Goal: Task Accomplishment & Management: Manage account settings

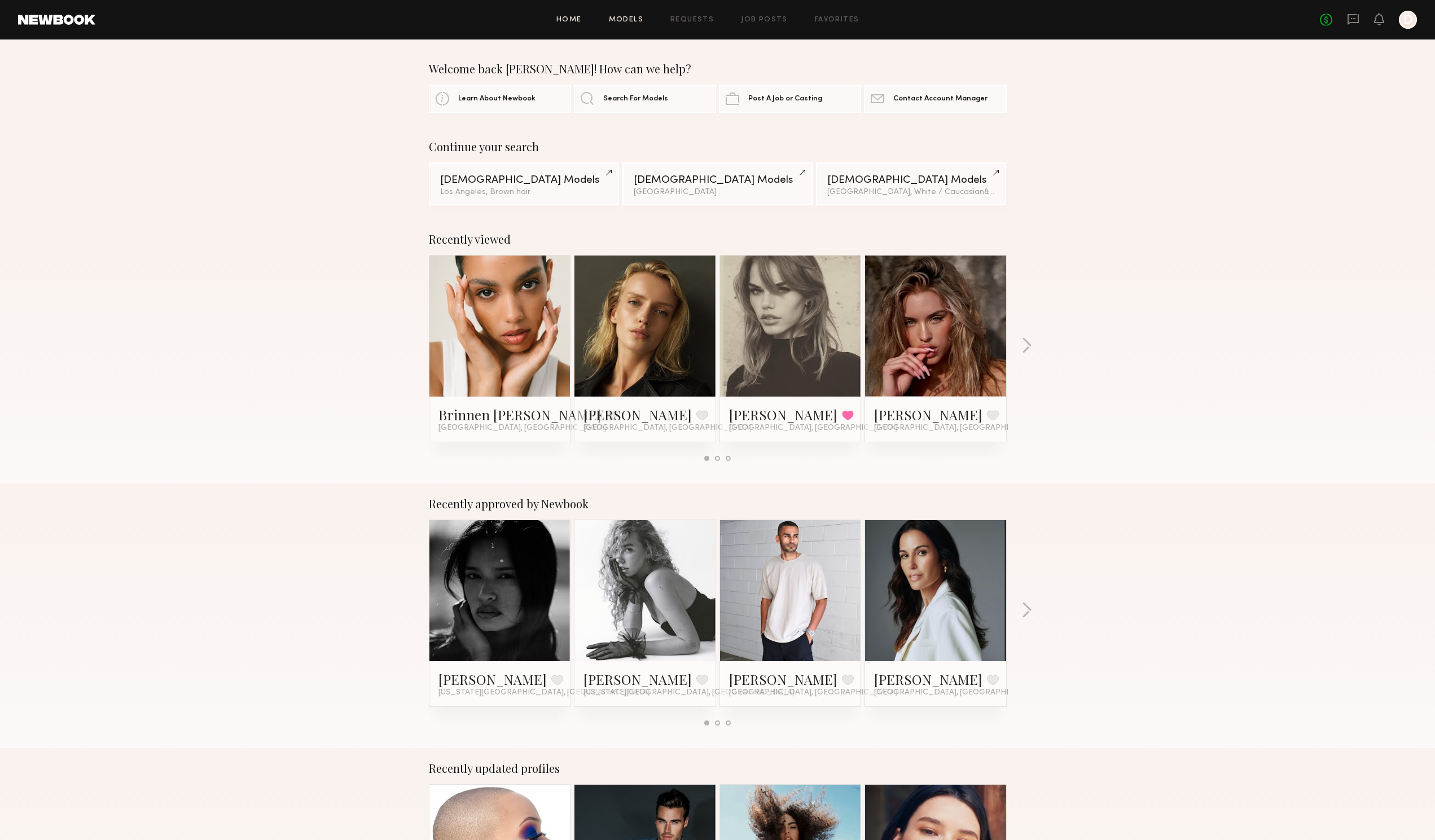
click at [632, 19] on link "Models" at bounding box center [626, 20] width 34 height 7
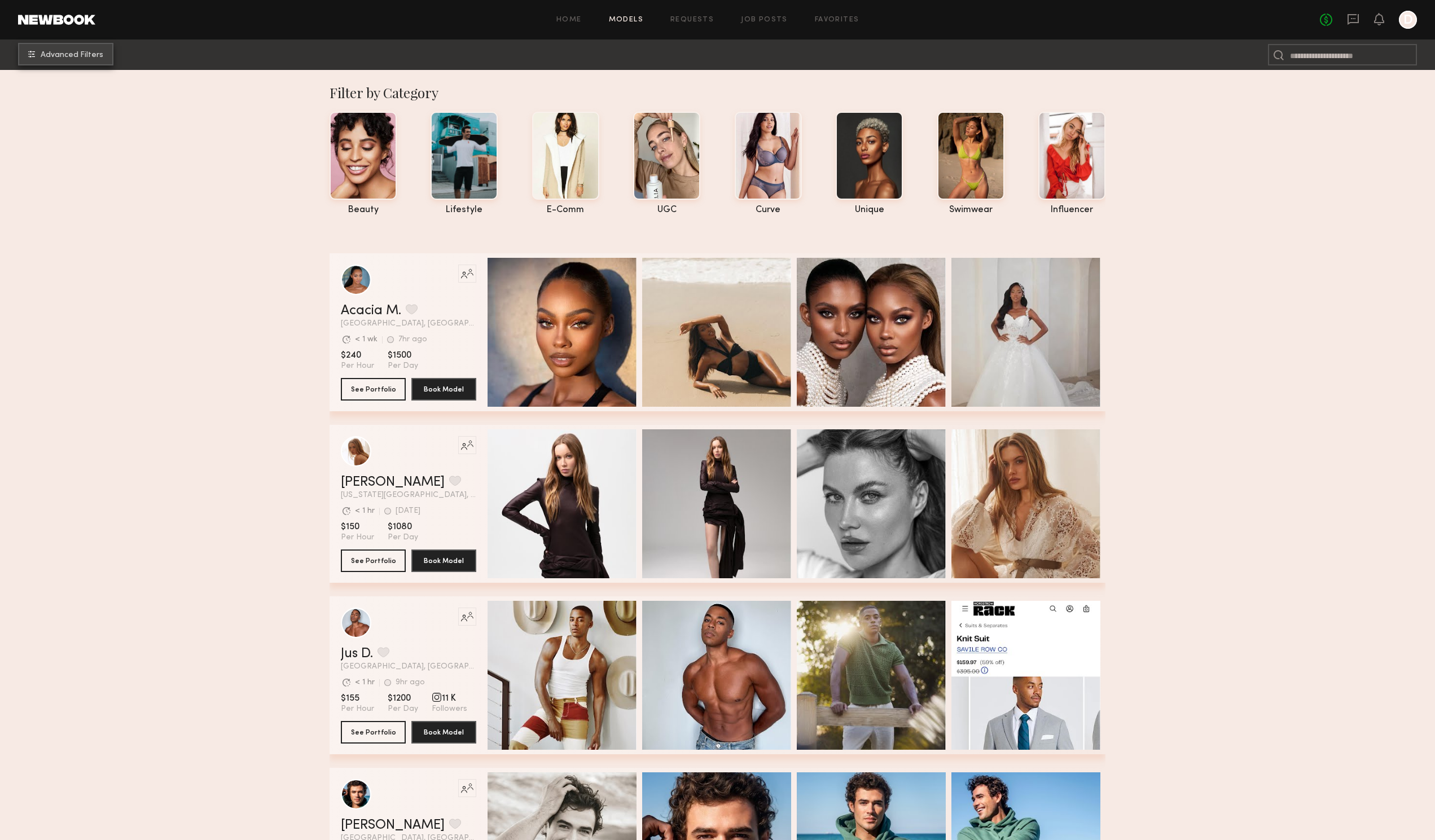
click at [79, 57] on span "Advanced Filters" at bounding box center [72, 56] width 62 height 8
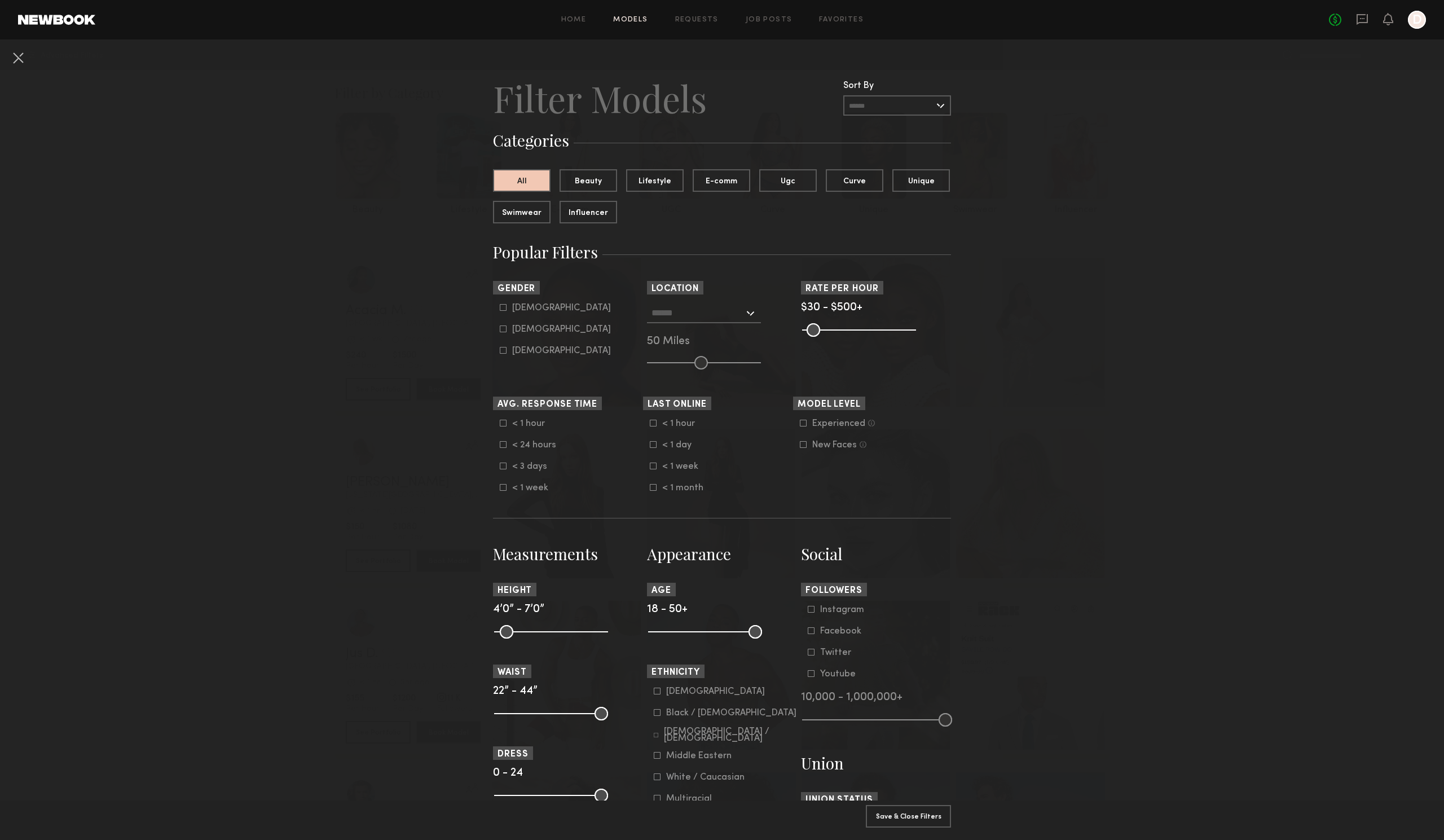
click at [664, 315] on input "text" at bounding box center [698, 312] width 93 height 19
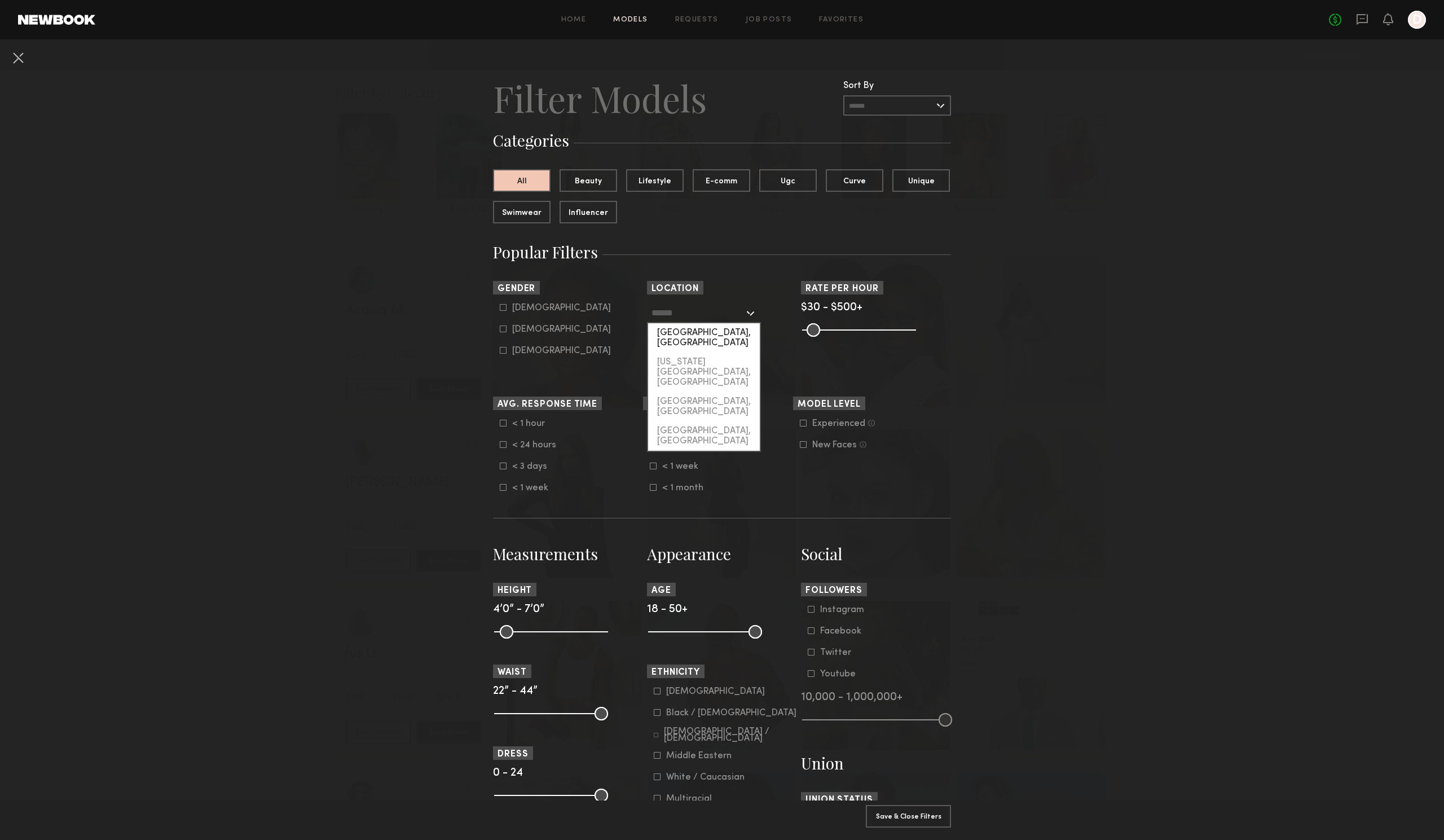
click at [668, 331] on div "[GEOGRAPHIC_DATA], [GEOGRAPHIC_DATA]" at bounding box center [704, 338] width 112 height 29
type input "**********"
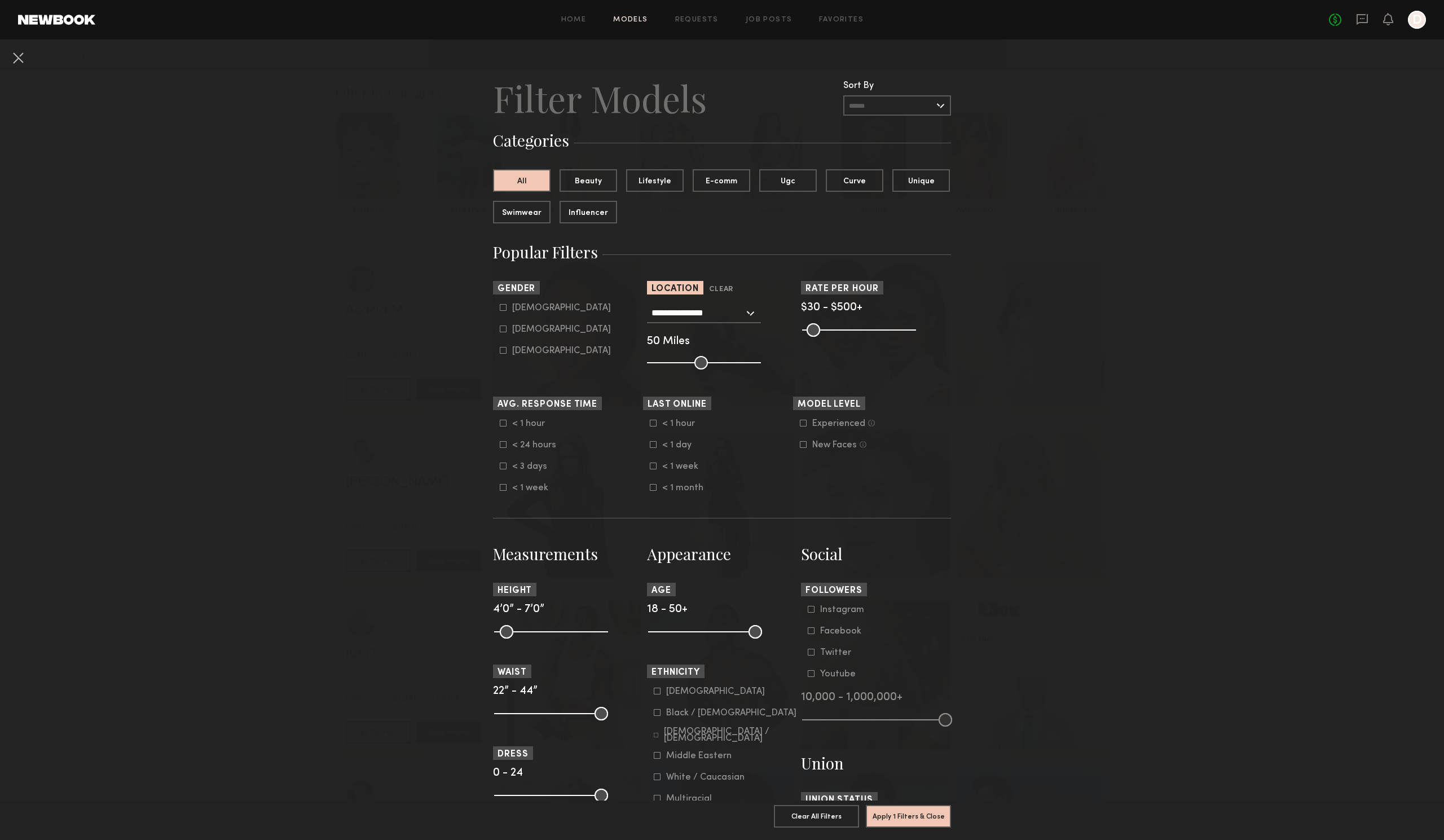
click at [503, 325] on common-framework-checkbox "Female" at bounding box center [571, 330] width 143 height 10
click at [500, 329] on icon at bounding box center [503, 329] width 7 height 7
type input "**"
click at [920, 812] on button "Apply 2 Filters & Close" at bounding box center [908, 815] width 85 height 22
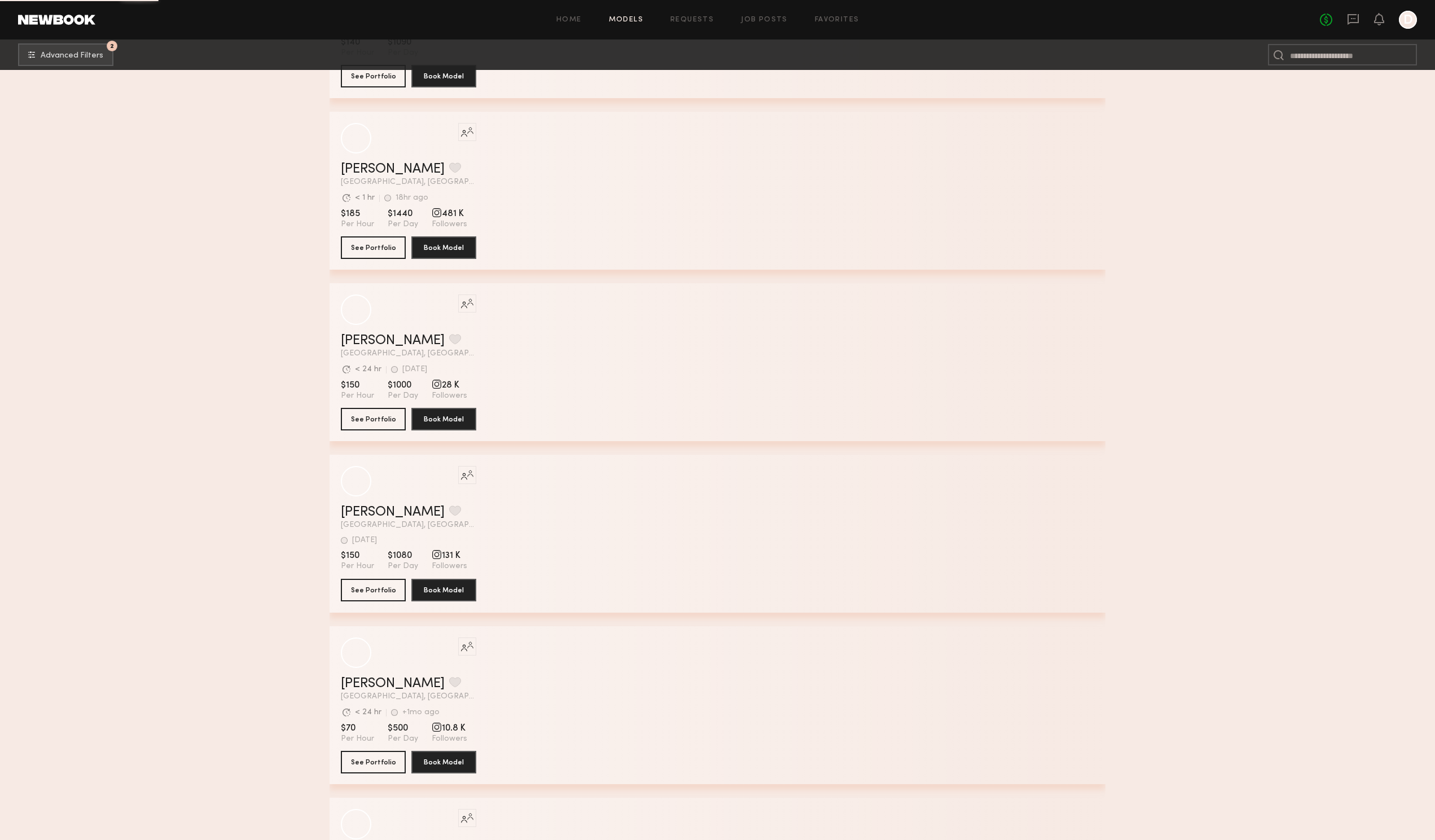
scroll to position [65076, 0]
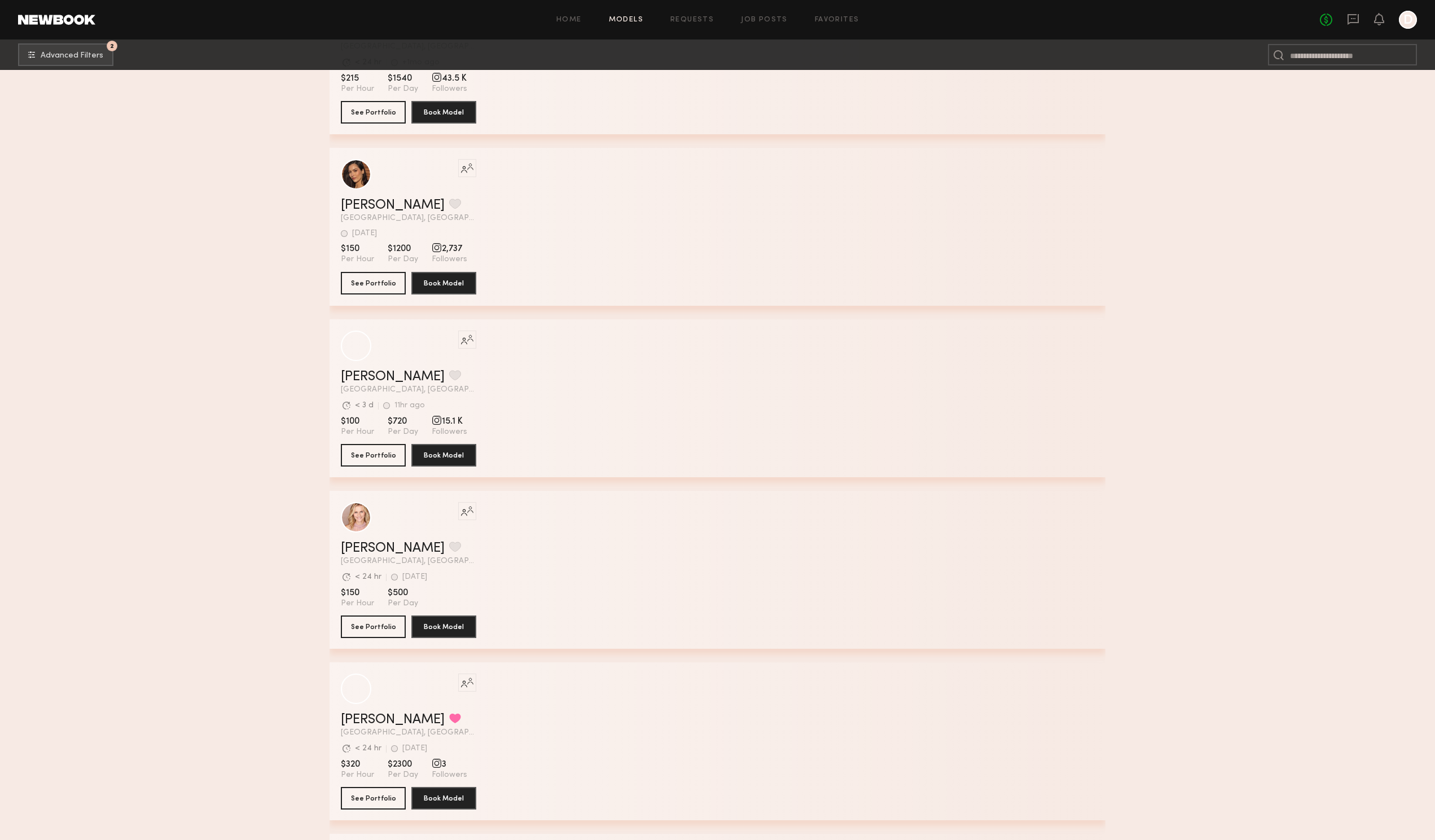
scroll to position [69670, 0]
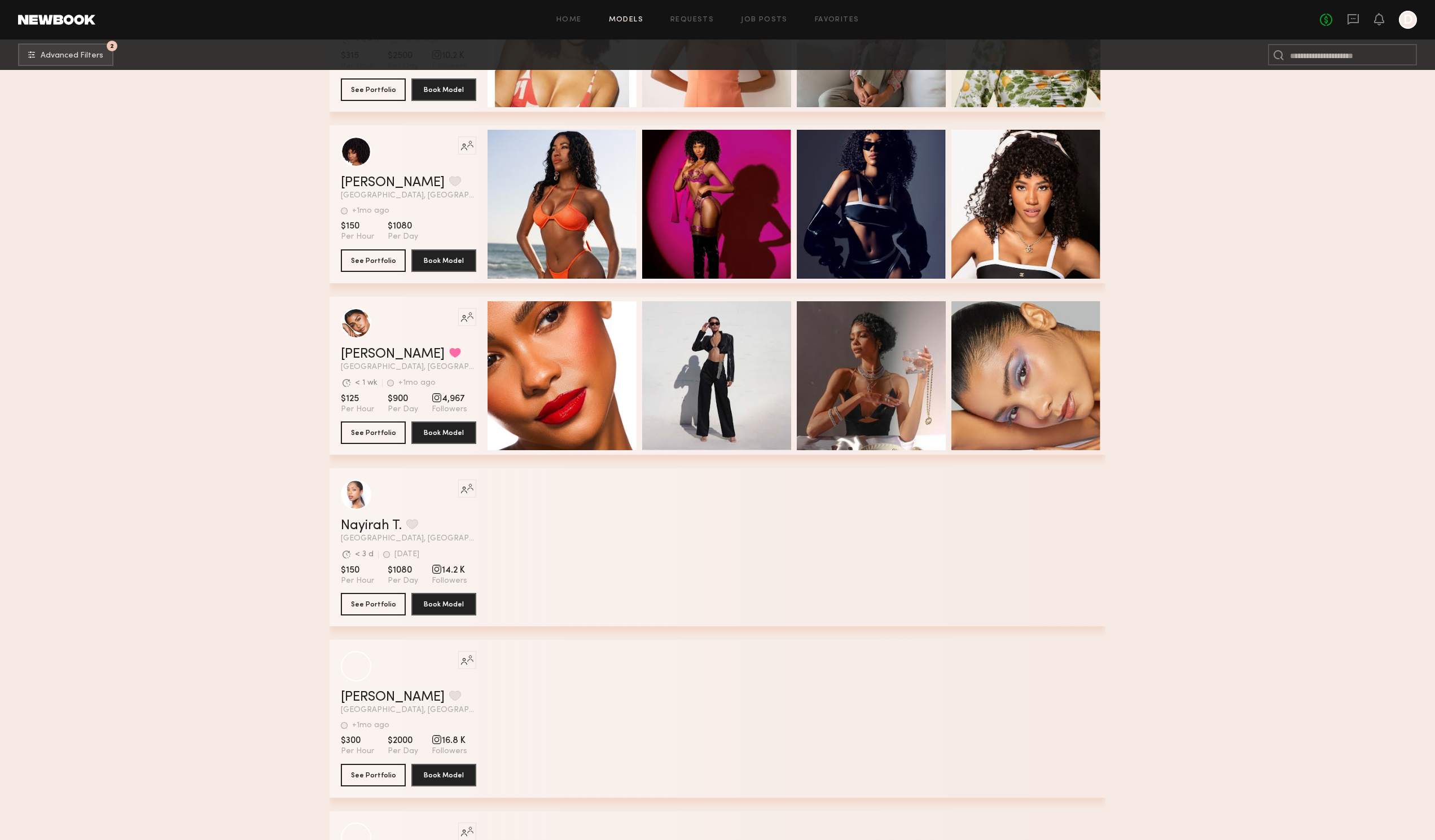
scroll to position [96558, 0]
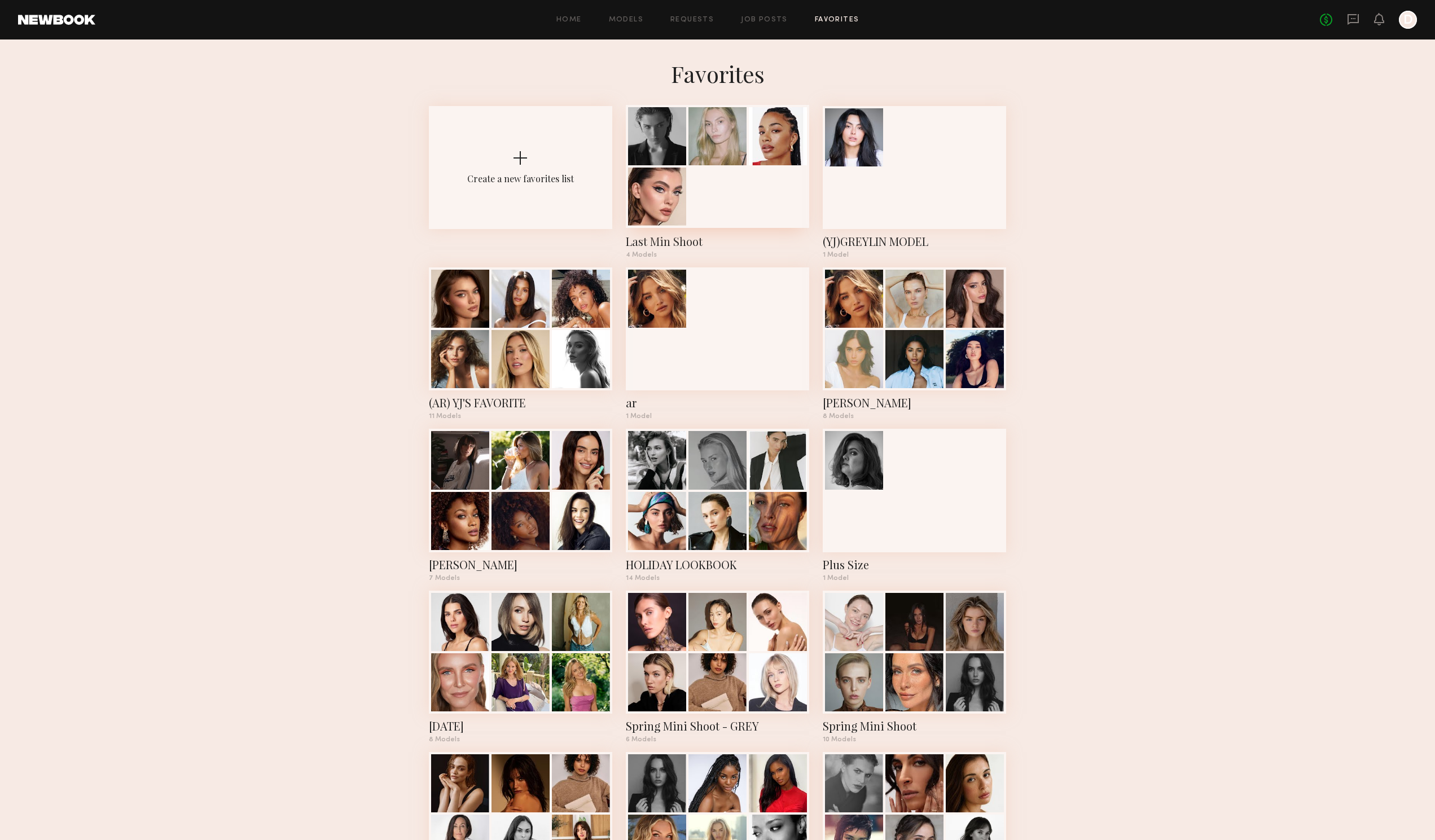
click at [720, 191] on div at bounding box center [717, 166] width 183 height 123
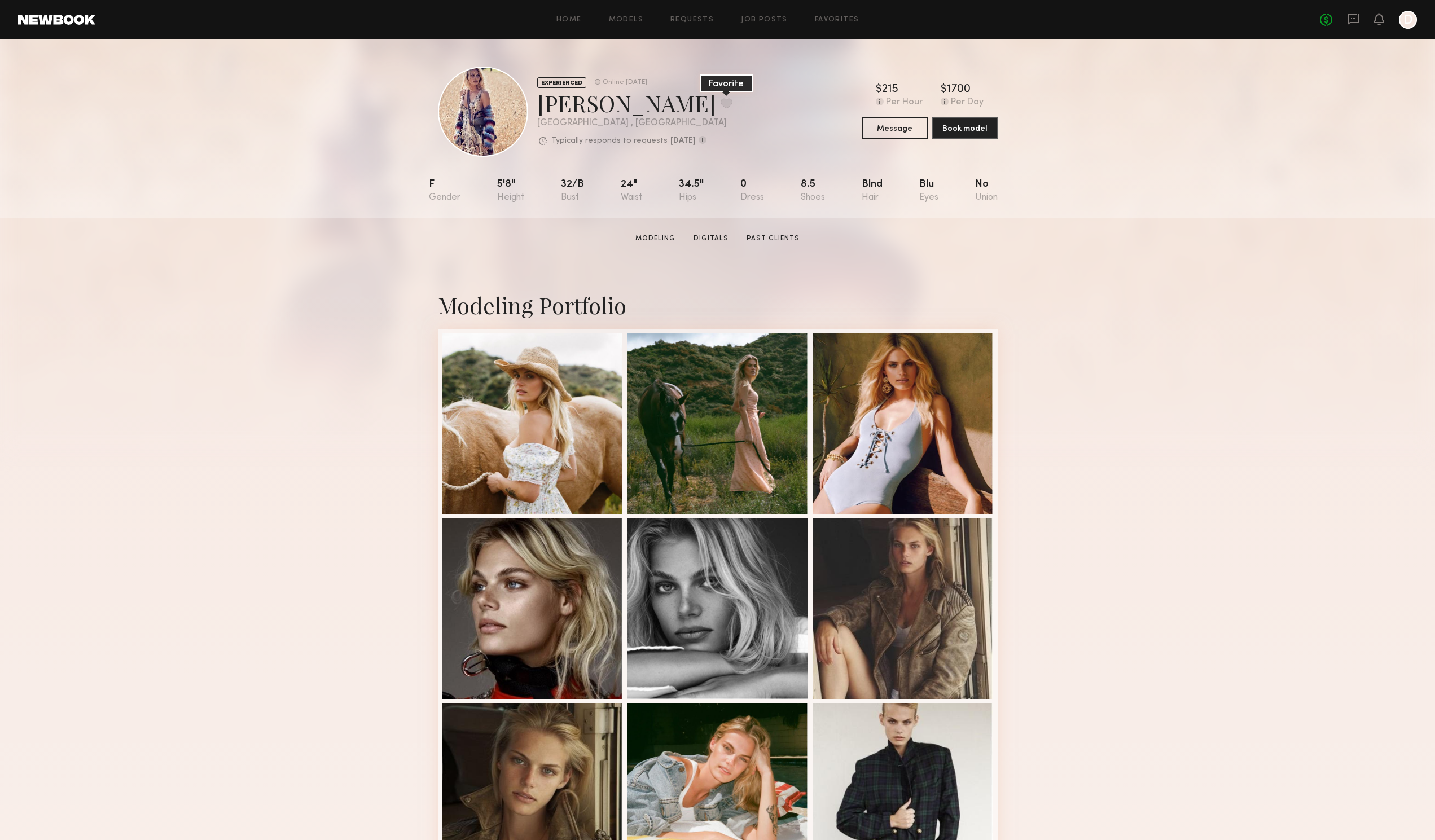
click at [721, 102] on button at bounding box center [726, 104] width 12 height 10
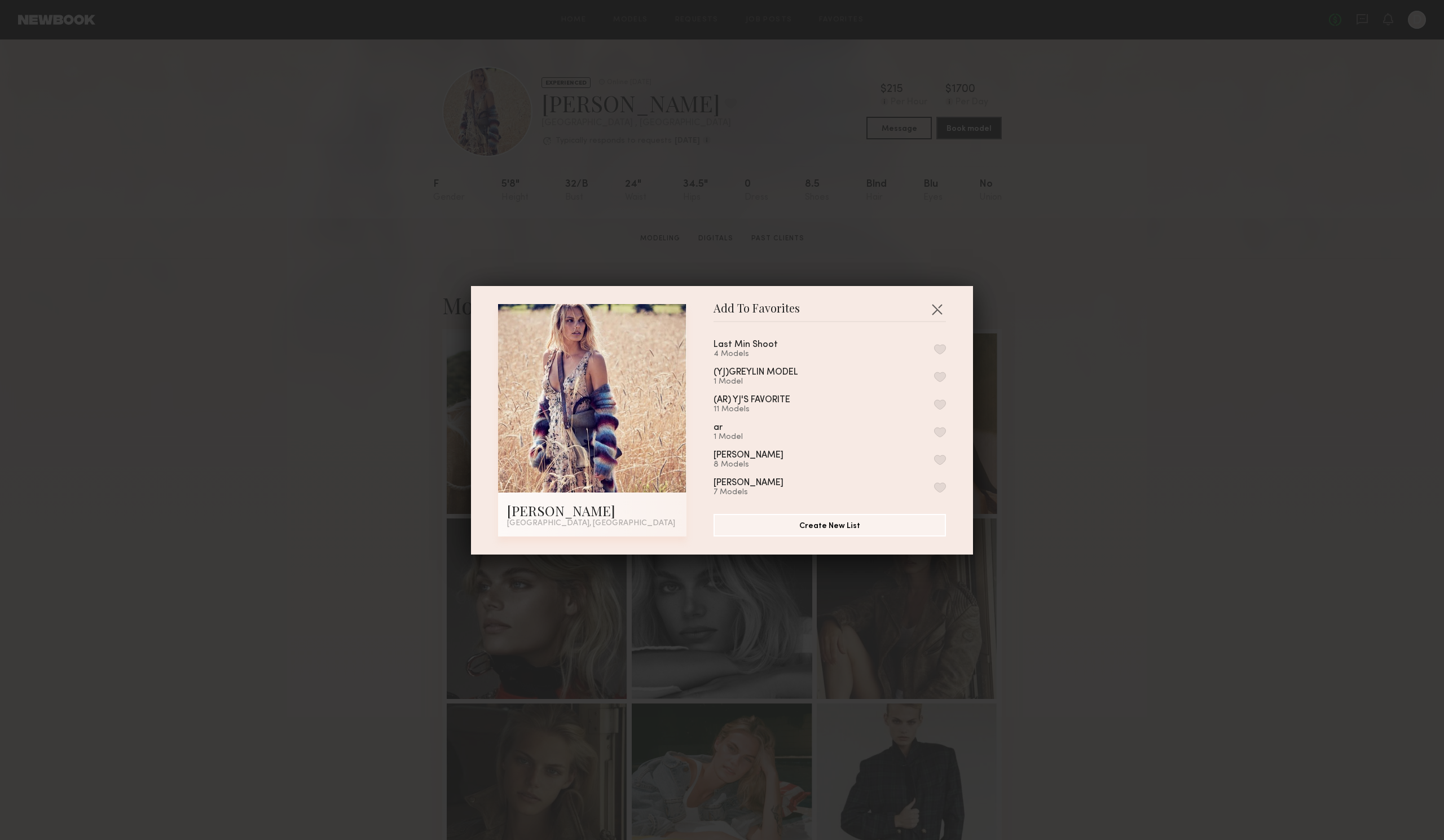
click at [934, 350] on button "button" at bounding box center [940, 349] width 12 height 10
click at [935, 309] on button "button" at bounding box center [937, 309] width 18 height 18
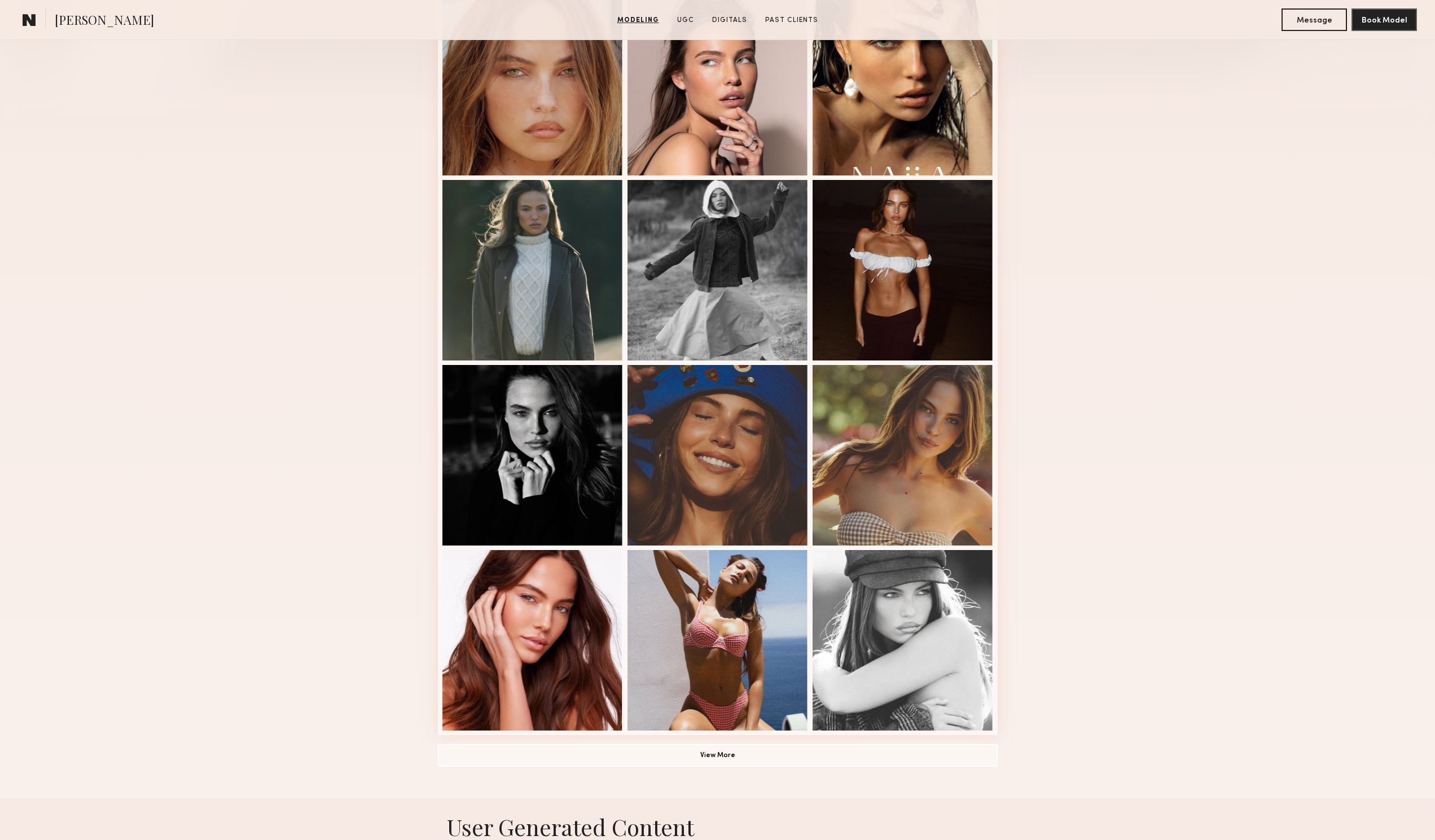
scroll to position [846, 0]
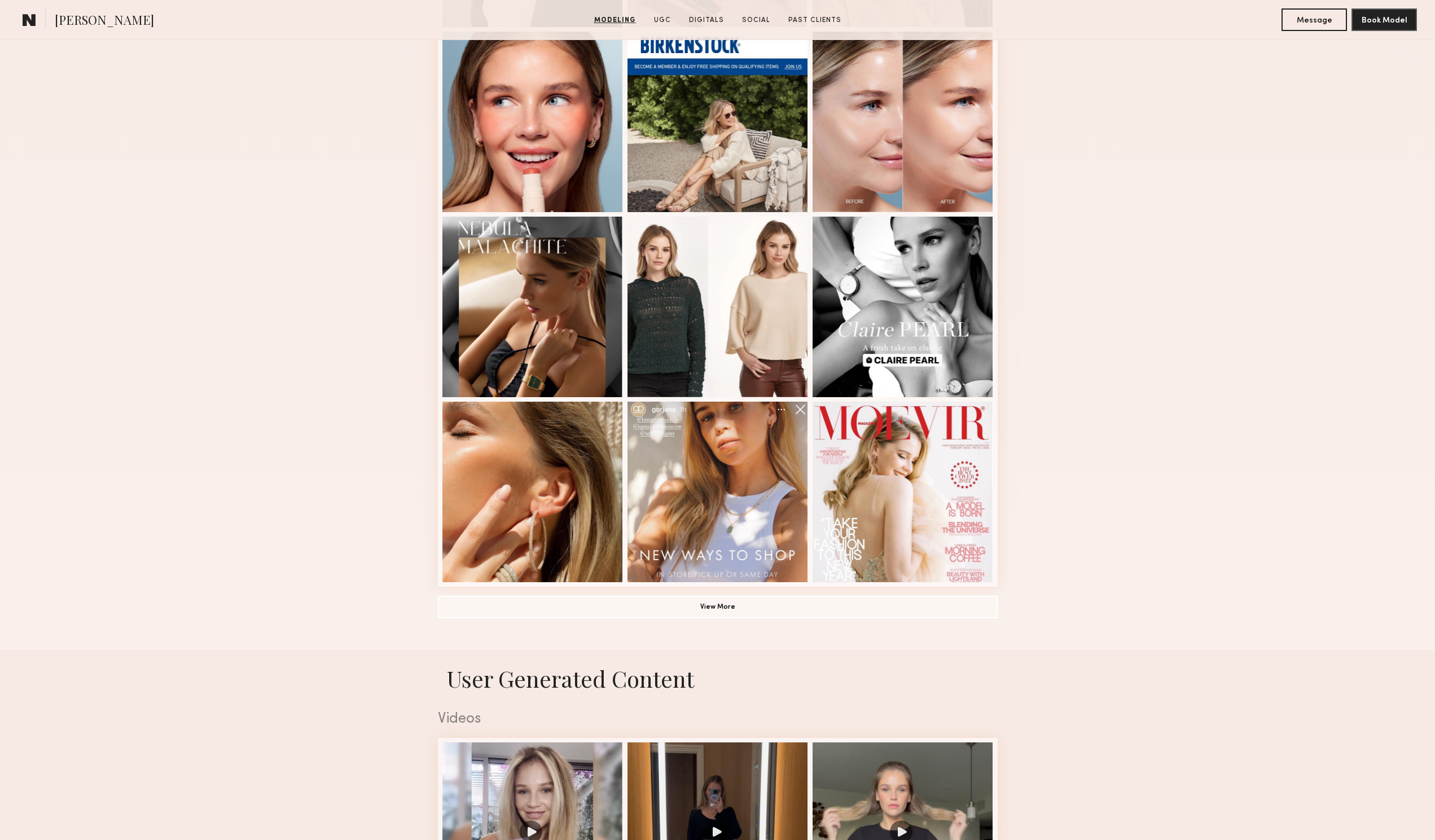
scroll to position [620, 0]
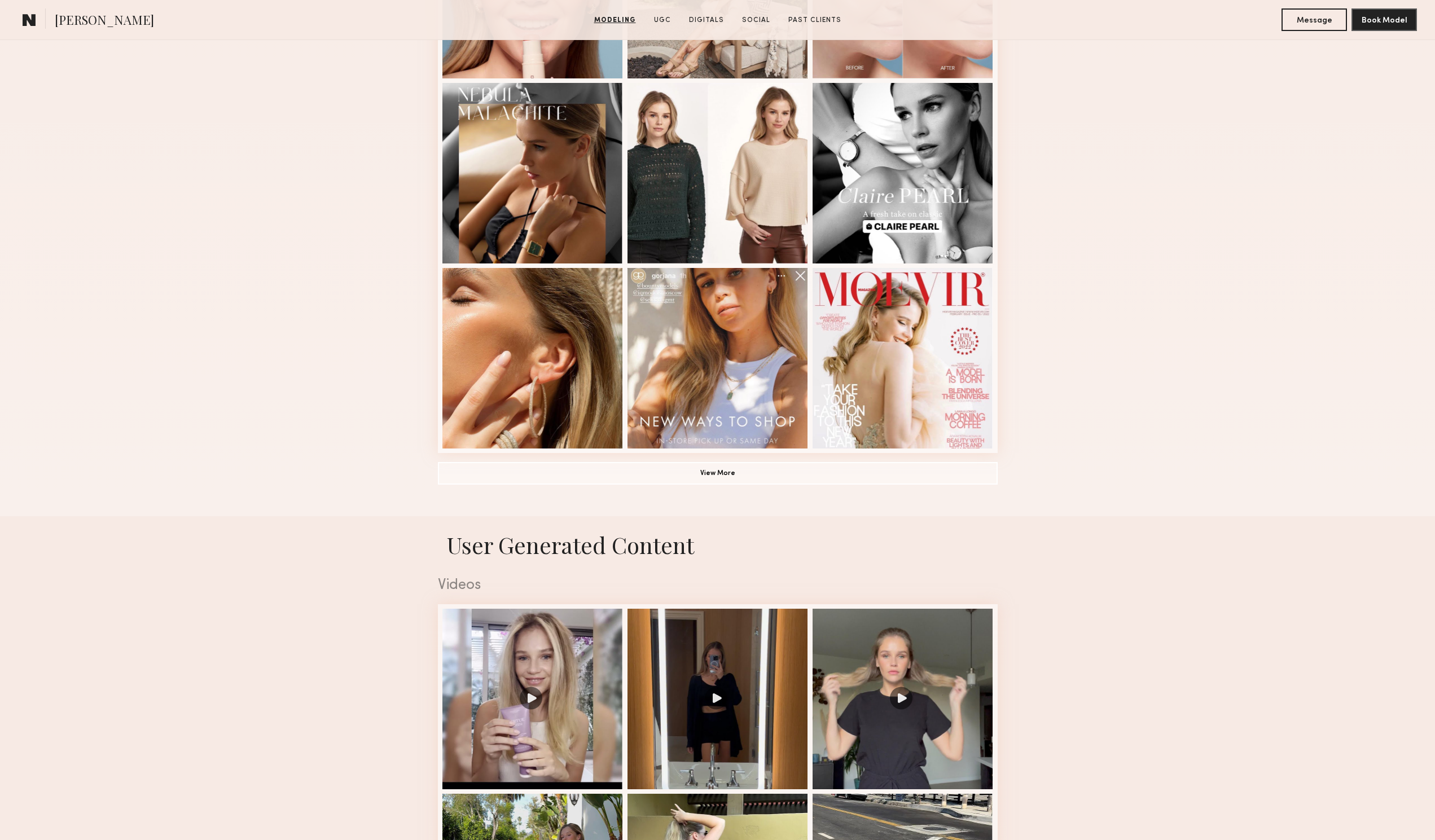
click at [801, 490] on div "Modeling Portfolio View More" at bounding box center [718, 77] width 560 height 878
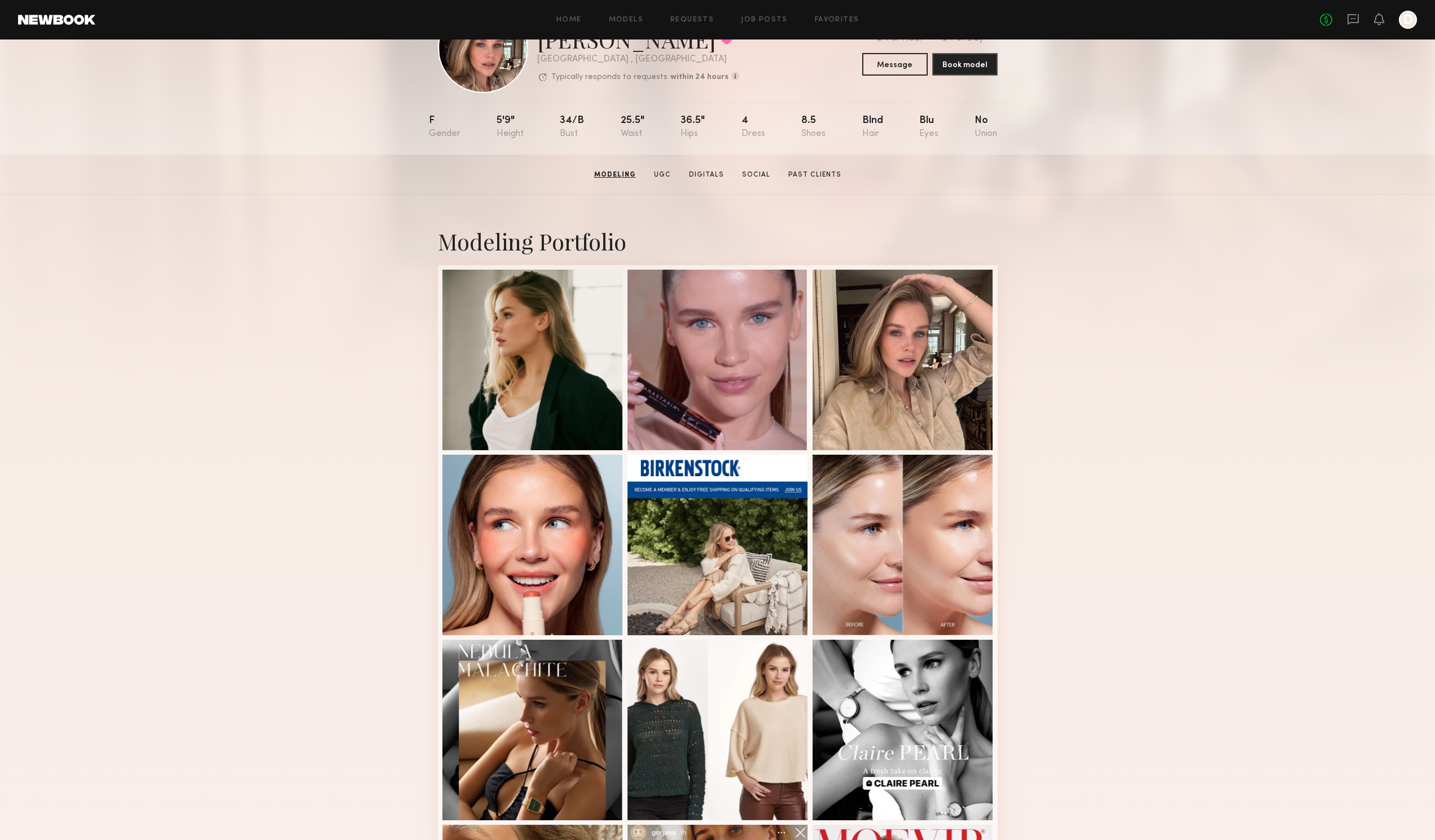
scroll to position [0, 0]
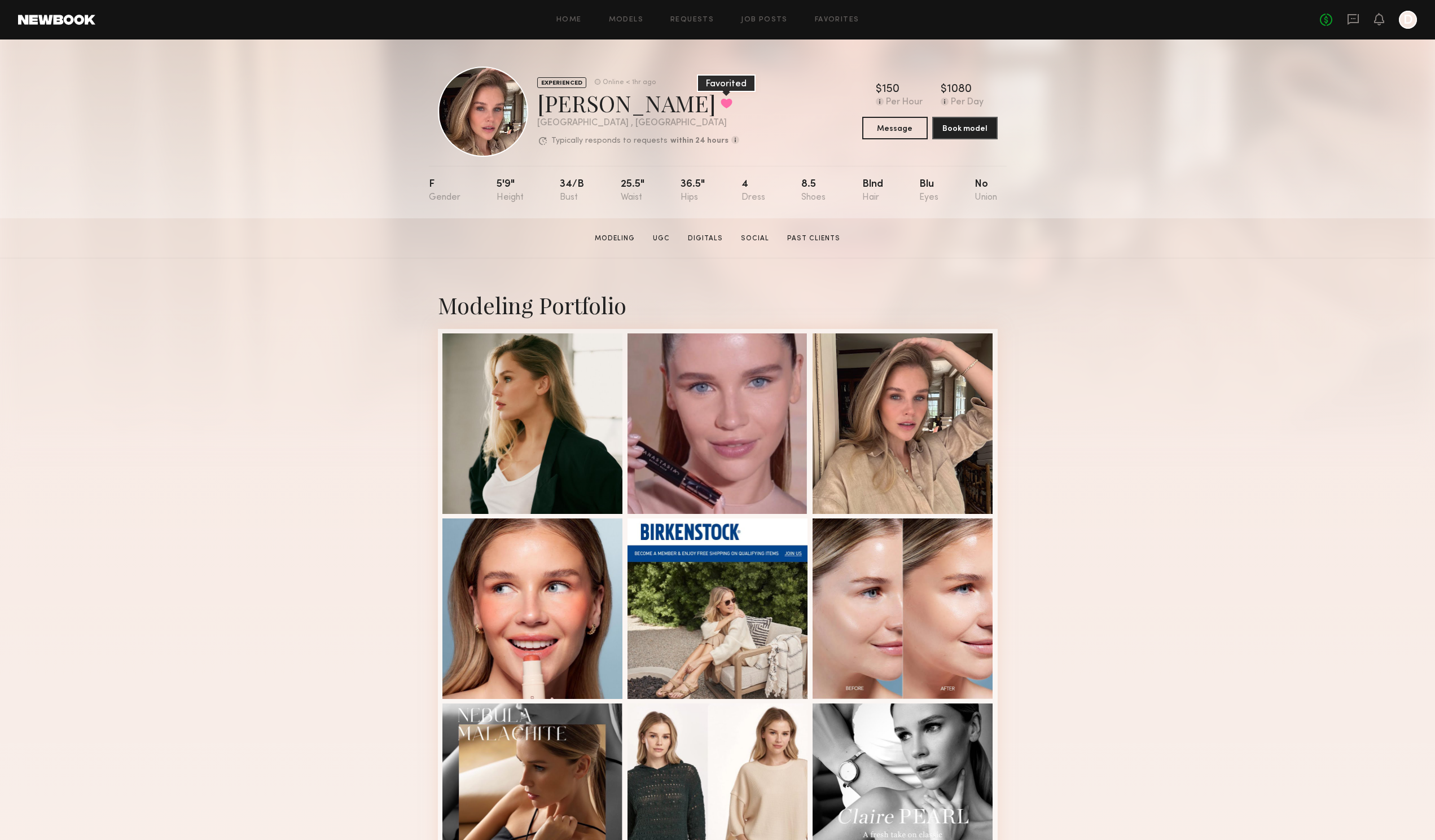
click at [721, 98] on button at bounding box center [726, 104] width 12 height 10
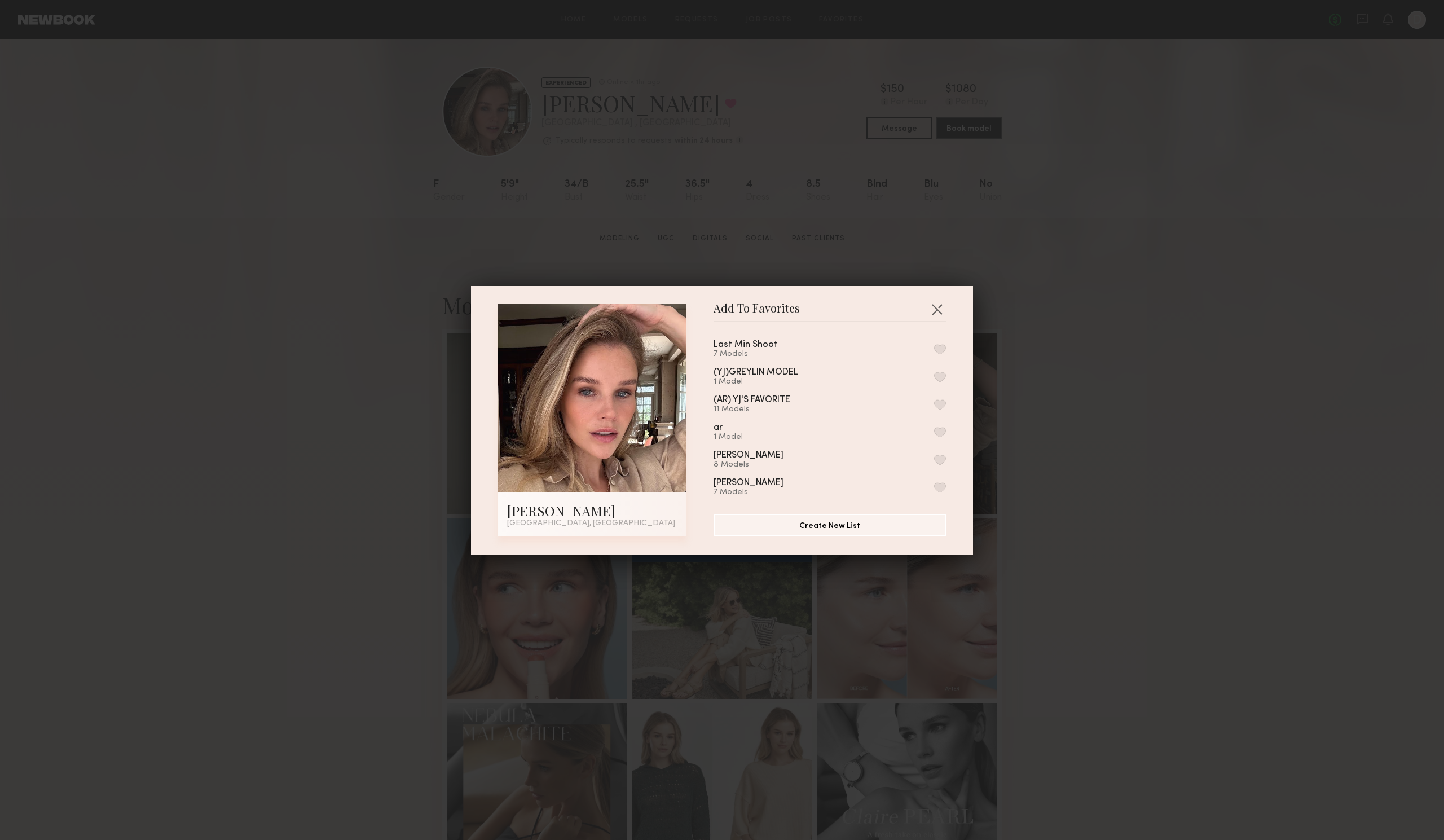
click at [934, 347] on button "button" at bounding box center [940, 349] width 12 height 10
click at [934, 305] on button "button" at bounding box center [937, 309] width 18 height 18
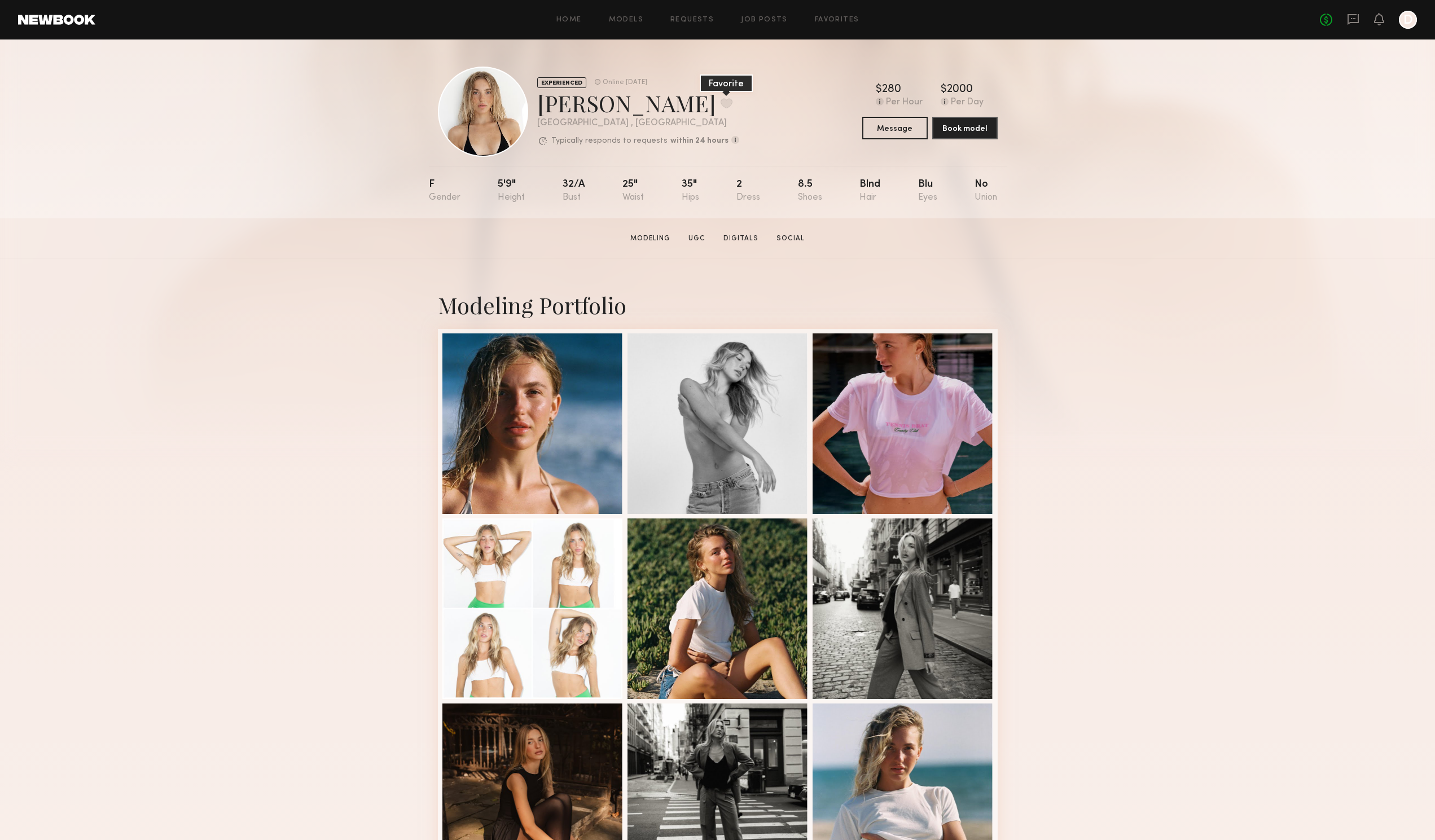
click at [721, 103] on button at bounding box center [726, 104] width 12 height 10
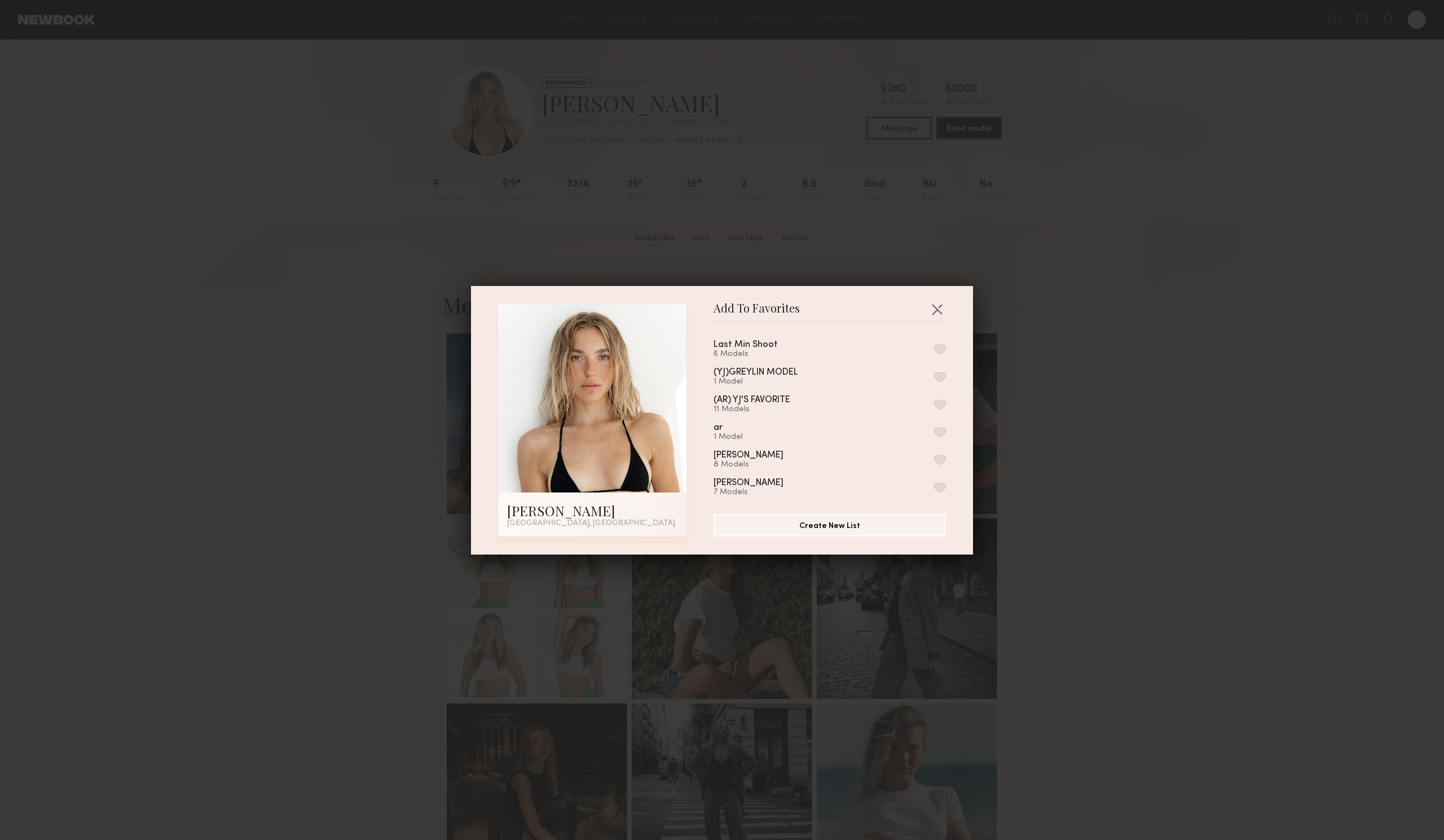
click at [934, 347] on button "button" at bounding box center [940, 349] width 12 height 10
click at [930, 303] on button "button" at bounding box center [937, 309] width 18 height 18
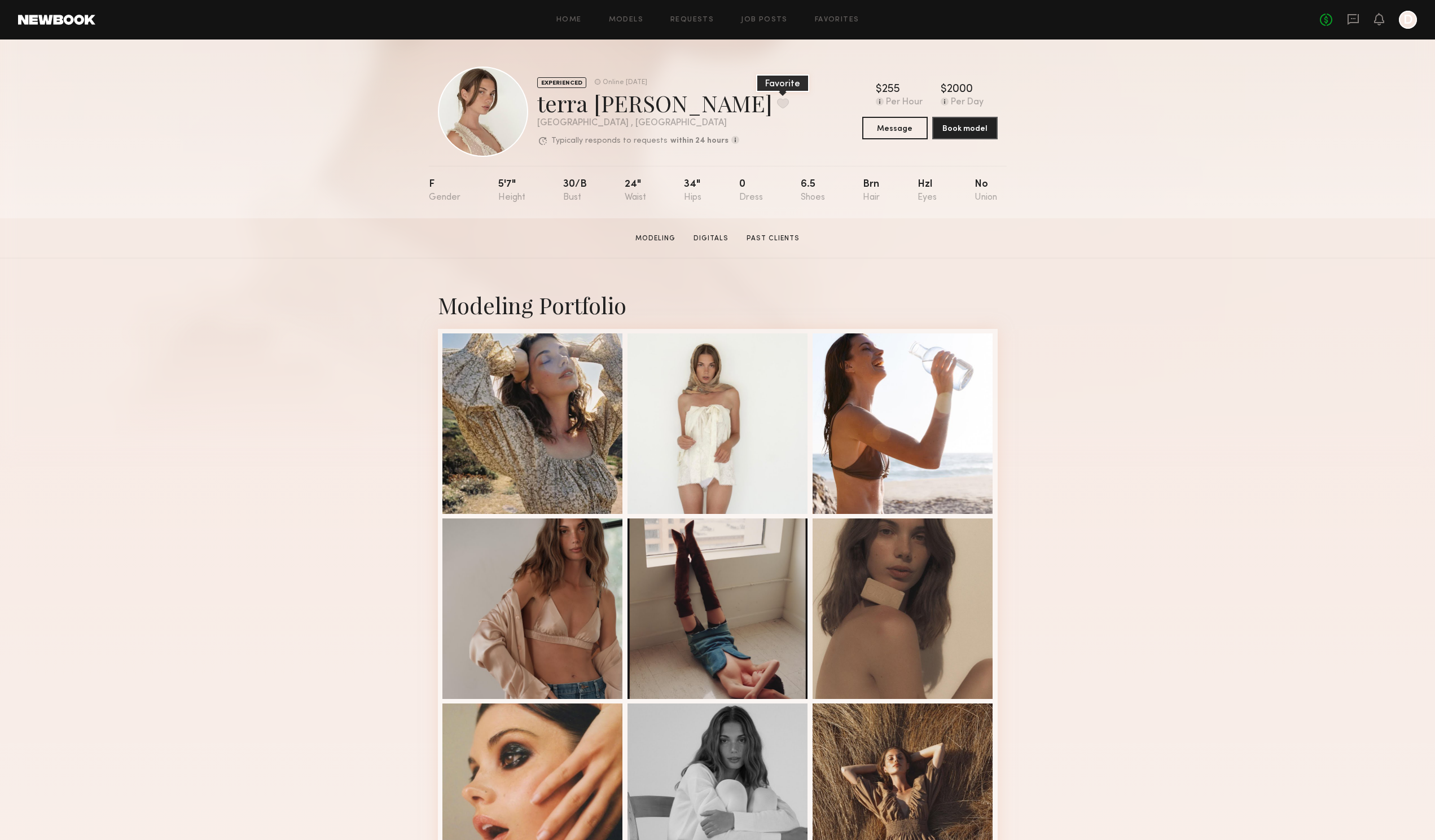
click at [777, 99] on button at bounding box center [782, 104] width 12 height 10
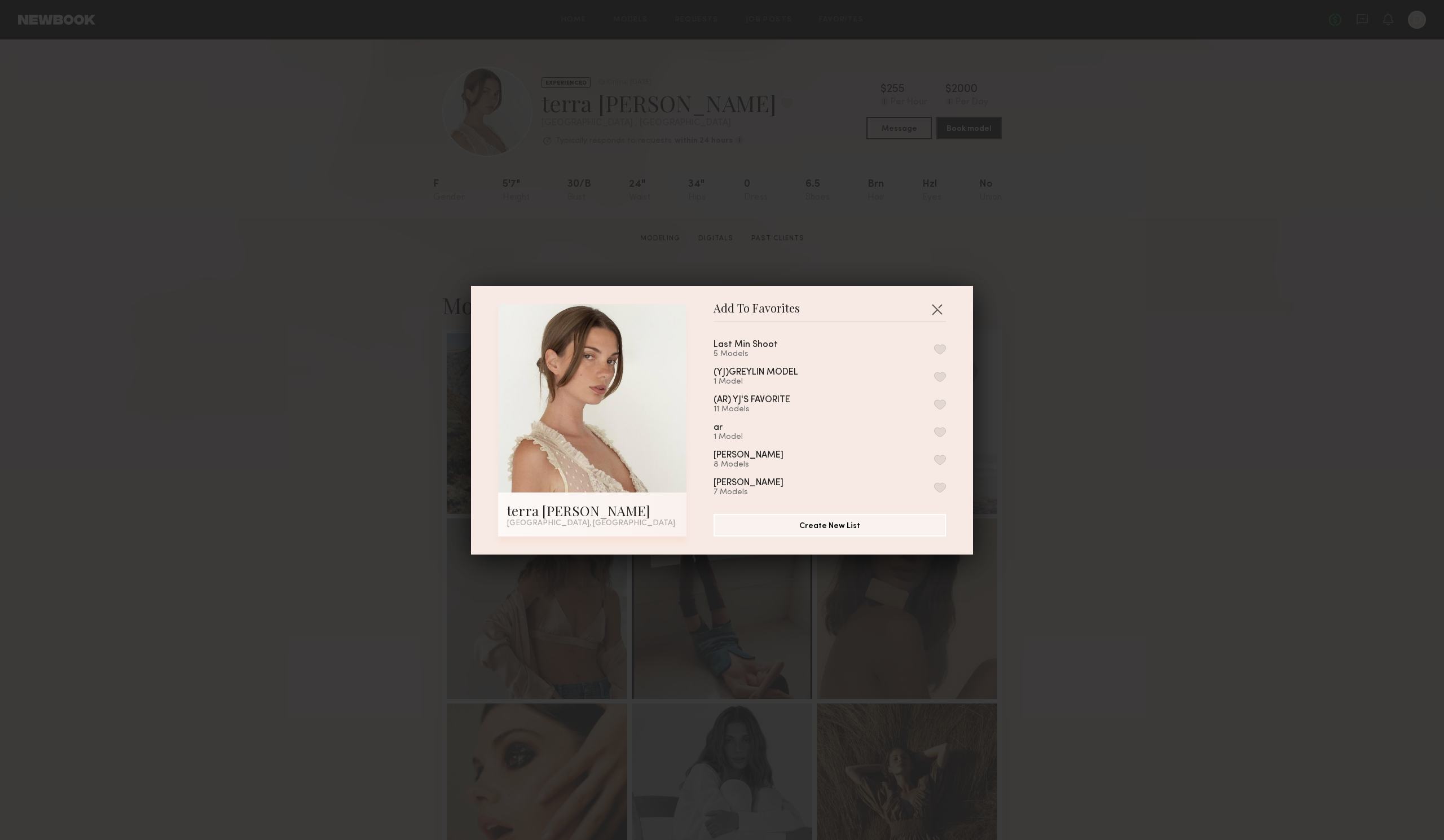
click at [934, 346] on button "button" at bounding box center [940, 349] width 12 height 10
click at [933, 306] on button "button" at bounding box center [937, 309] width 18 height 18
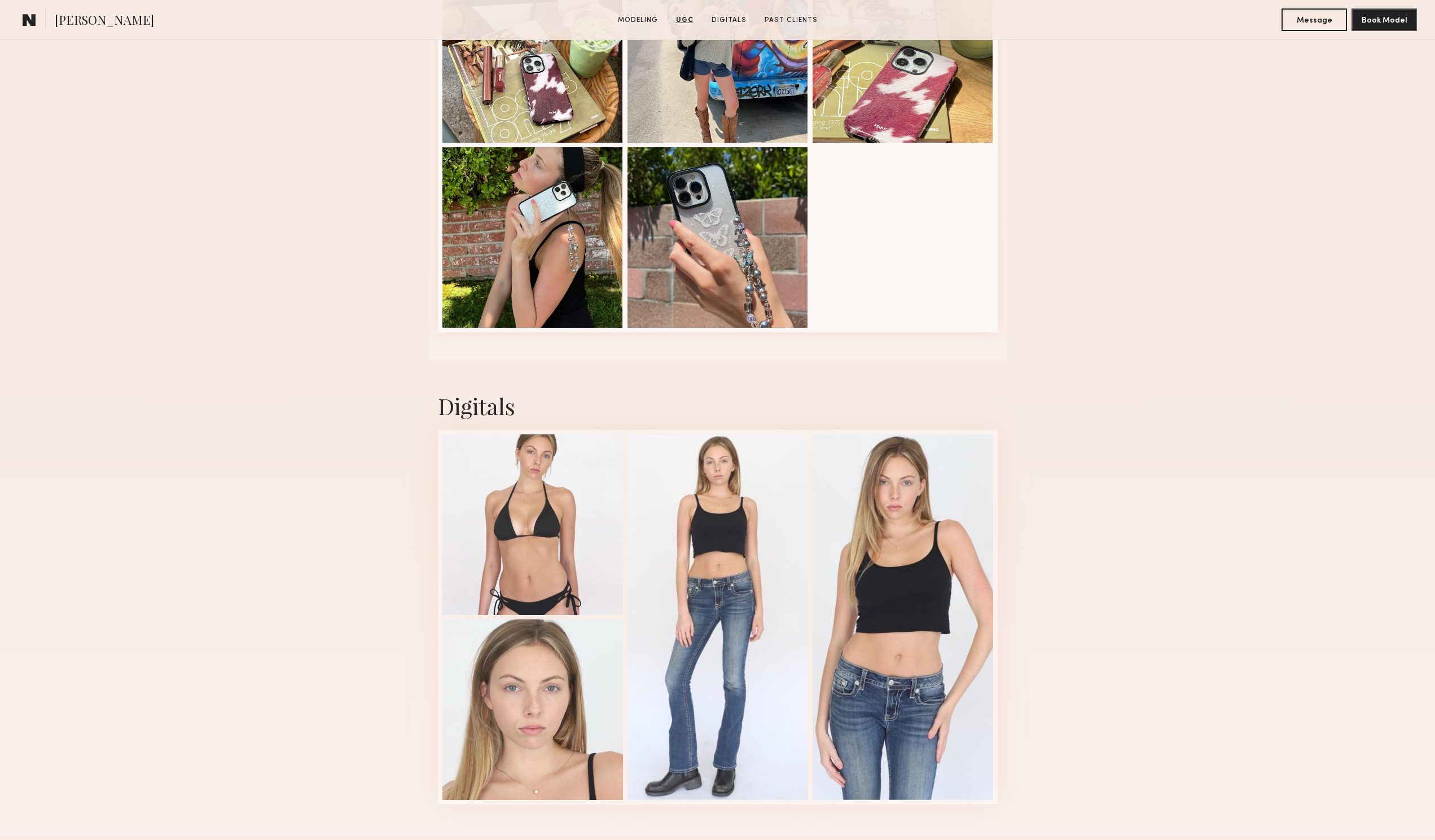
scroll to position [2707, 0]
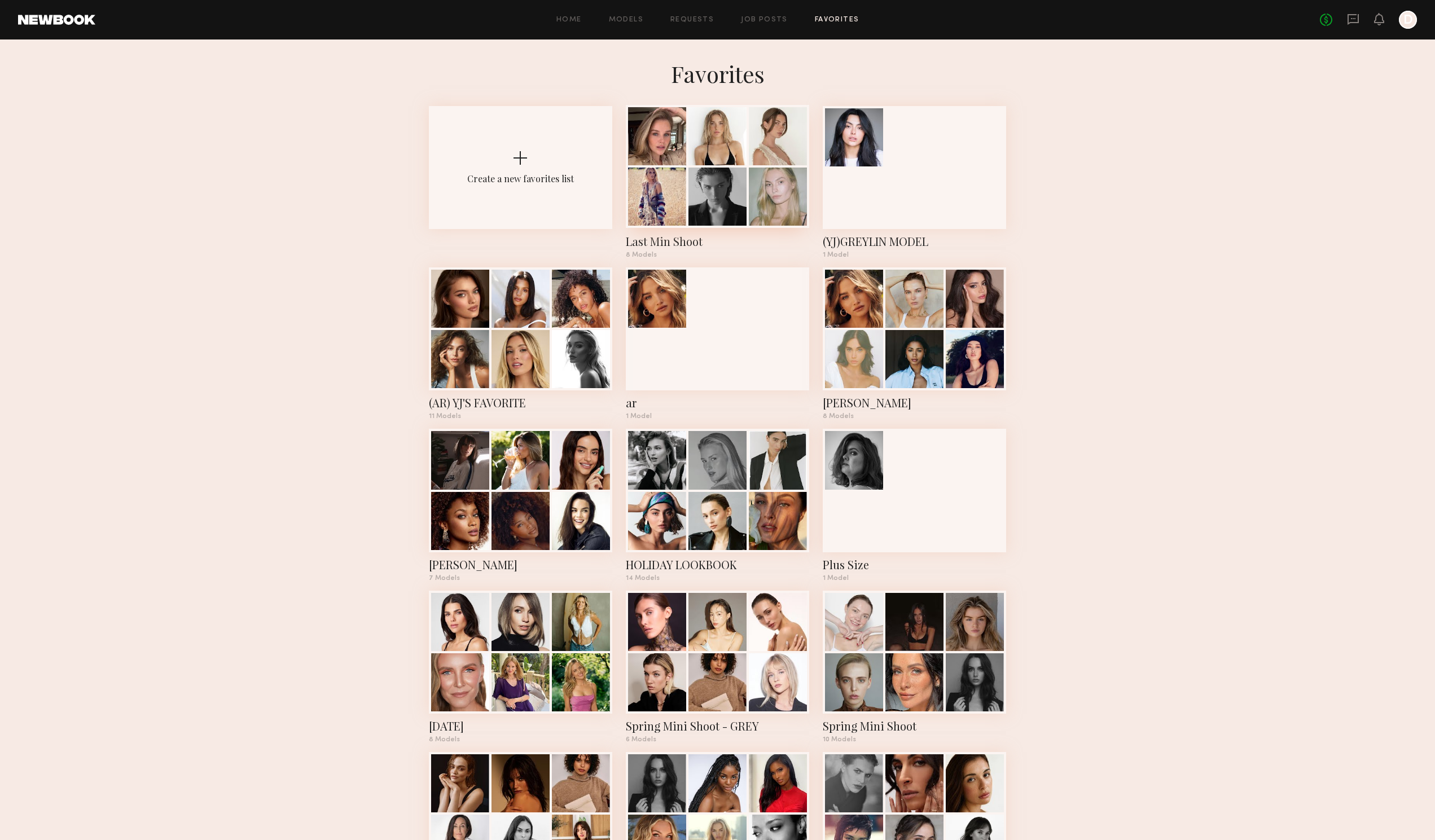
click at [722, 171] on div at bounding box center [718, 197] width 58 height 58
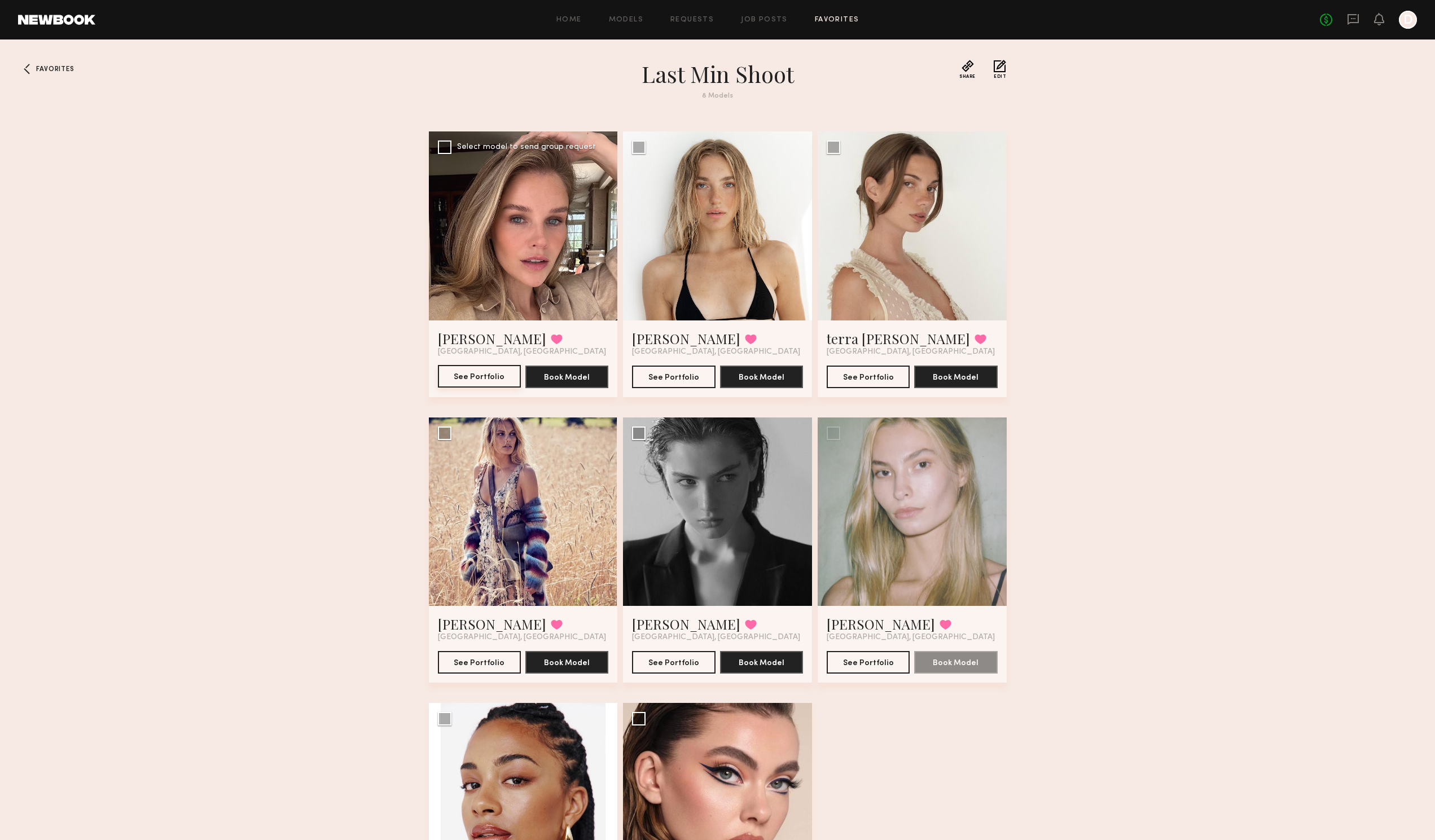
click at [488, 386] on button "See Portfolio" at bounding box center [479, 376] width 83 height 22
click at [692, 384] on button "See Portfolio" at bounding box center [673, 376] width 83 height 22
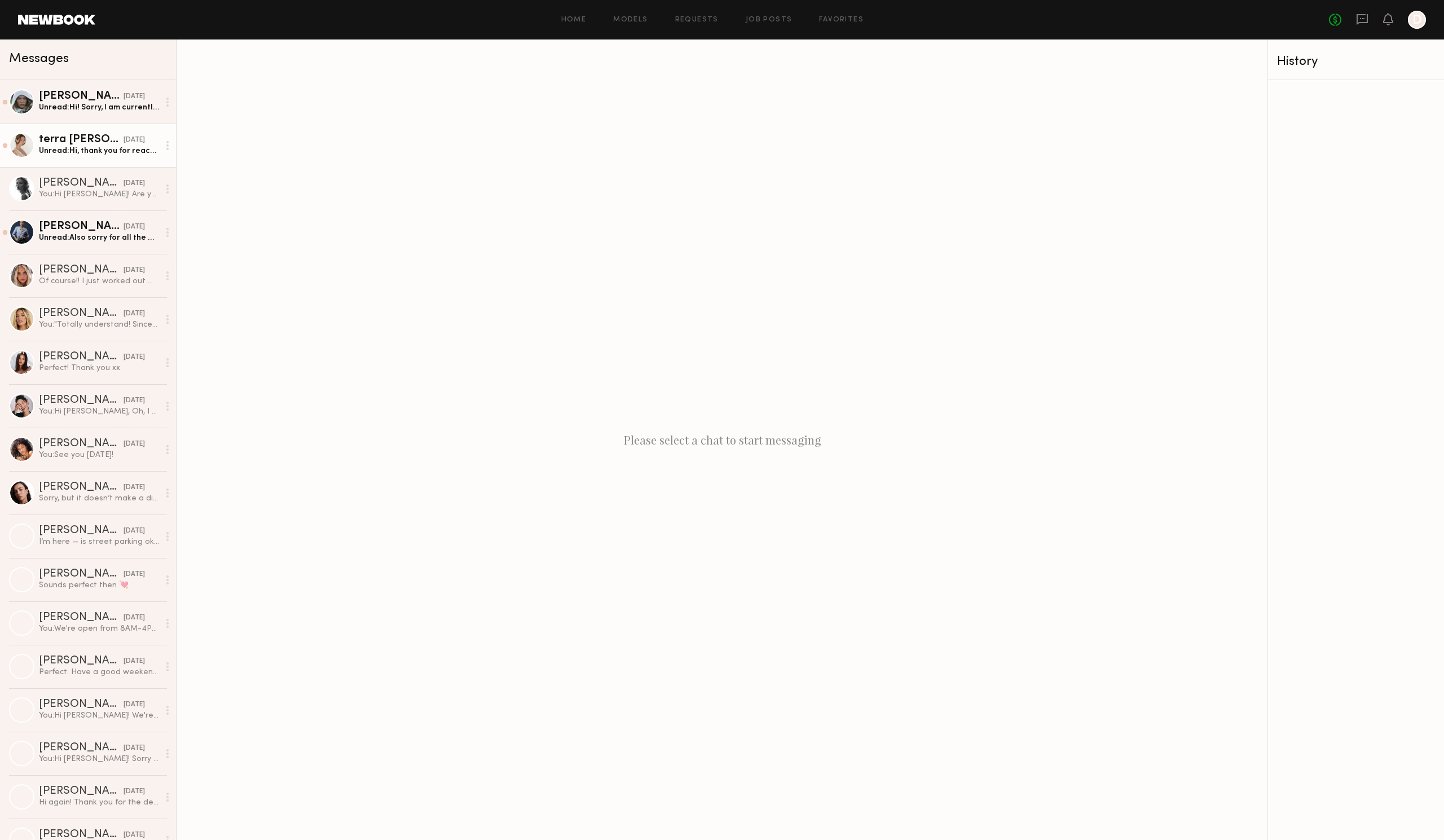
click at [95, 148] on div "Unread: Hi, thank you for reaching out and showing consideration for your GREYL…" at bounding box center [99, 150] width 120 height 11
click at [93, 122] on link "Mallory P. 09/18/2025 Unread: Hi! Sorry, I am currently in Europe :)" at bounding box center [88, 102] width 176 height 43
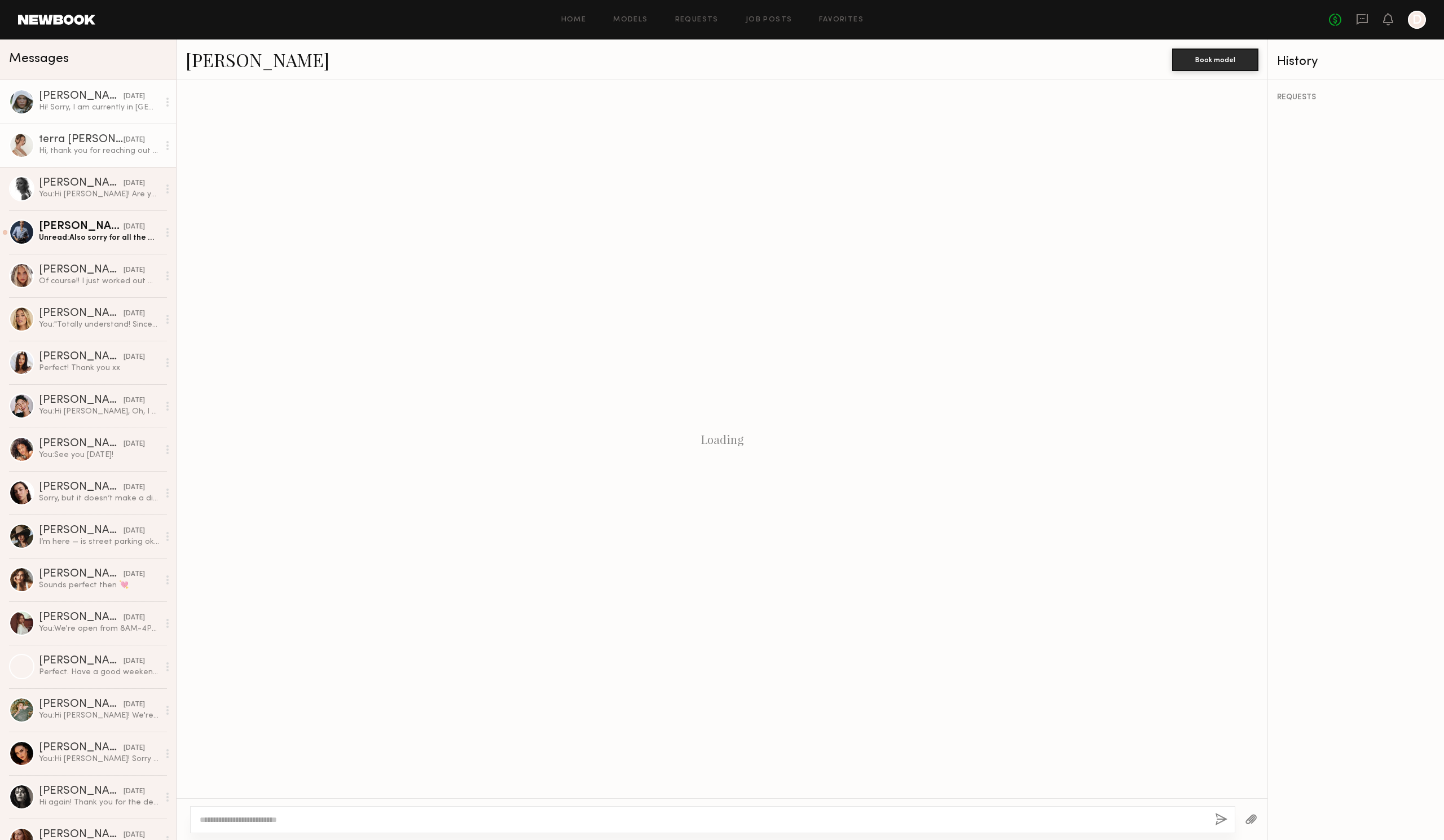
click at [87, 150] on div "Hi, thank you for reaching out and showing consideration for your GREYLIN Summe…" at bounding box center [99, 150] width 120 height 11
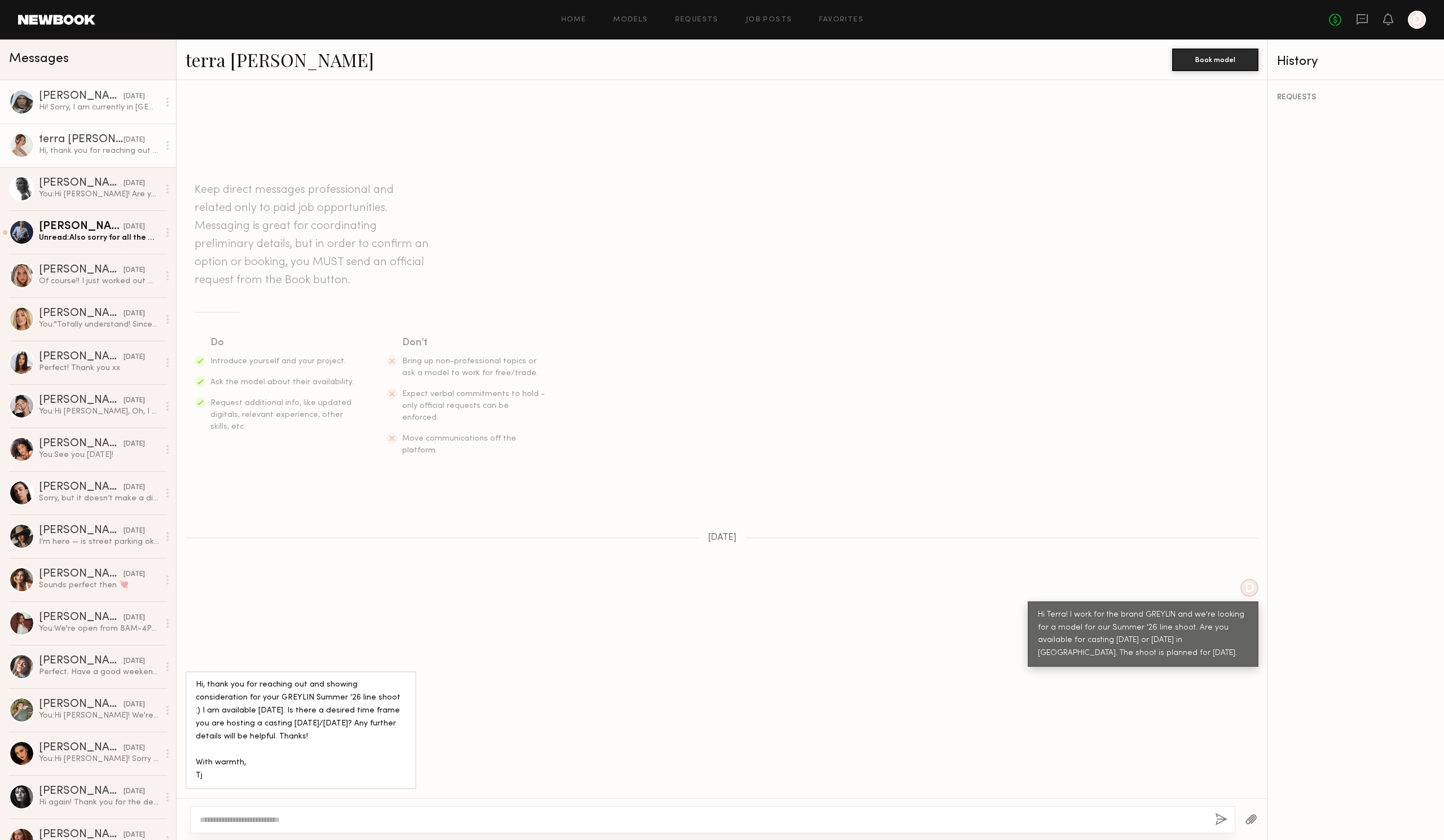
click at [80, 111] on div "Hi! Sorry, I am currently in Europe :)" at bounding box center [99, 107] width 120 height 11
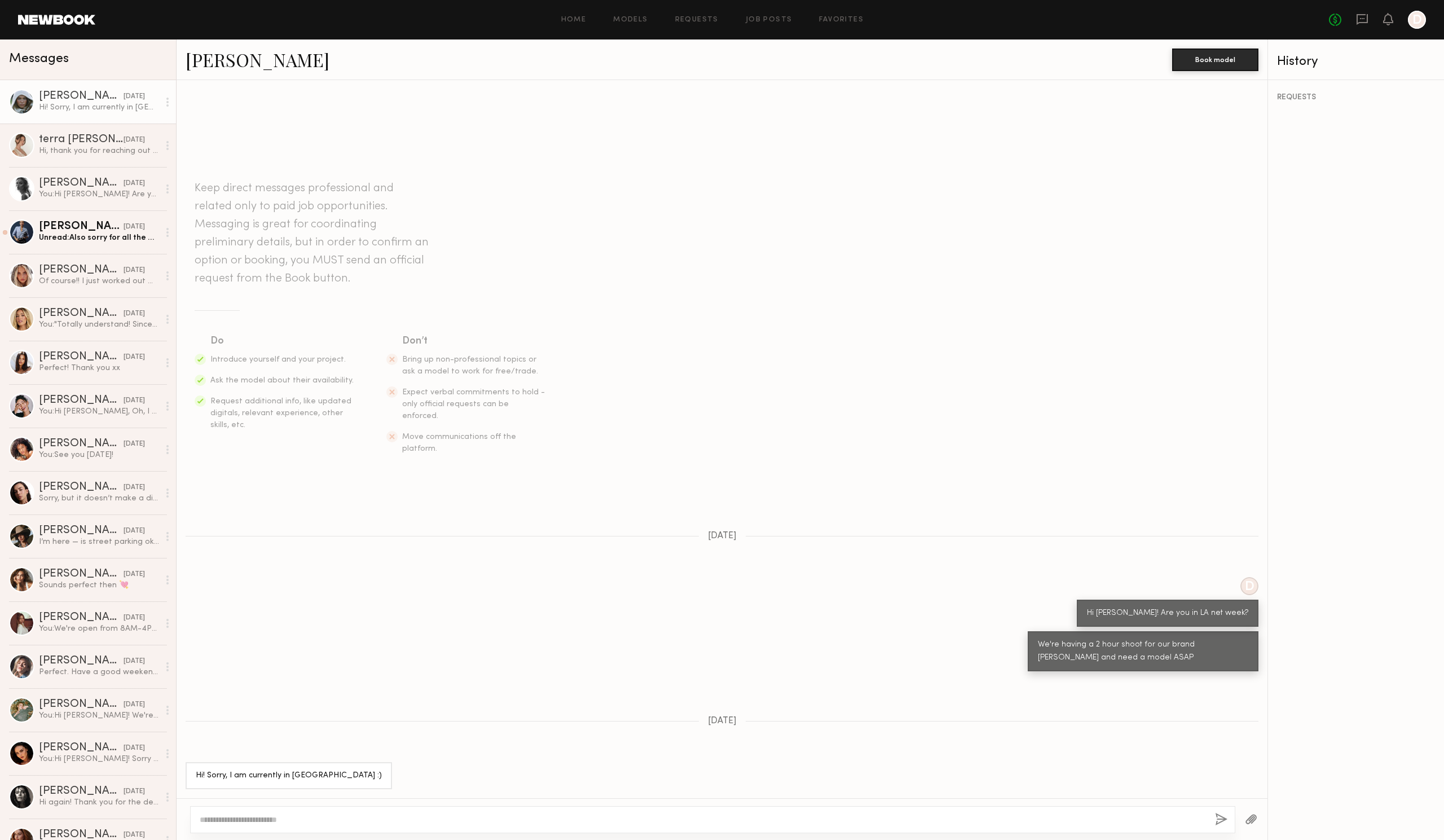
click at [445, 812] on div at bounding box center [713, 819] width 1046 height 27
click at [445, 822] on textarea at bounding box center [703, 819] width 1007 height 11
click at [292, 818] on textarea "**********" at bounding box center [703, 819] width 1007 height 11
click at [361, 818] on textarea "**********" at bounding box center [703, 819] width 1007 height 11
type textarea "**********"
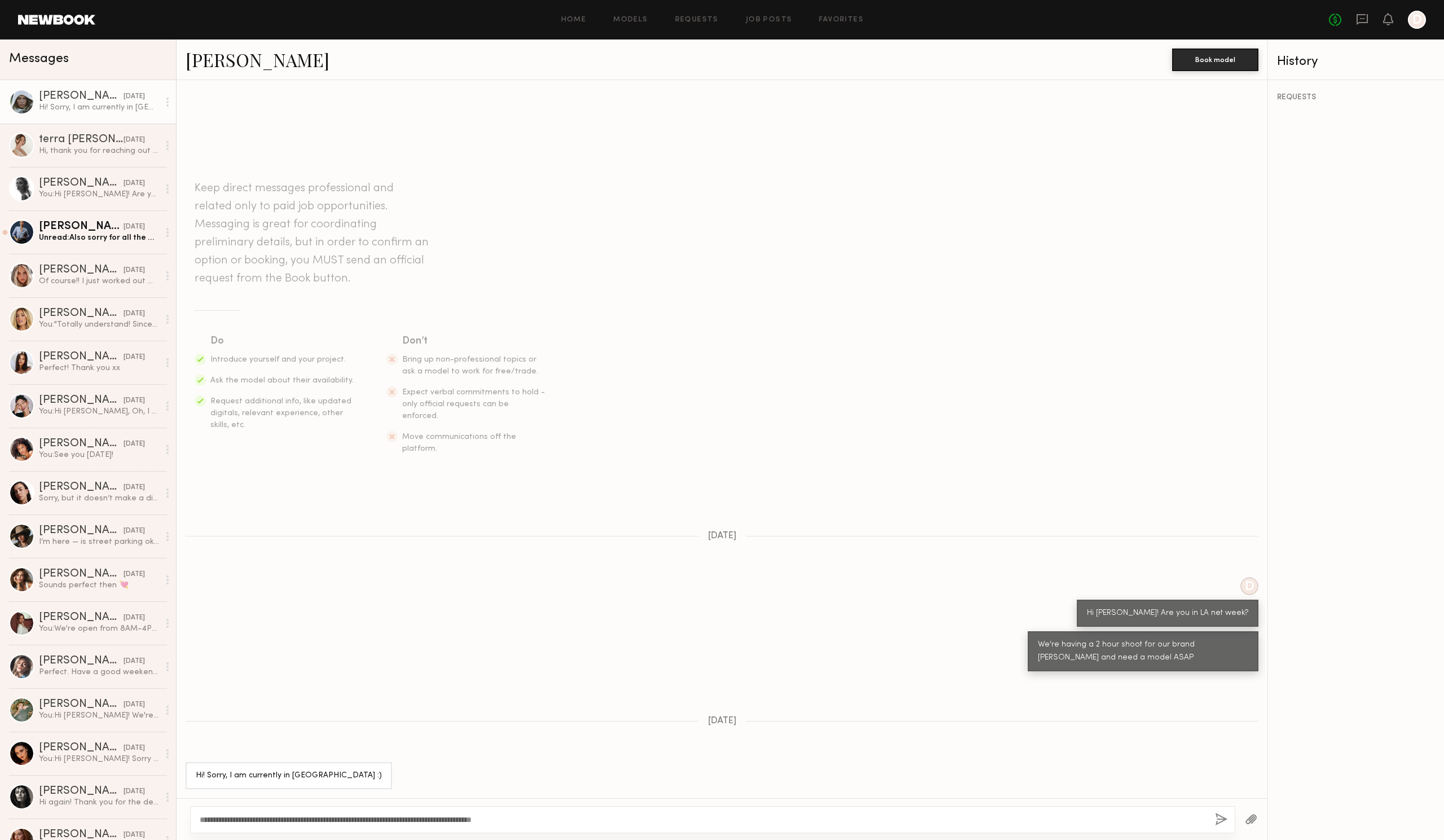
click at [1219, 821] on button "button" at bounding box center [1221, 819] width 13 height 14
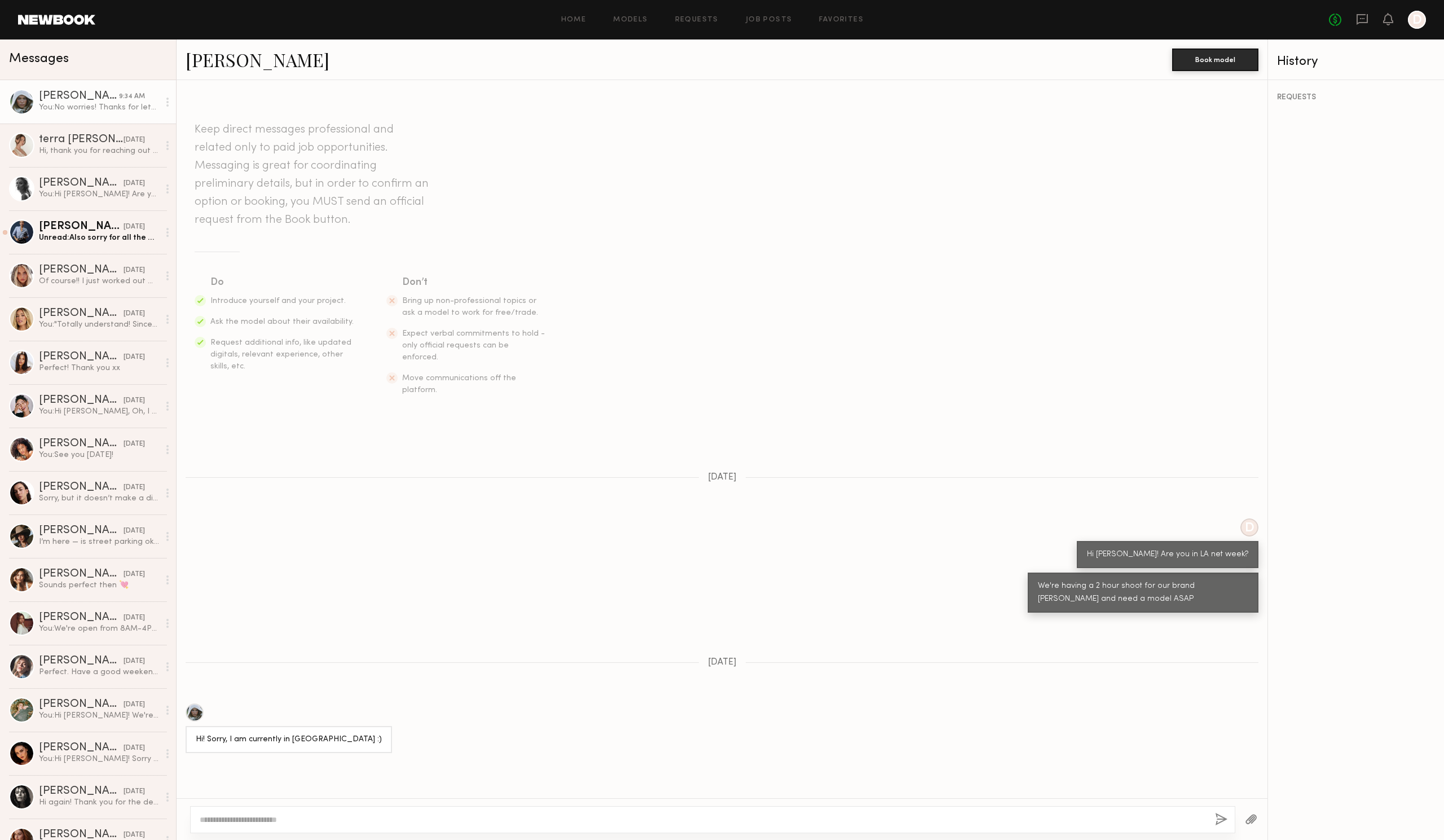
scroll to position [161, 0]
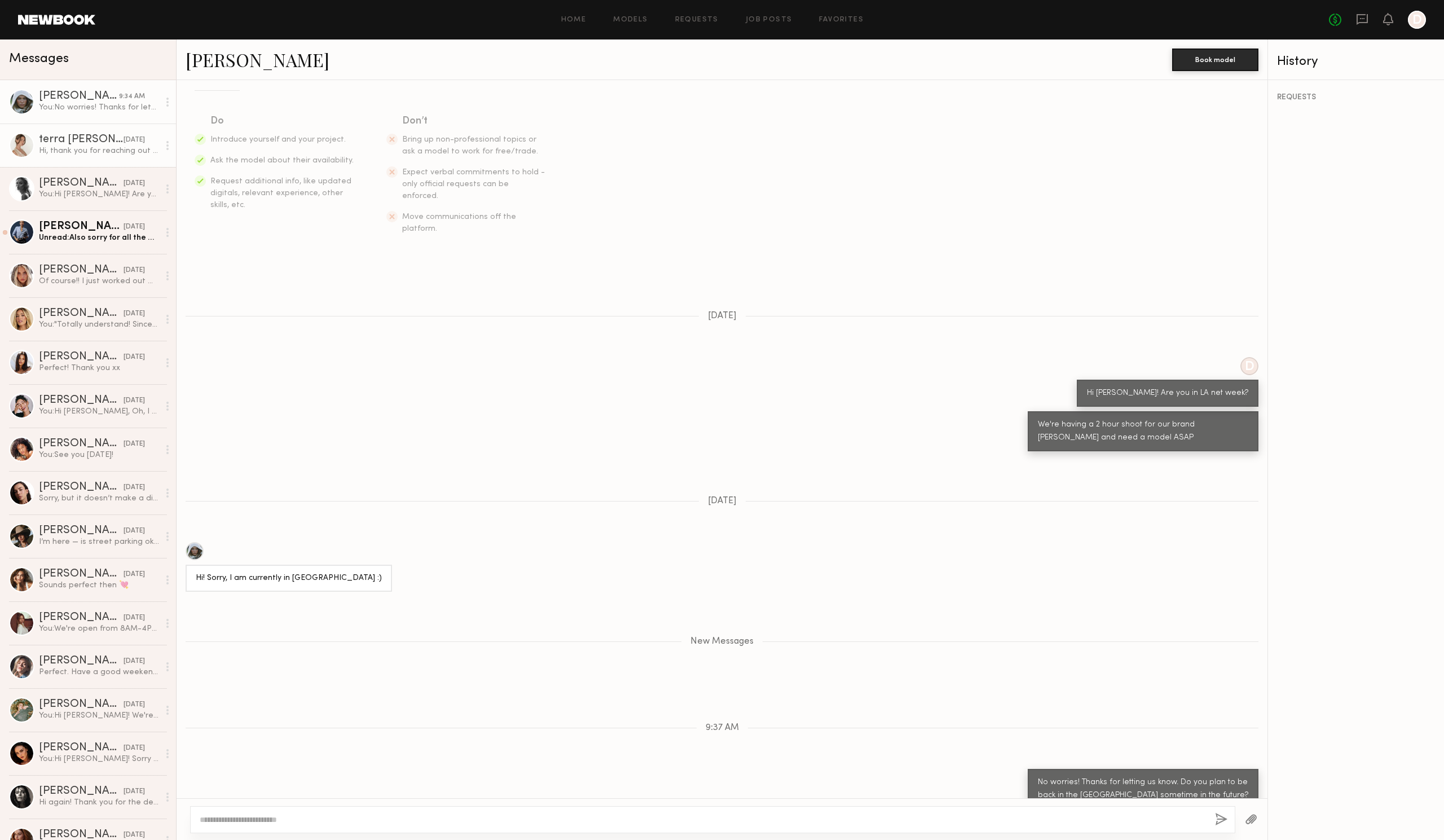
click at [94, 146] on div "Hi, thank you for reaching out and showing consideration for your GREYLIN Summe…" at bounding box center [99, 150] width 120 height 11
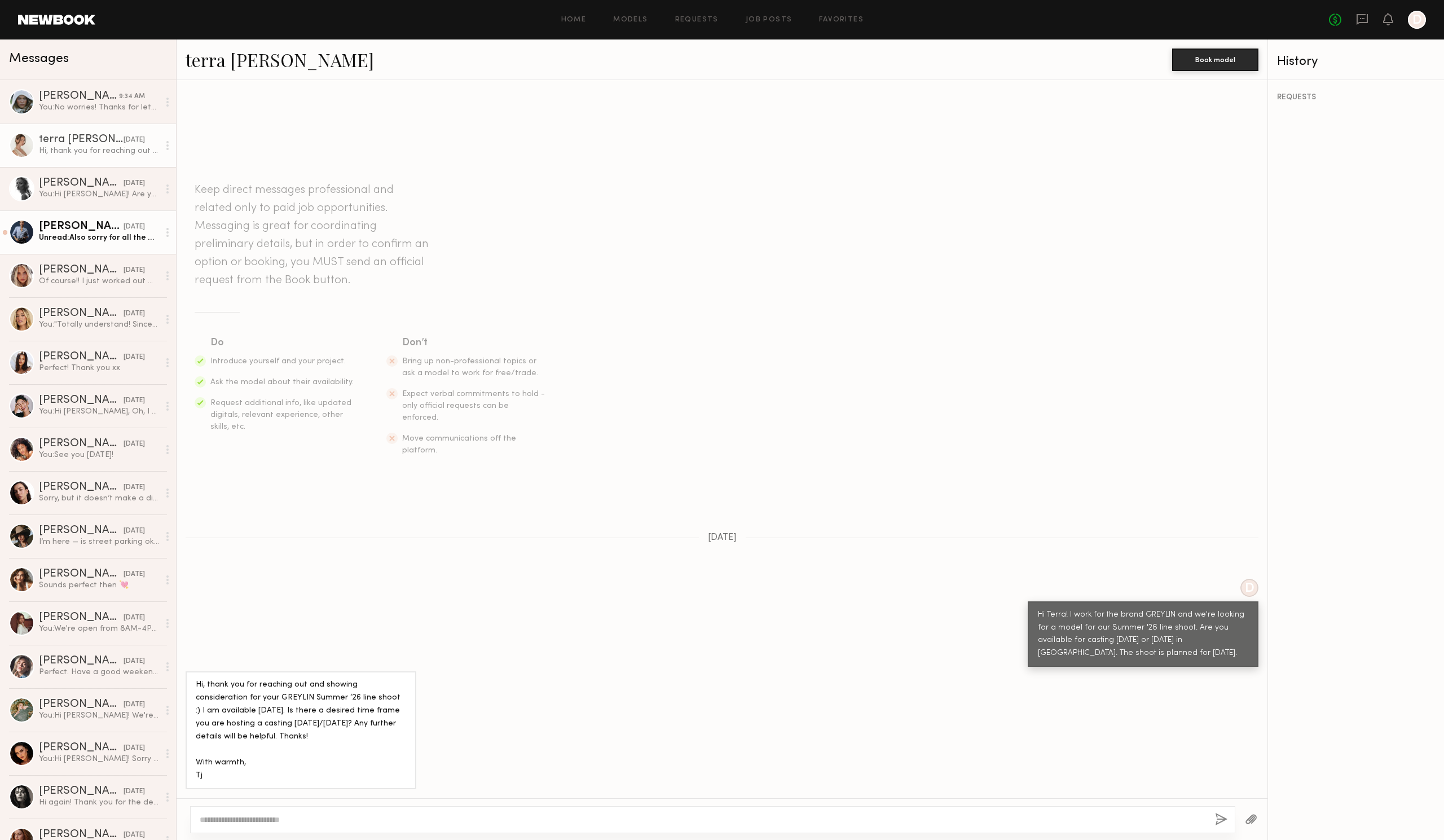
click at [87, 241] on div "Unread: Also sorry for all the messages but I actually do work on Monday. So I …" at bounding box center [99, 237] width 120 height 11
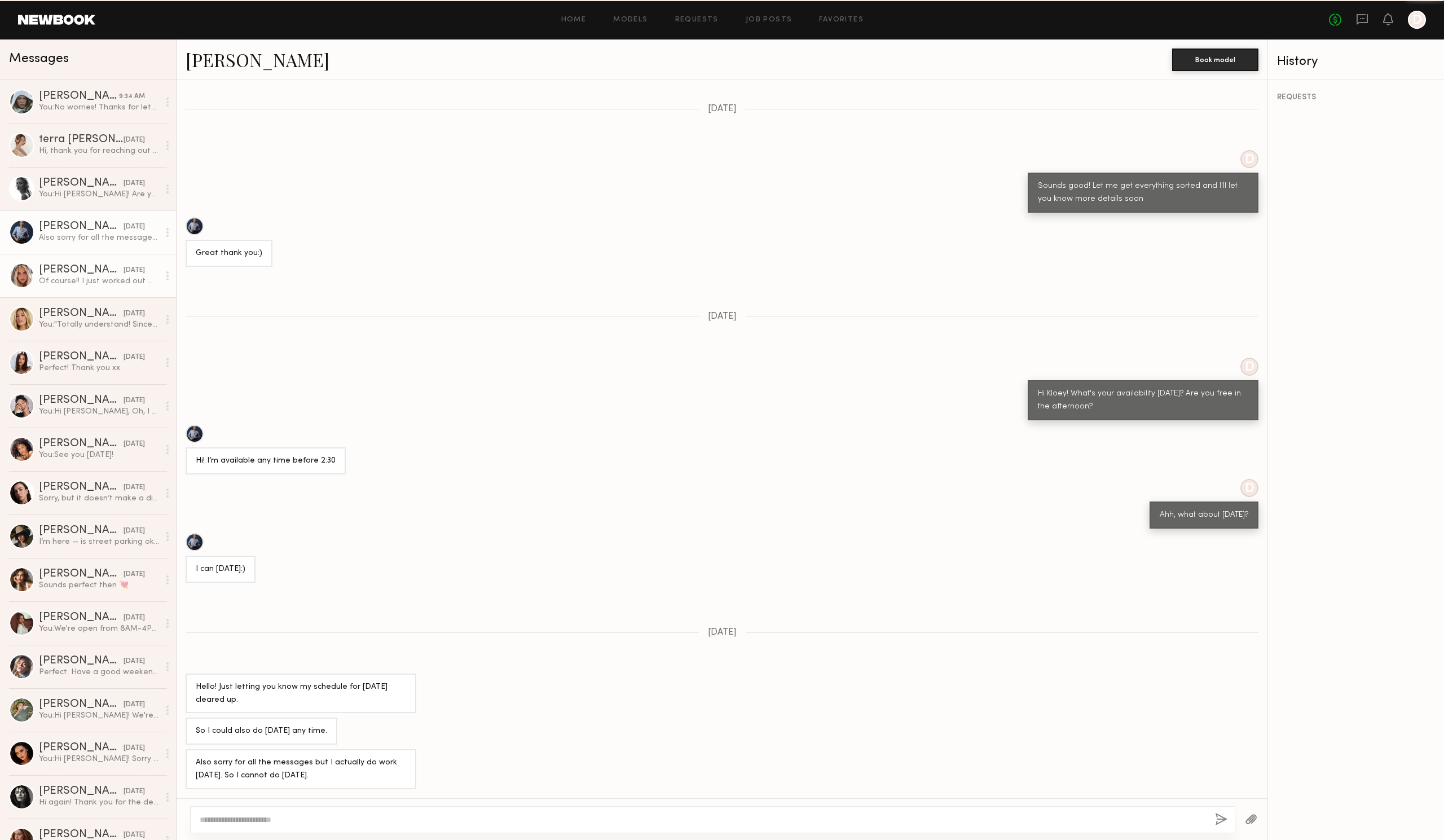
scroll to position [168, 0]
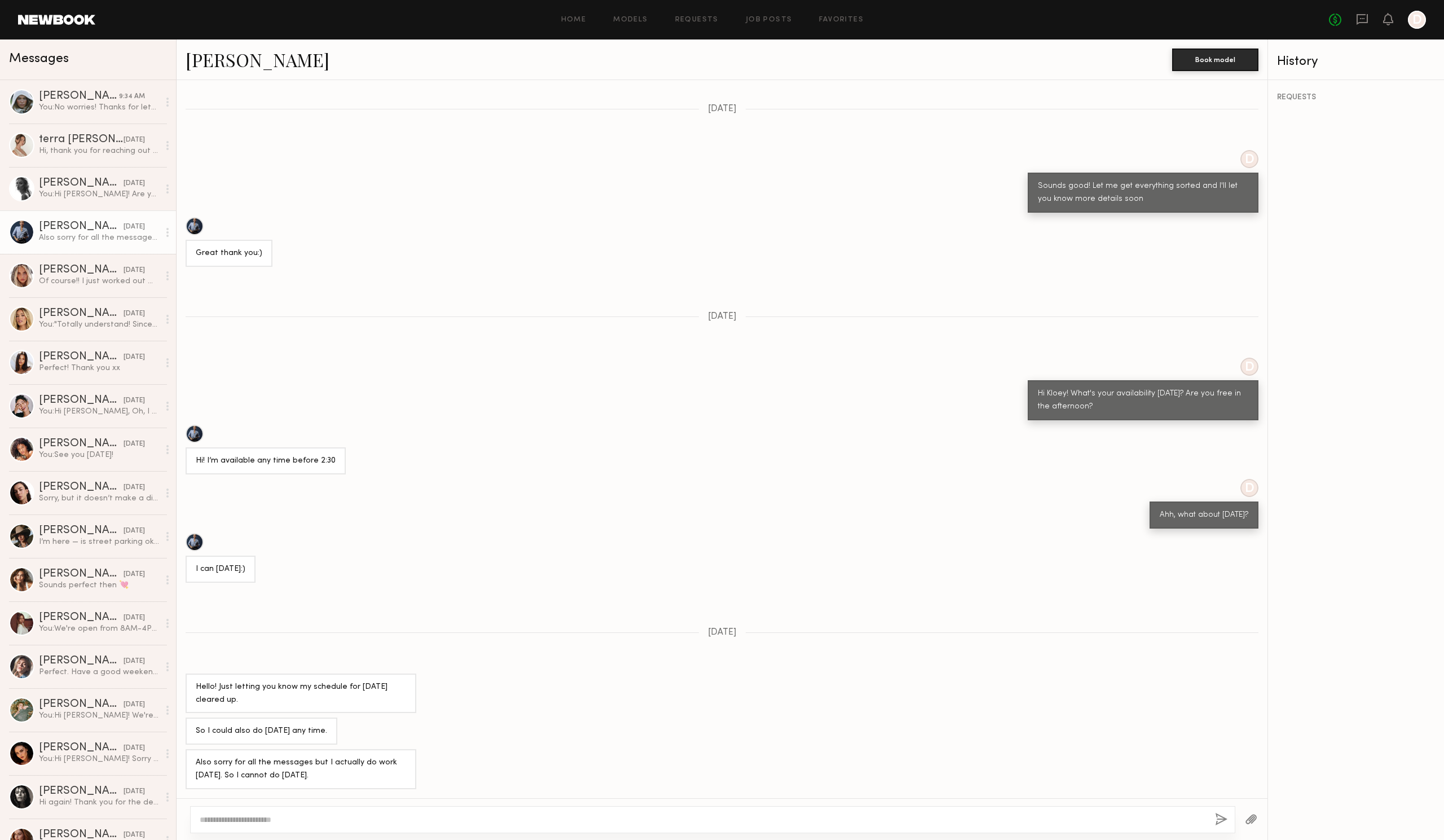
click at [341, 816] on textarea at bounding box center [703, 819] width 1007 height 11
type textarea "*"
type textarea "**********"
click at [62, 131] on link "terra jo w. 09/18/2025 Hi, thank you for reaching out and showing consideration…" at bounding box center [88, 145] width 176 height 43
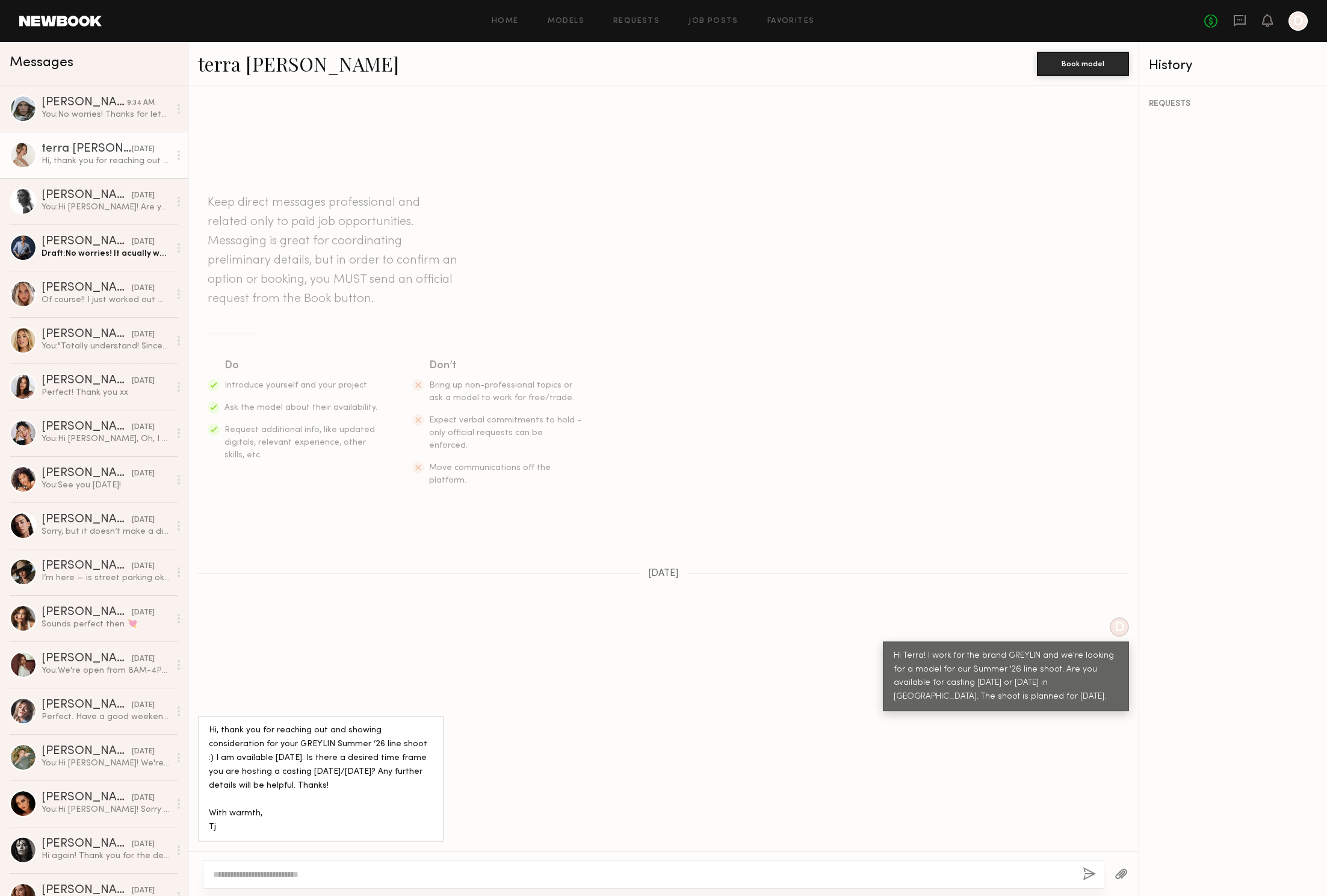
click at [981, 458] on section "Do Introduce yourself and your project. Ask the model about their availability.…" at bounding box center [663, 422] width 912 height 129
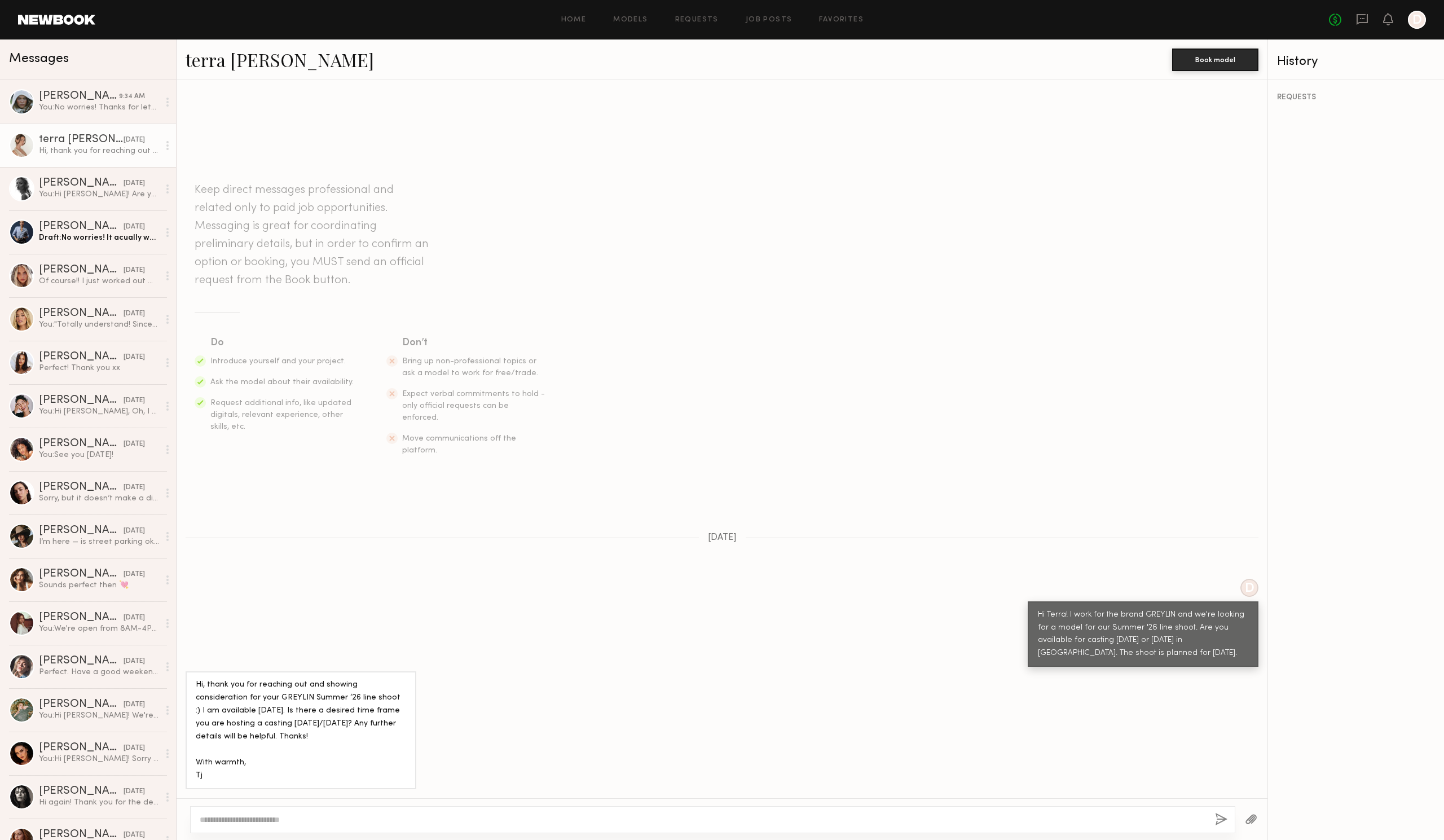
click at [387, 814] on textarea at bounding box center [703, 819] width 1007 height 11
click at [624, 819] on textarea "**********" at bounding box center [703, 819] width 1007 height 11
click at [713, 808] on div "**********" at bounding box center [713, 819] width 1046 height 27
click at [711, 820] on textarea "**********" at bounding box center [703, 819] width 1007 height 11
click at [921, 821] on textarea "**********" at bounding box center [703, 819] width 1007 height 11
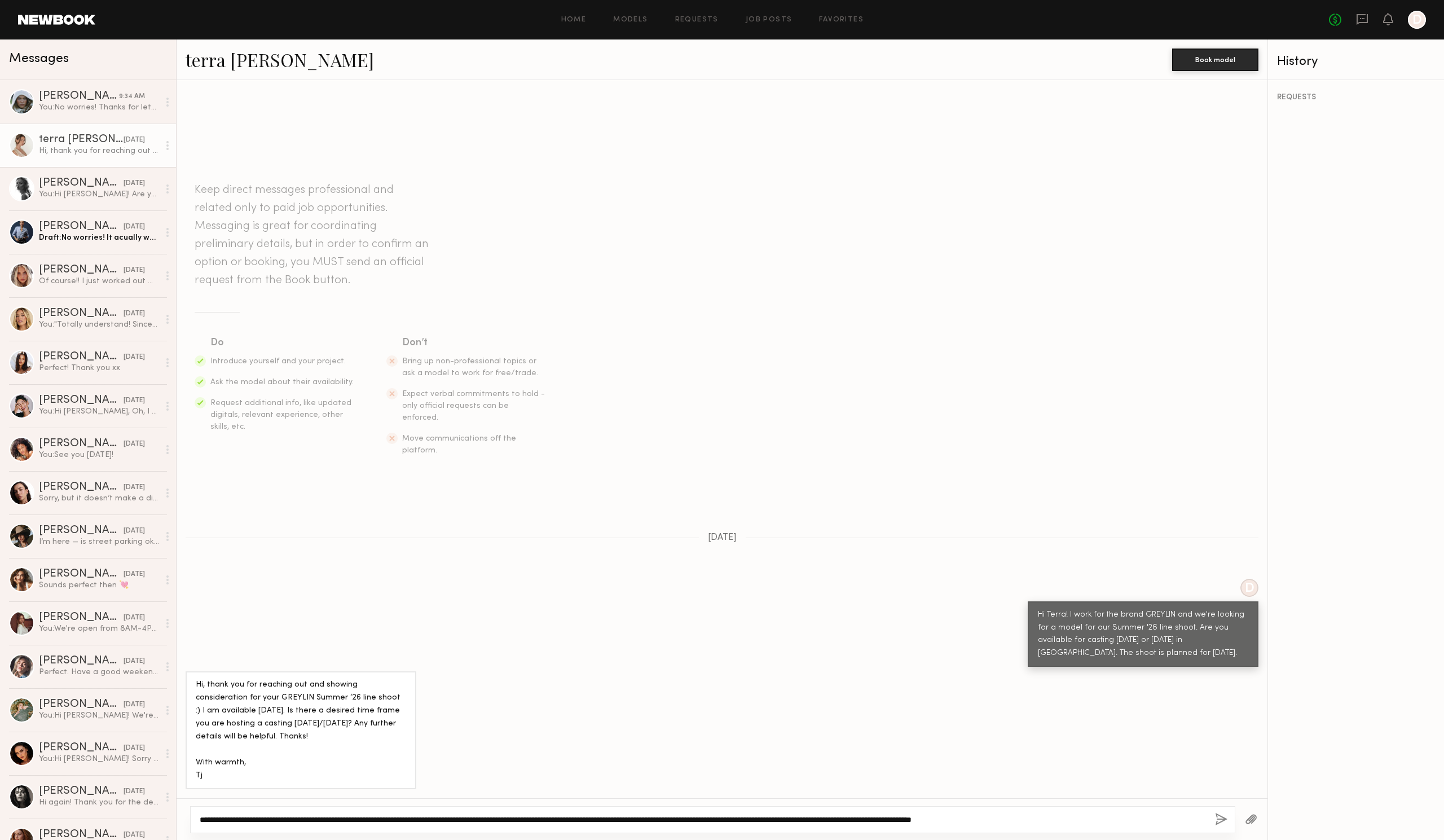
type textarea "**********"
click at [1214, 822] on div "**********" at bounding box center [713, 819] width 1046 height 27
click at [1219, 819] on button "button" at bounding box center [1221, 819] width 13 height 14
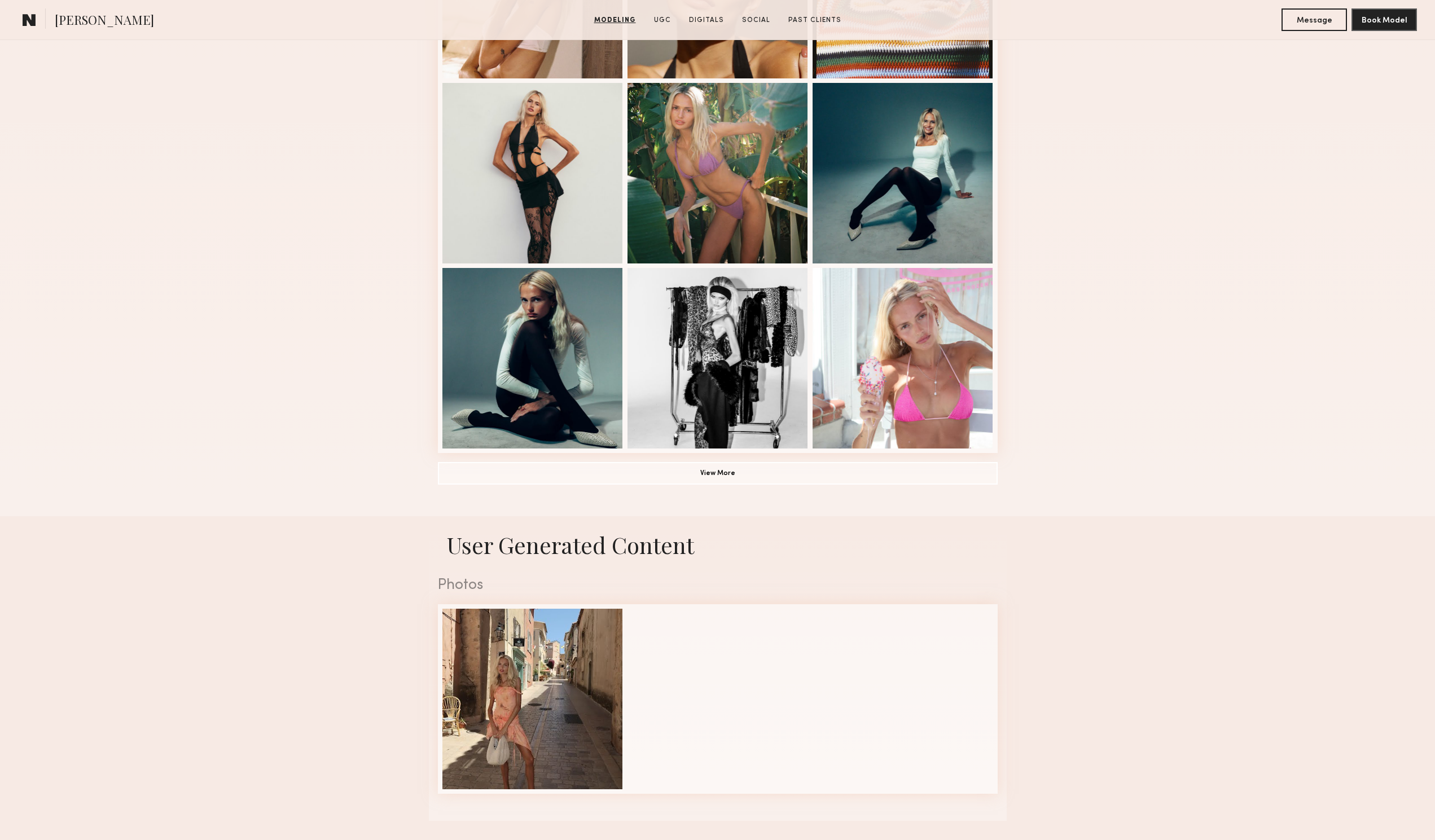
click at [1314, 446] on div "Modeling Portfolio View More" at bounding box center [717, 77] width 1435 height 878
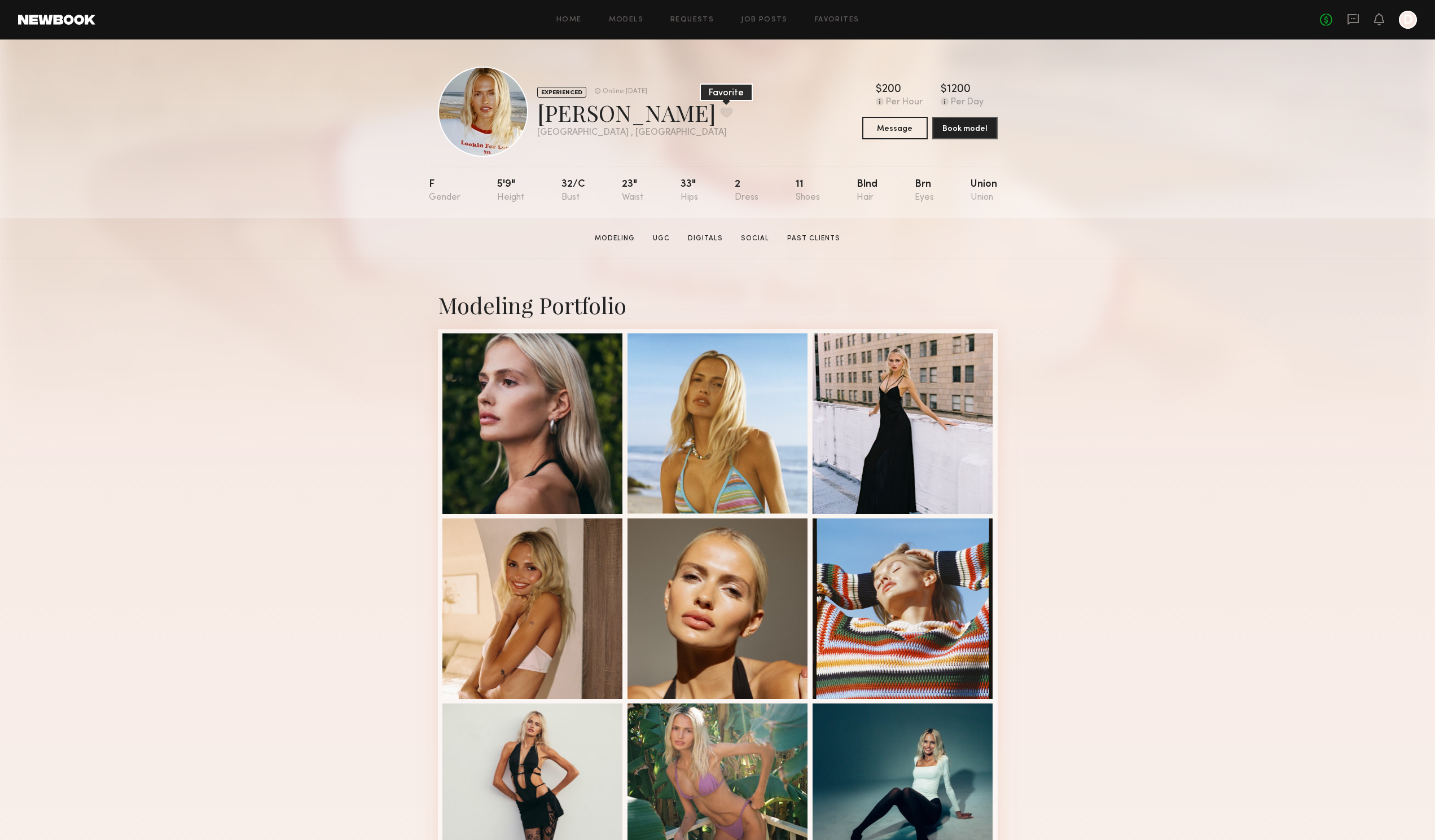
click at [721, 111] on button at bounding box center [726, 112] width 12 height 10
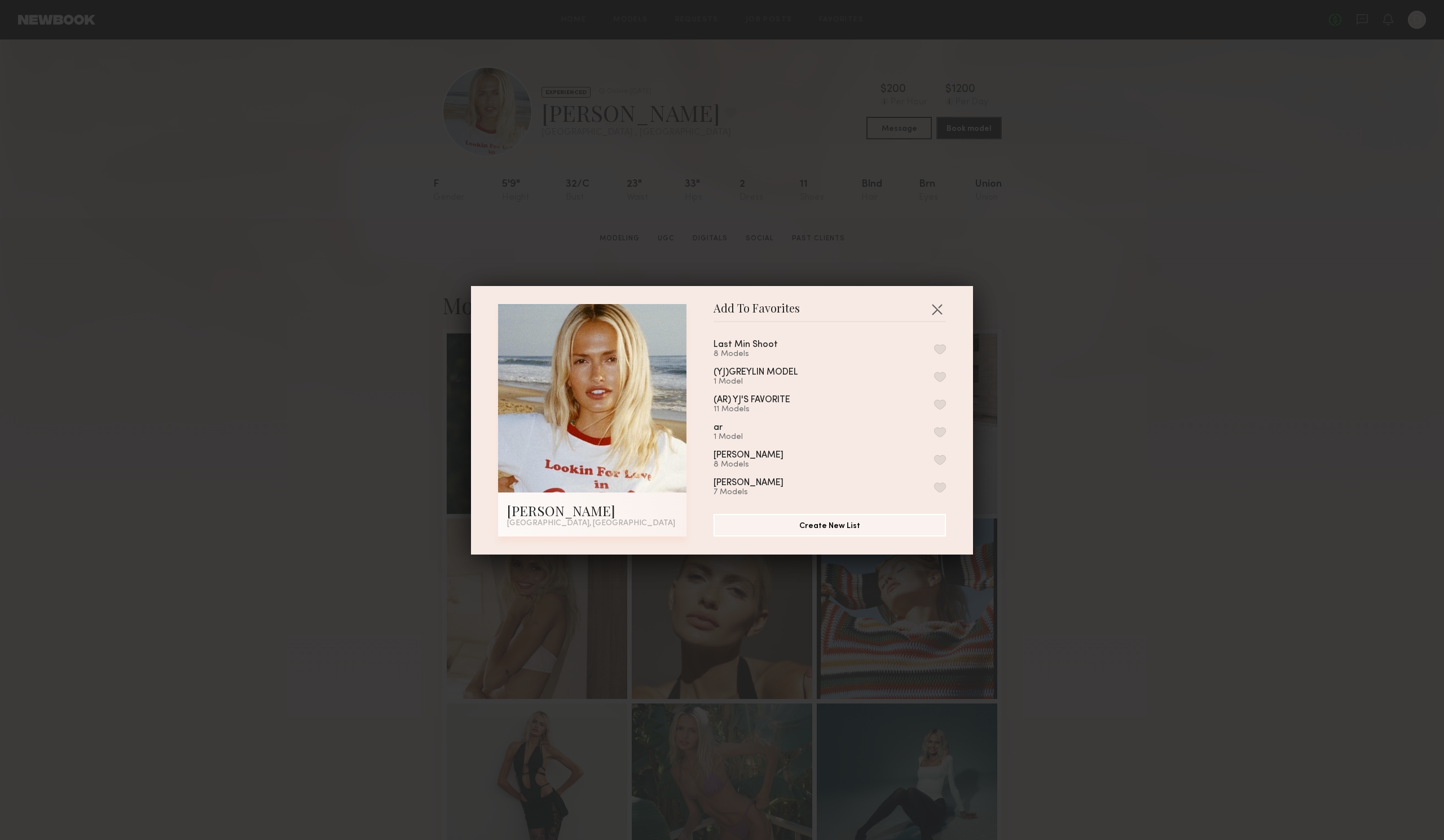
click at [934, 346] on button "button" at bounding box center [940, 349] width 12 height 10
click at [935, 311] on button "button" at bounding box center [937, 309] width 18 height 18
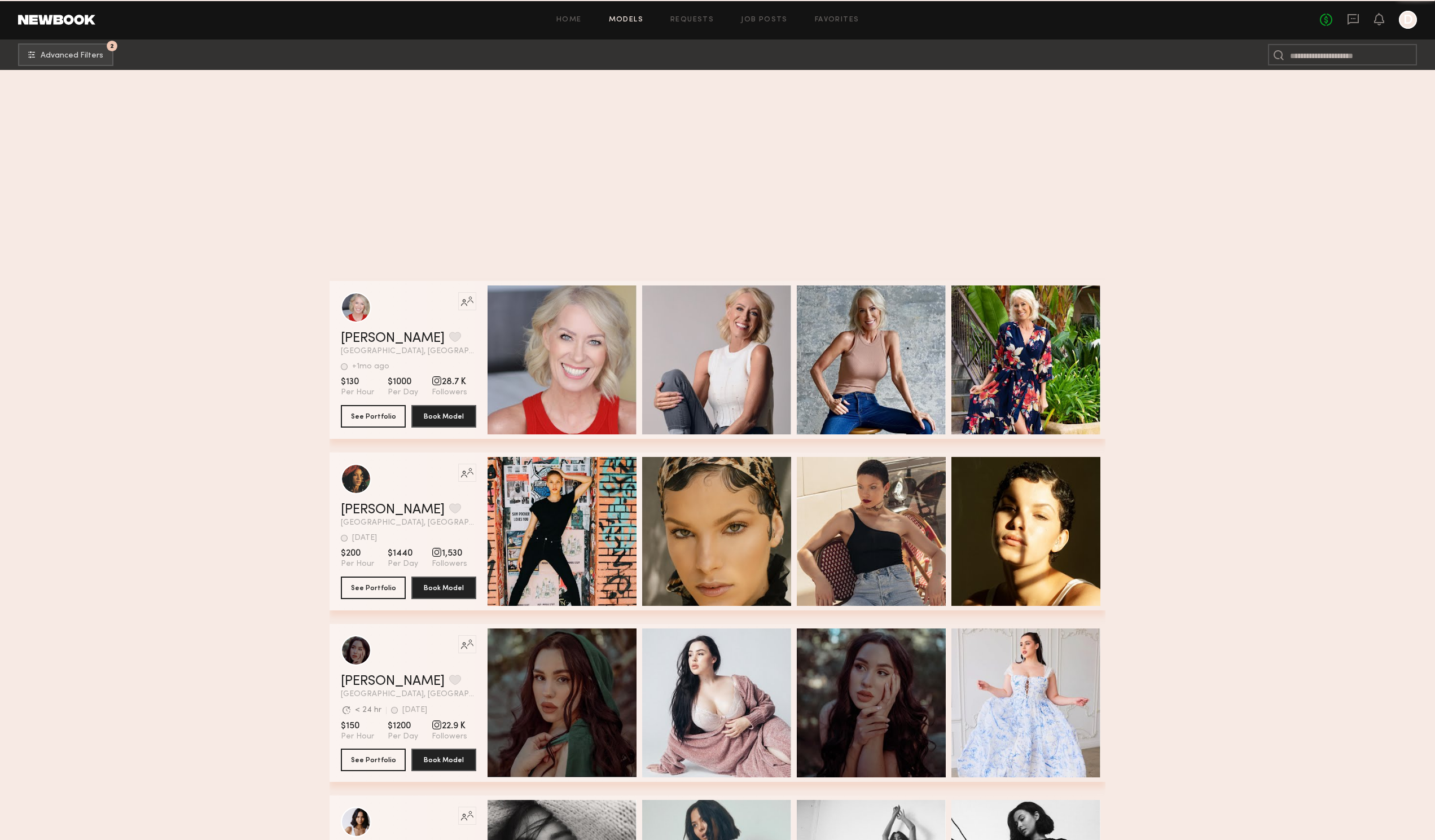
scroll to position [120802, 0]
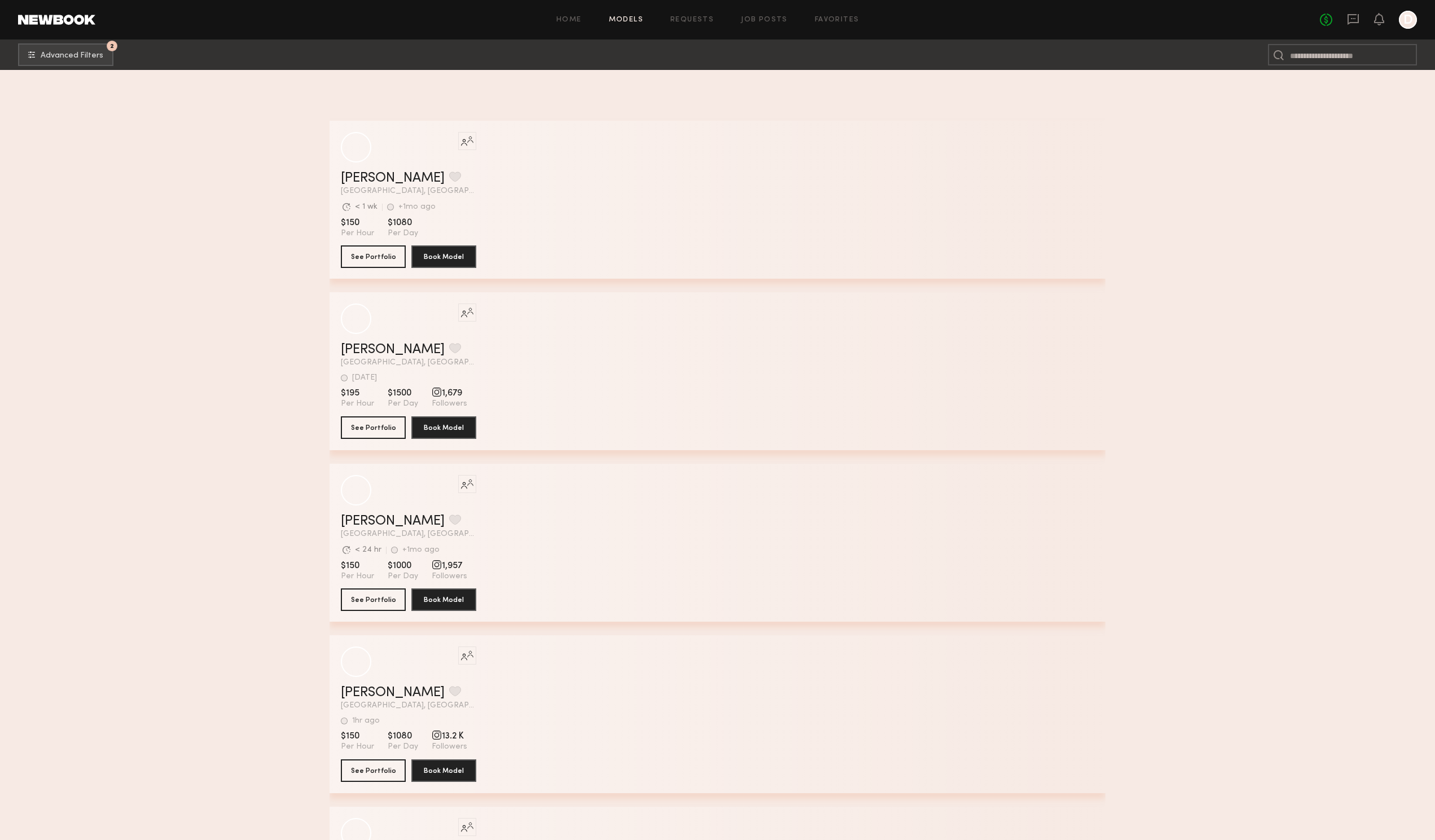
scroll to position [131481, 0]
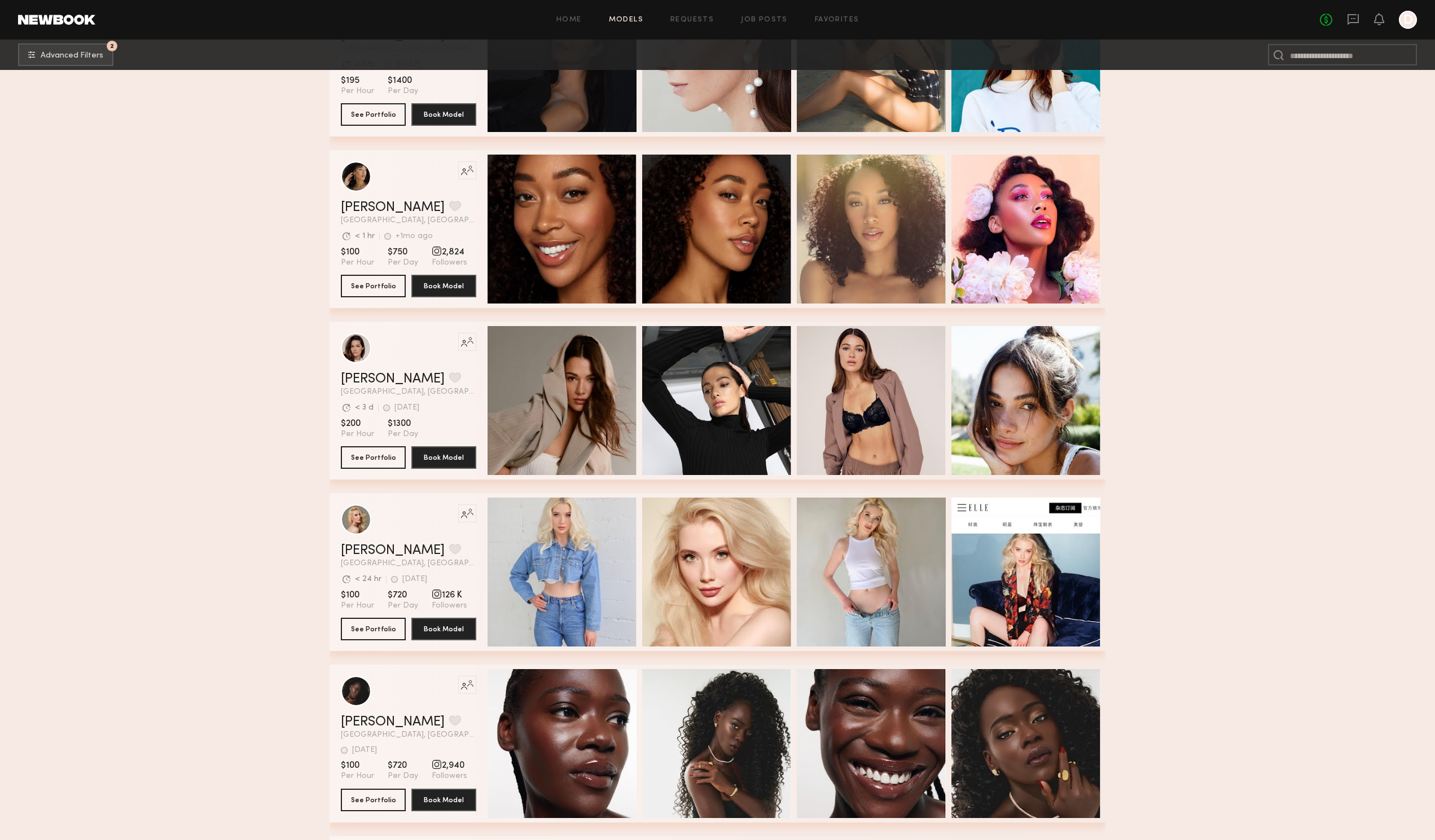
scroll to position [141570, 0]
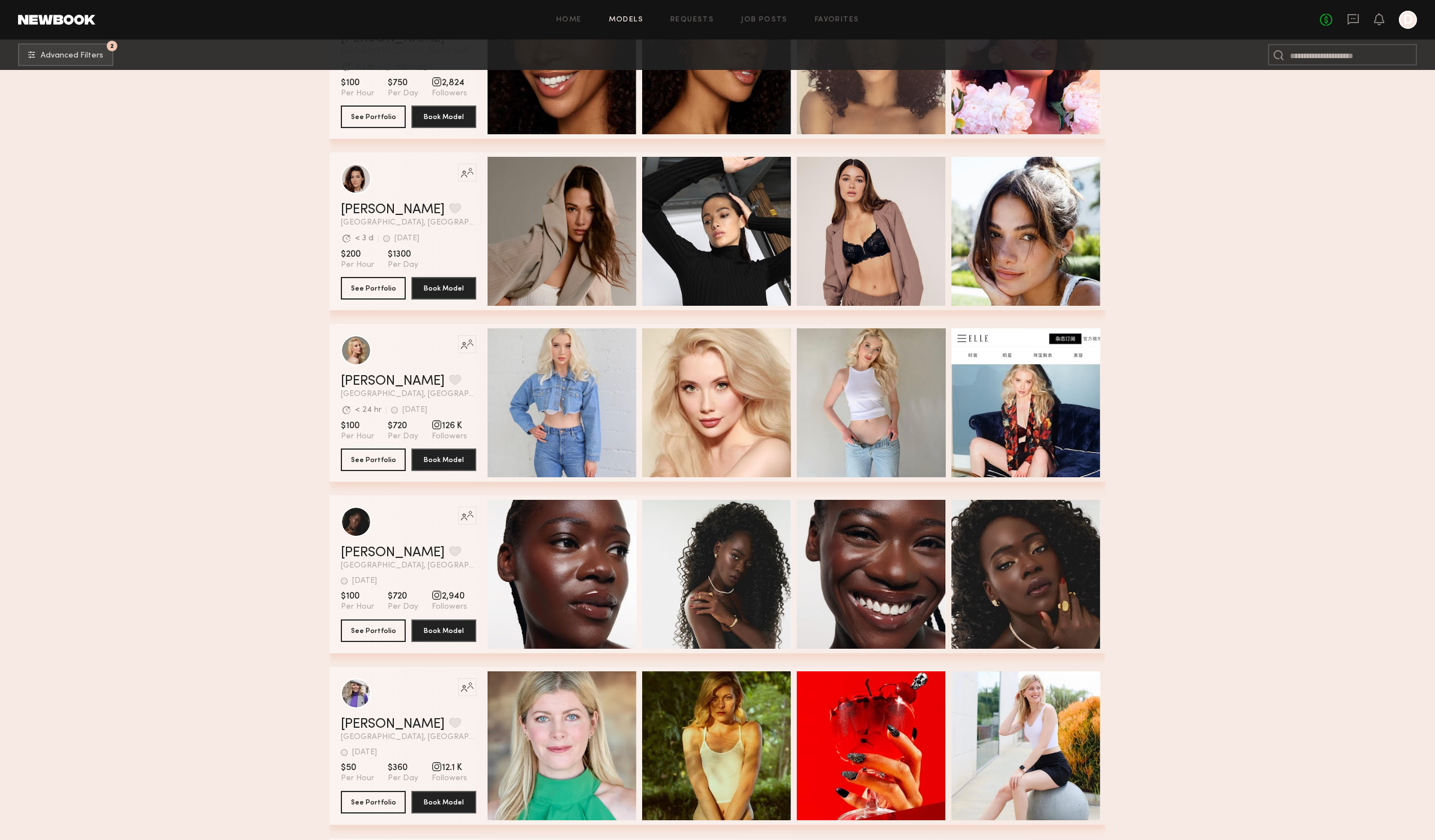
drag, startPoint x: 848, startPoint y: 15, endPoint x: 865, endPoint y: 17, distance: 17.1
click at [865, 17] on div "Home Models Requests Job Posts Favorites Sign Out" at bounding box center [707, 20] width 1224 height 7
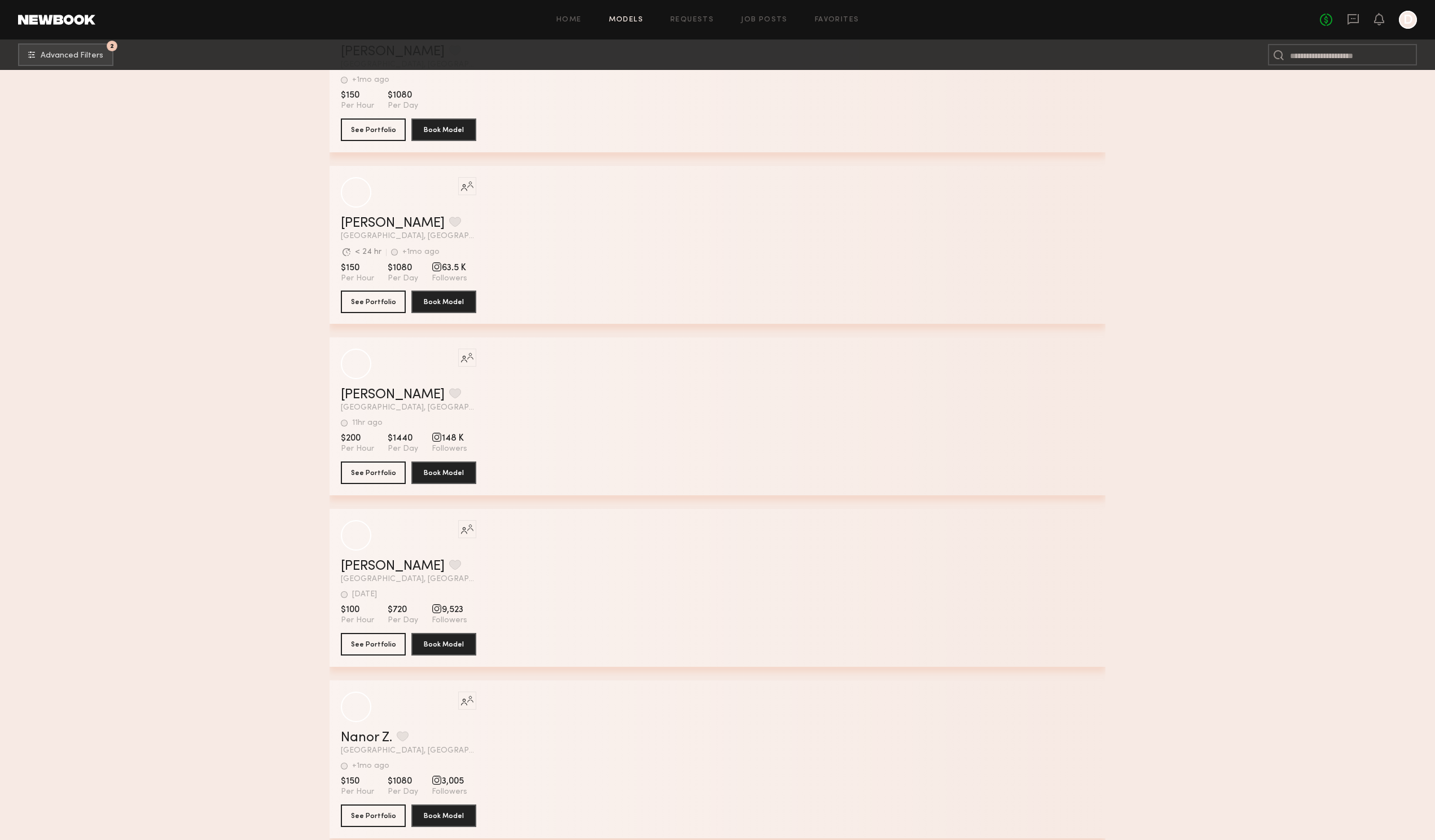
scroll to position [157442, 0]
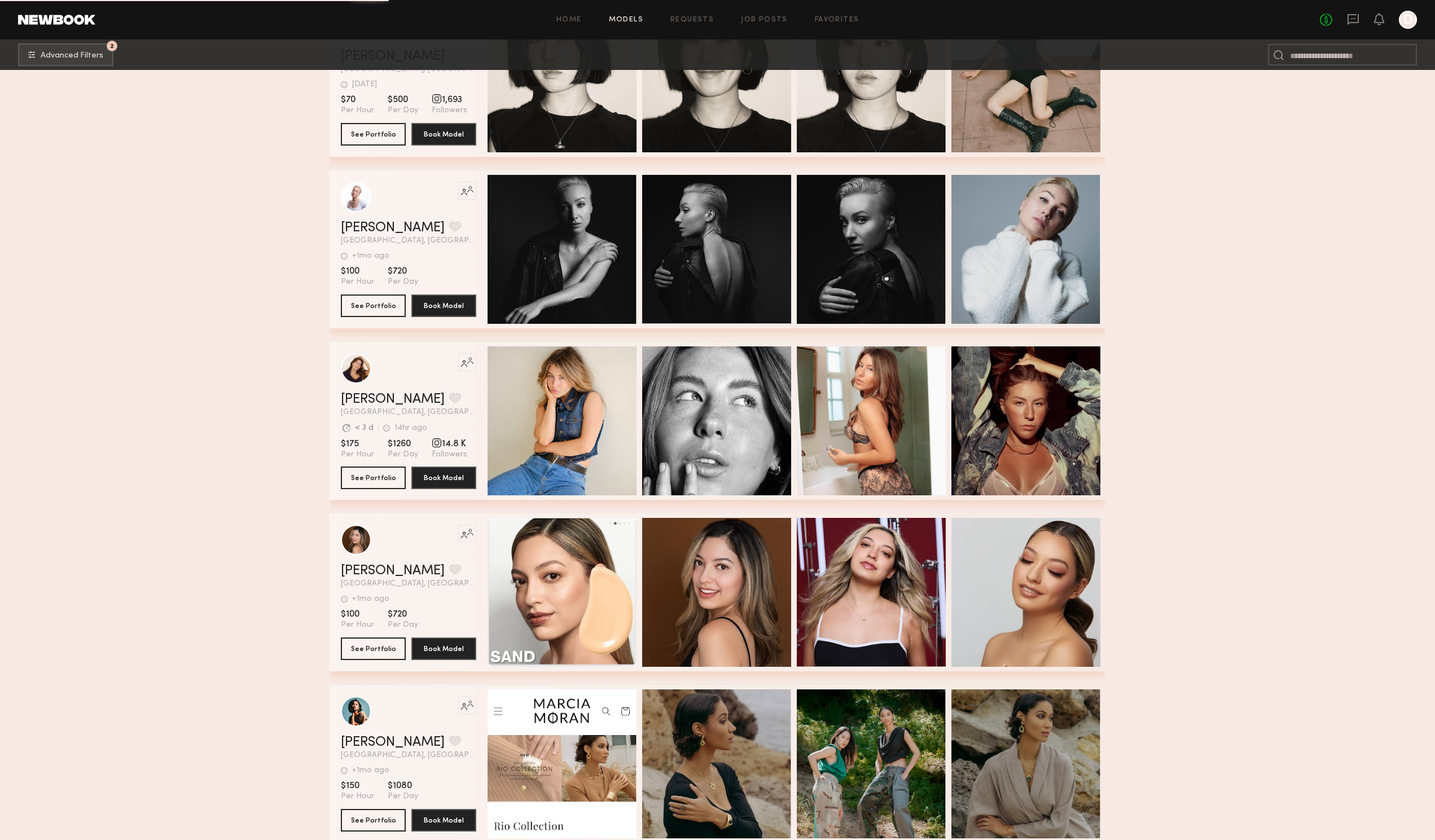
scroll to position [196761, 0]
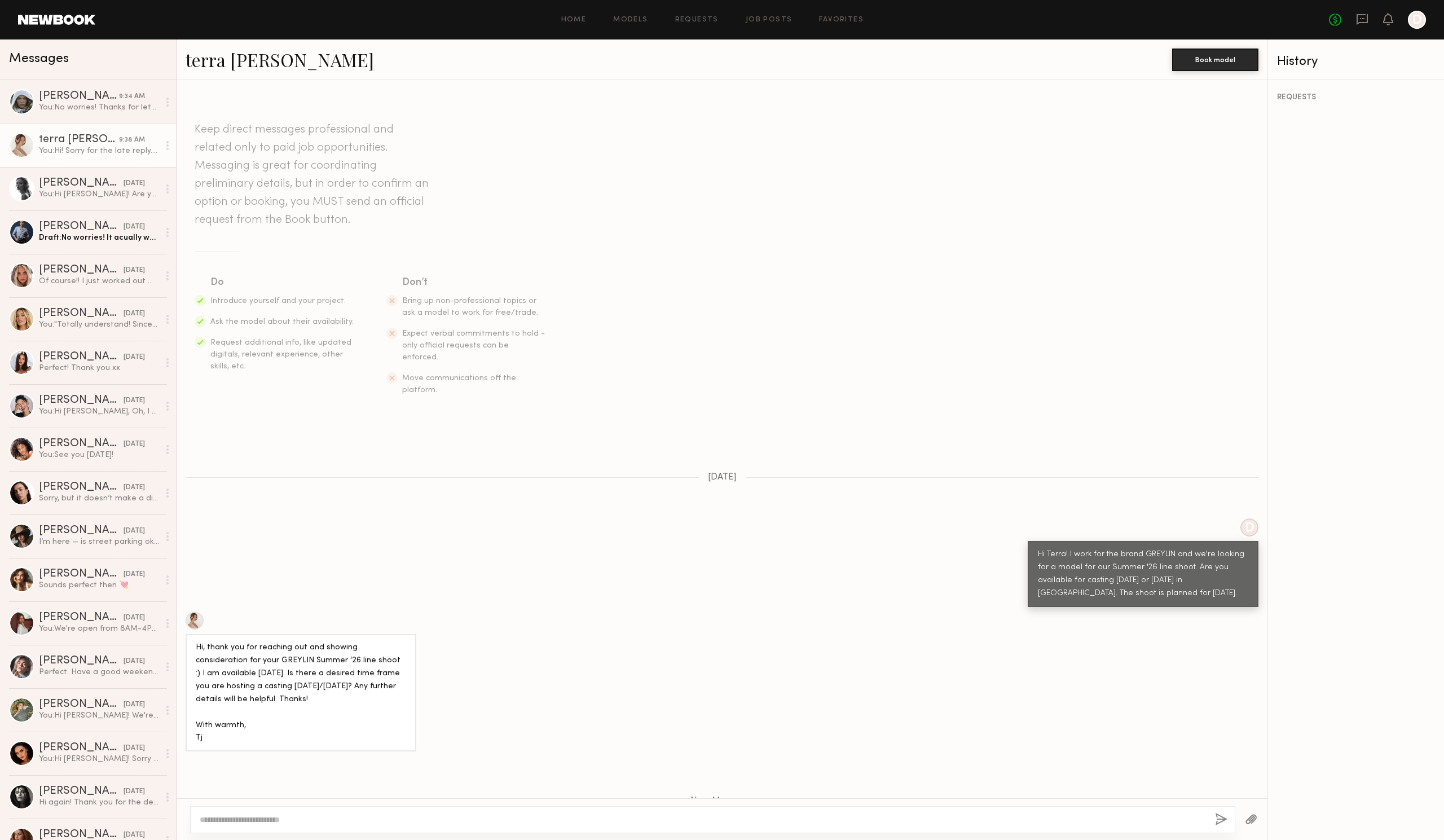
scroll to position [197, 0]
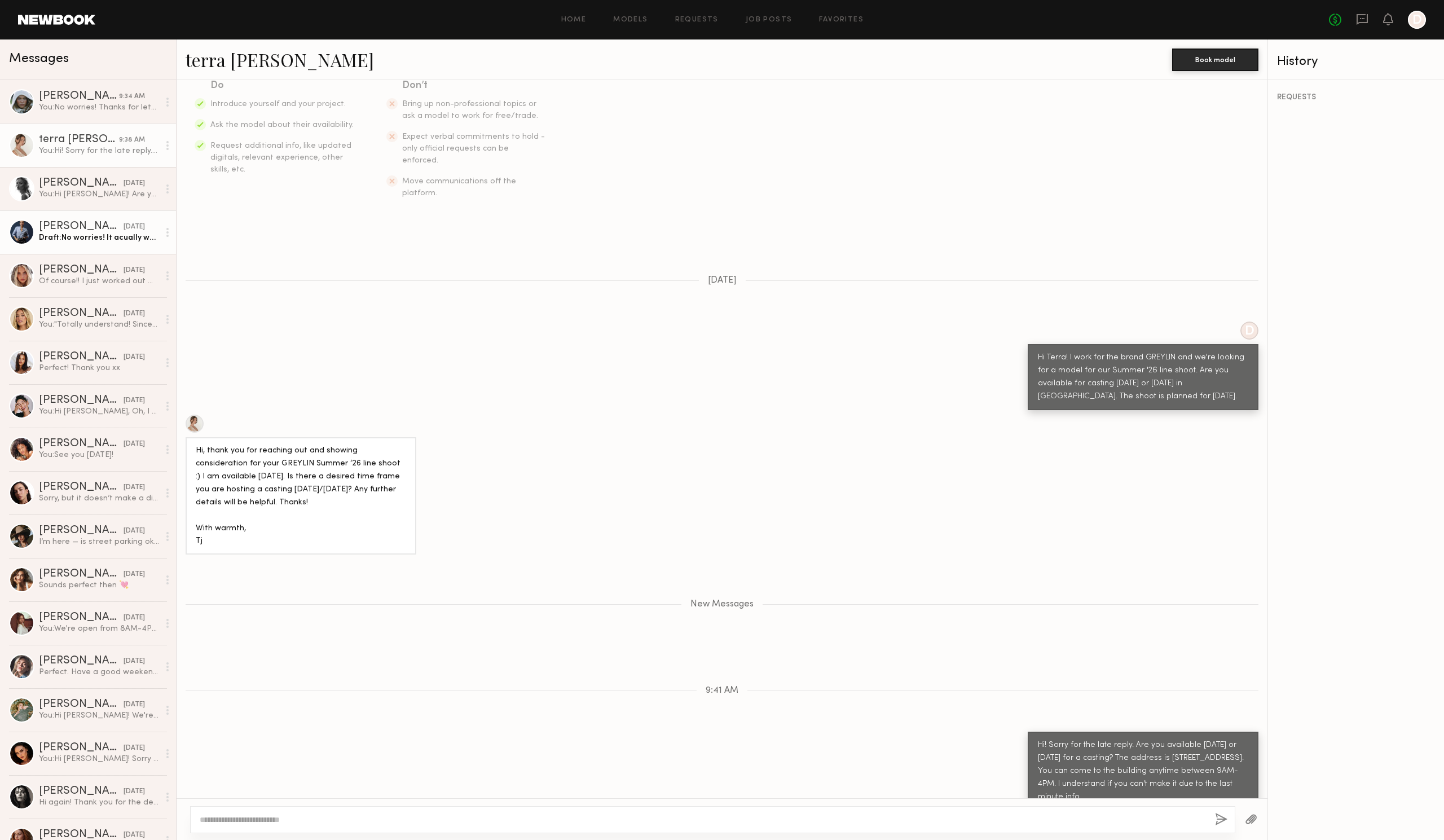
click at [115, 233] on div "Draft: No worries! It acually worked out okay since we don't" at bounding box center [99, 237] width 120 height 11
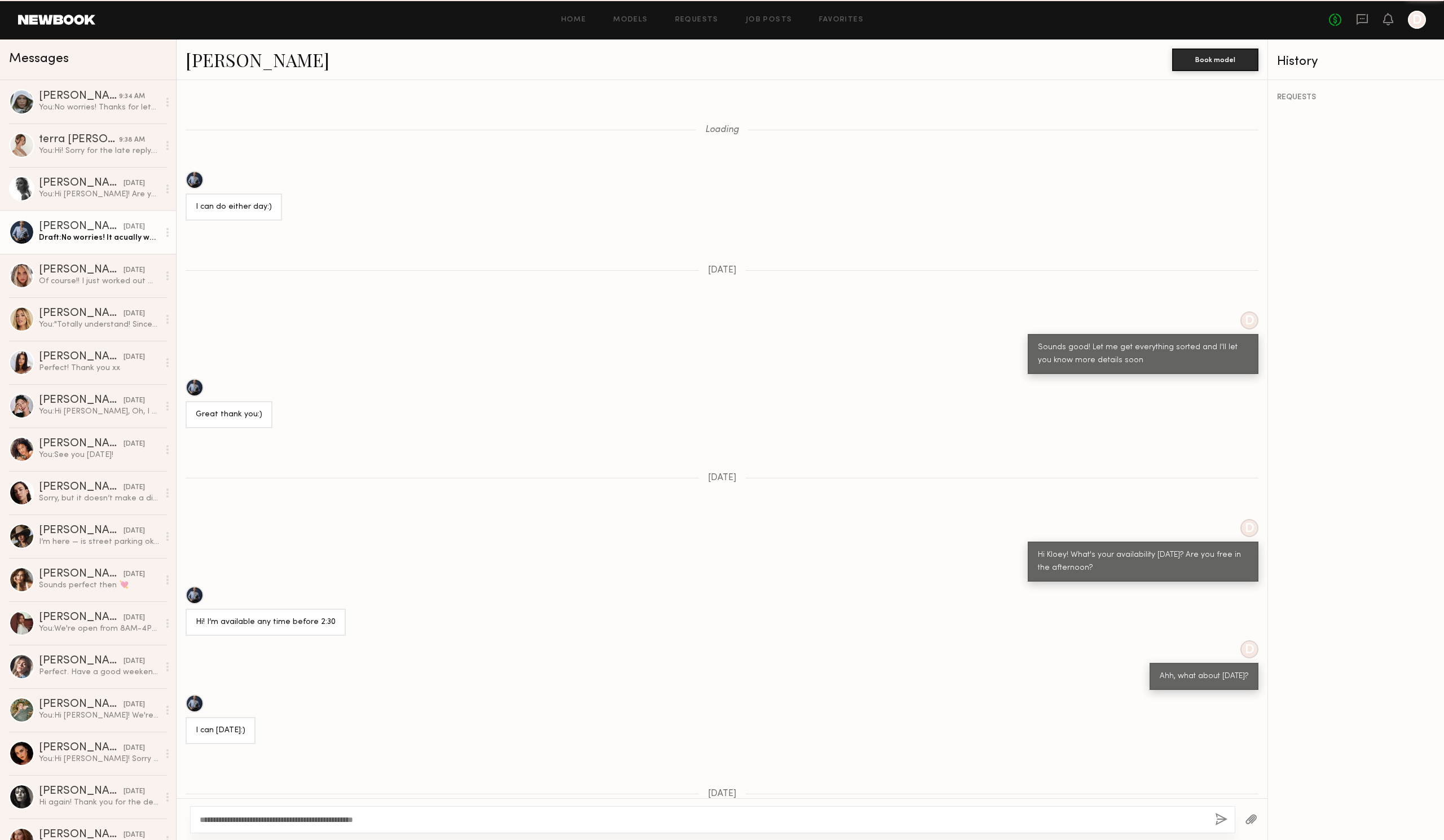
scroll to position [168, 0]
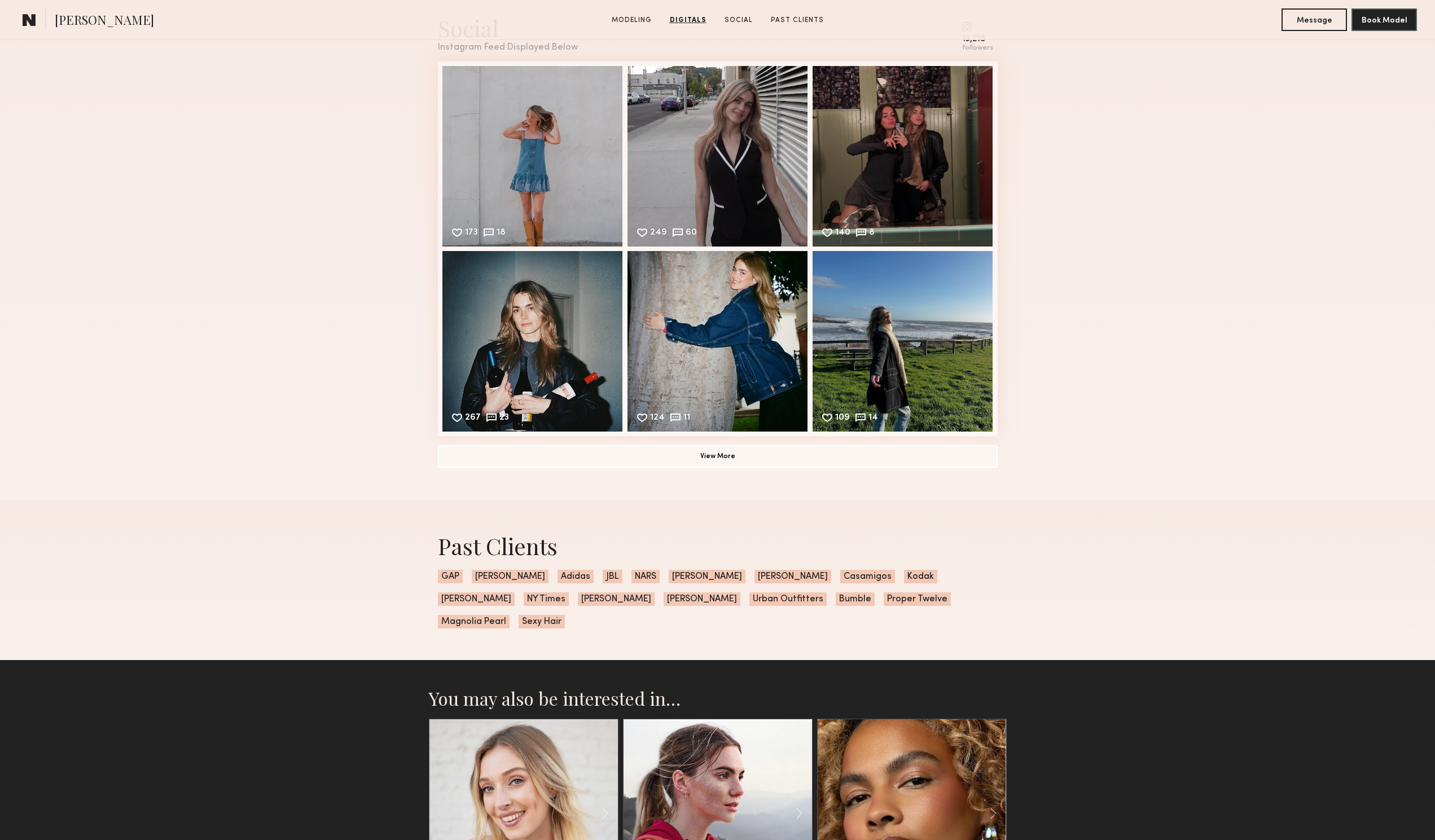
scroll to position [1636, 0]
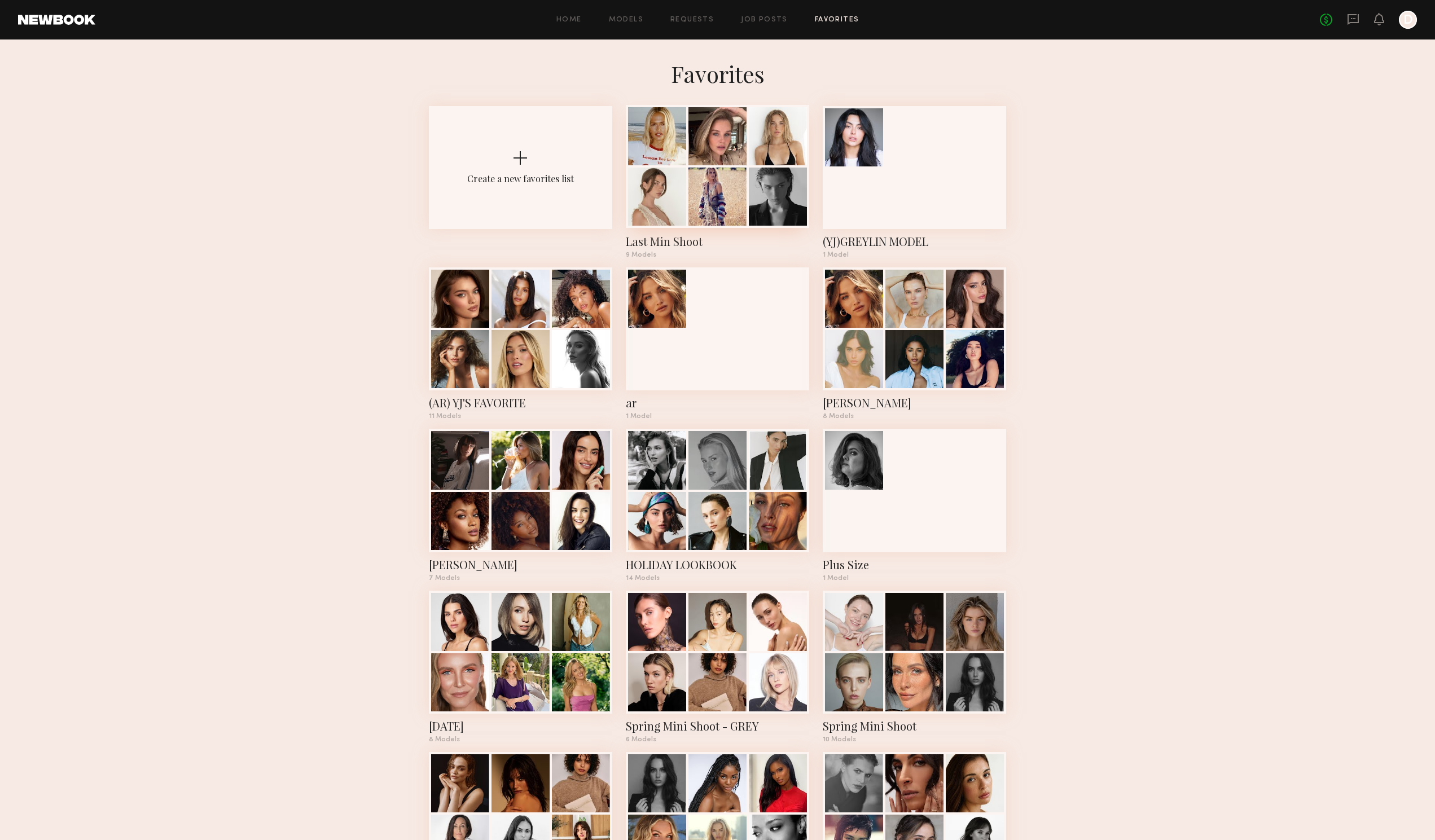
click at [754, 179] on div at bounding box center [778, 197] width 58 height 58
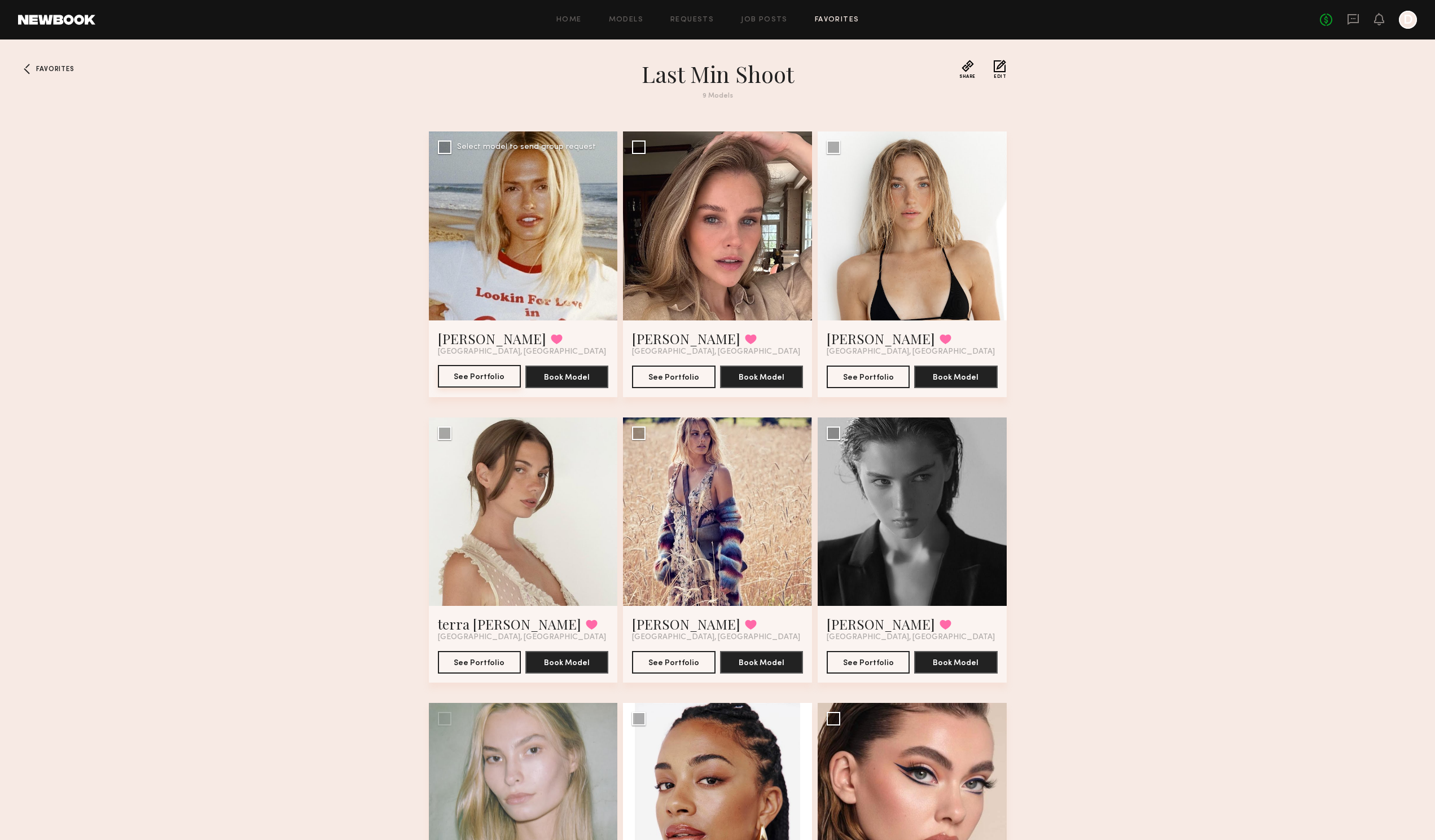
click at [469, 373] on button "See Portfolio" at bounding box center [479, 376] width 83 height 22
click at [682, 379] on button "See Portfolio" at bounding box center [673, 376] width 83 height 22
click at [871, 378] on button "See Portfolio" at bounding box center [868, 376] width 83 height 22
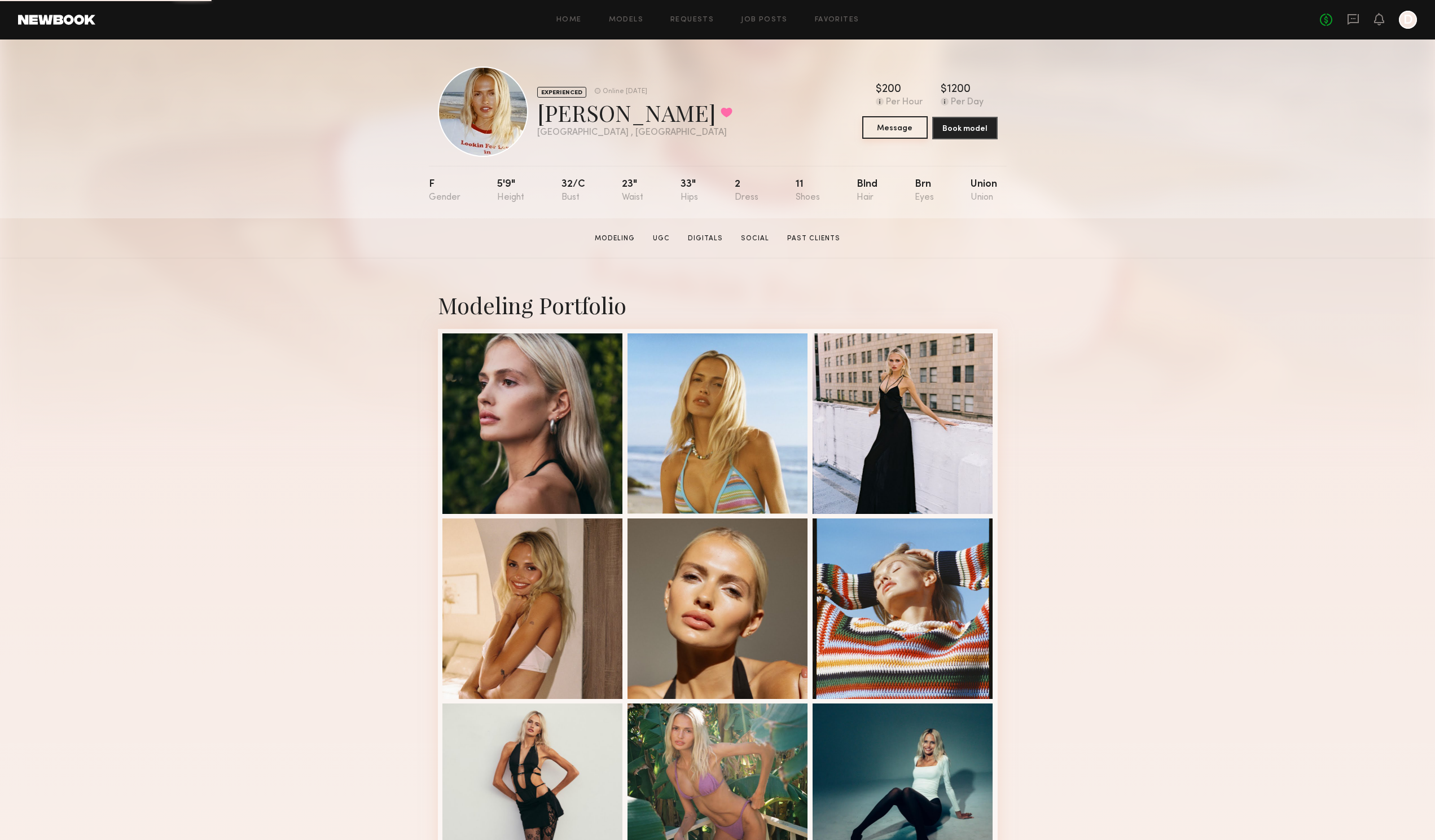
click at [900, 131] on button "Message" at bounding box center [895, 127] width 65 height 22
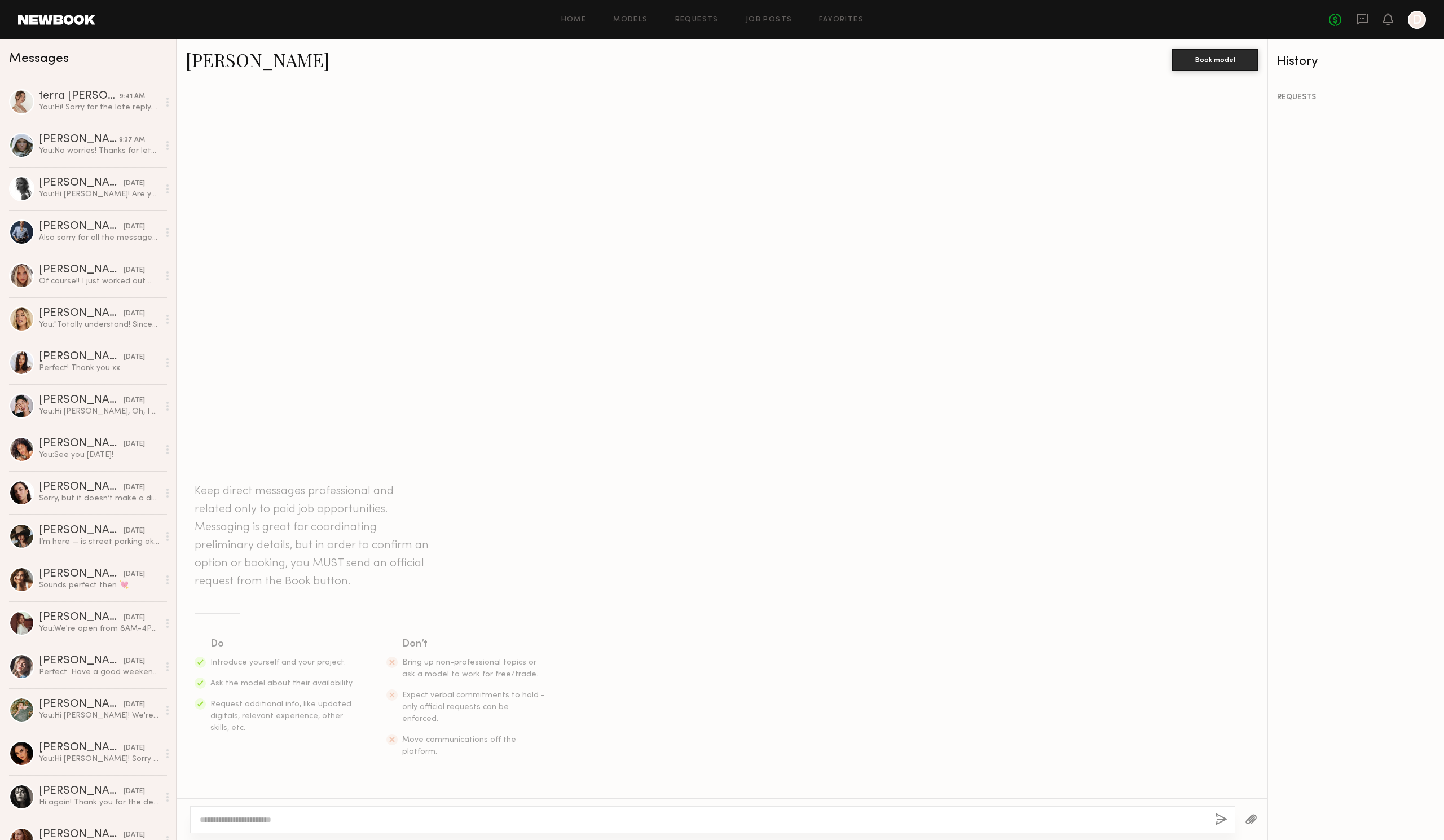
click at [627, 815] on textarea at bounding box center [703, 819] width 1007 height 11
click at [609, 822] on textarea "**********" at bounding box center [703, 819] width 1007 height 11
click at [697, 818] on textarea "**********" at bounding box center [703, 819] width 1007 height 11
drag, startPoint x: 797, startPoint y: 824, endPoint x: 170, endPoint y: 815, distance: 627.1
click at [170, 815] on div "Messages terra jo w. 9:41 AM You: Hi! Sorry for the late reply. Are you availab…" at bounding box center [722, 439] width 1444 height 801
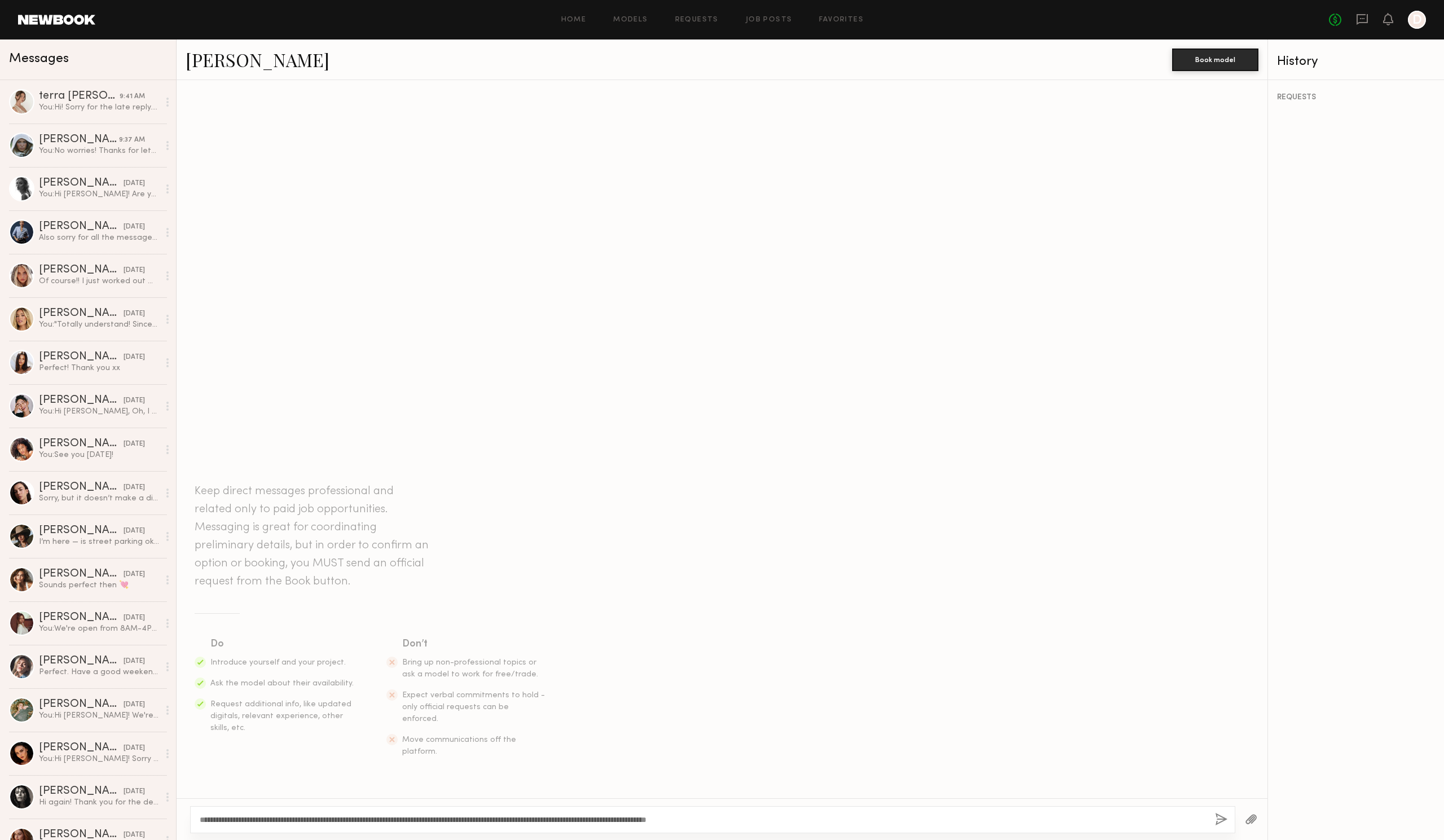
type textarea "**********"
click at [1228, 819] on div "**********" at bounding box center [713, 819] width 1046 height 27
click at [1224, 818] on button "button" at bounding box center [1221, 819] width 13 height 14
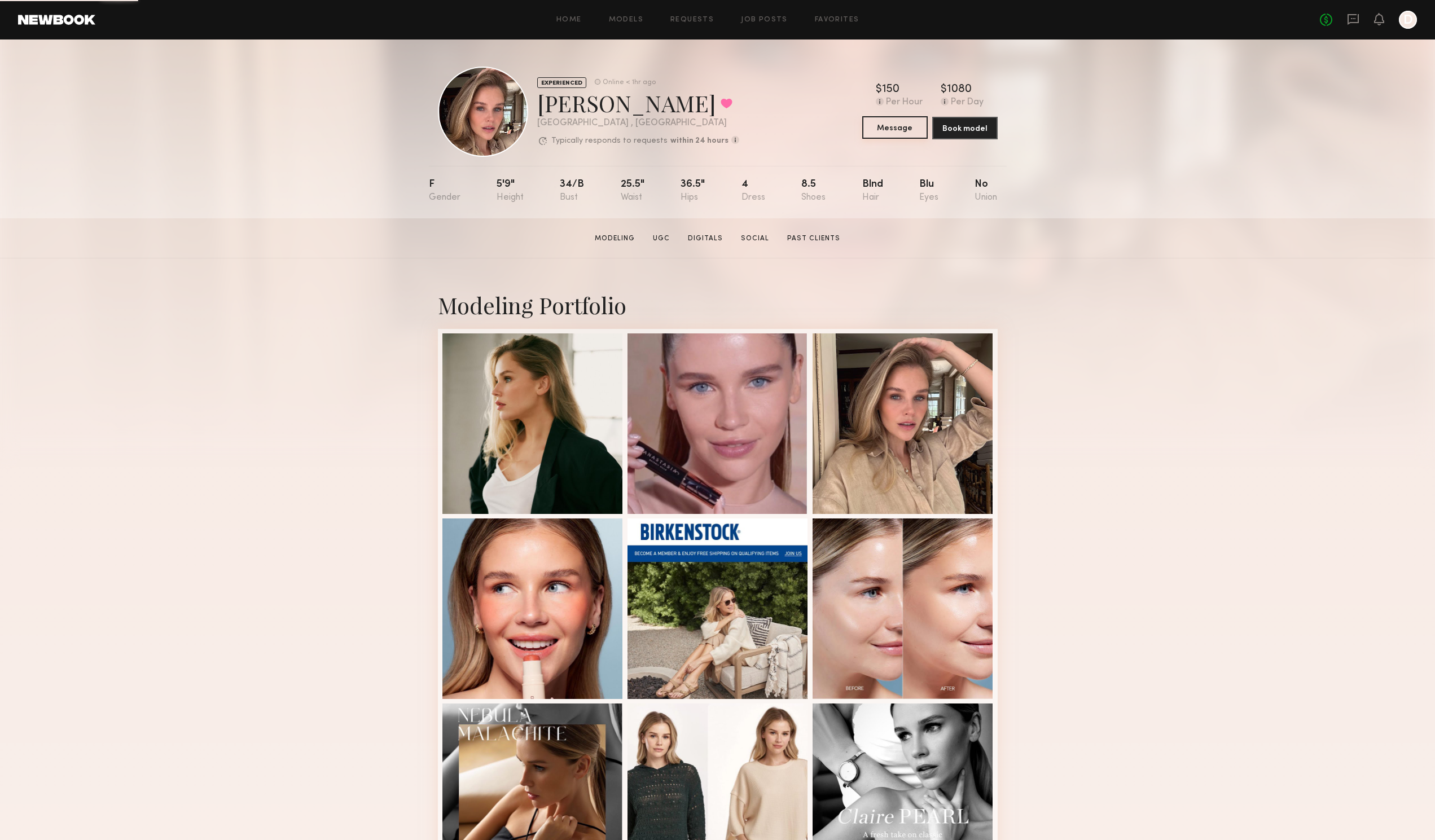
click at [898, 135] on button "Message" at bounding box center [895, 127] width 65 height 22
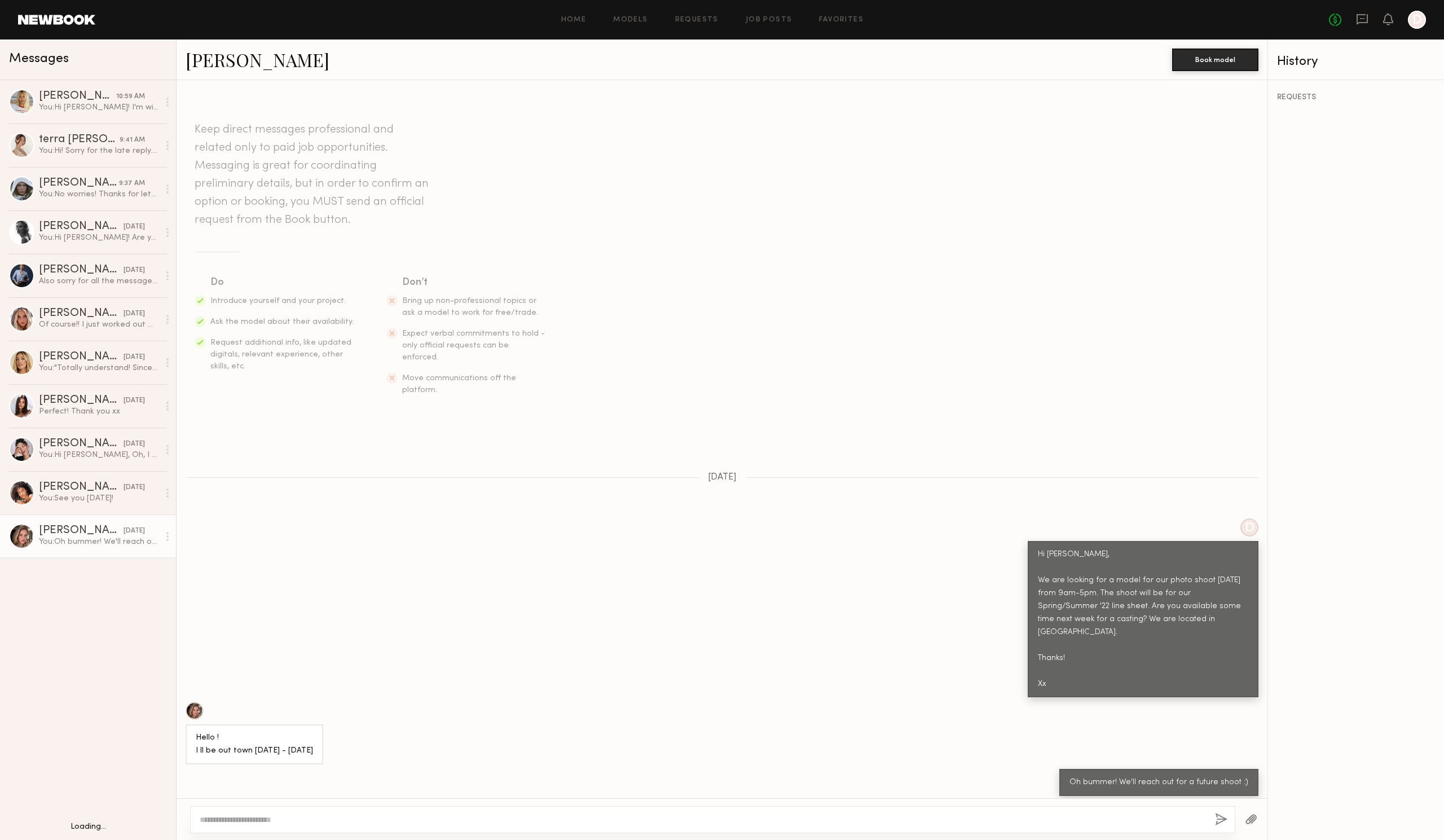
scroll to position [72, 0]
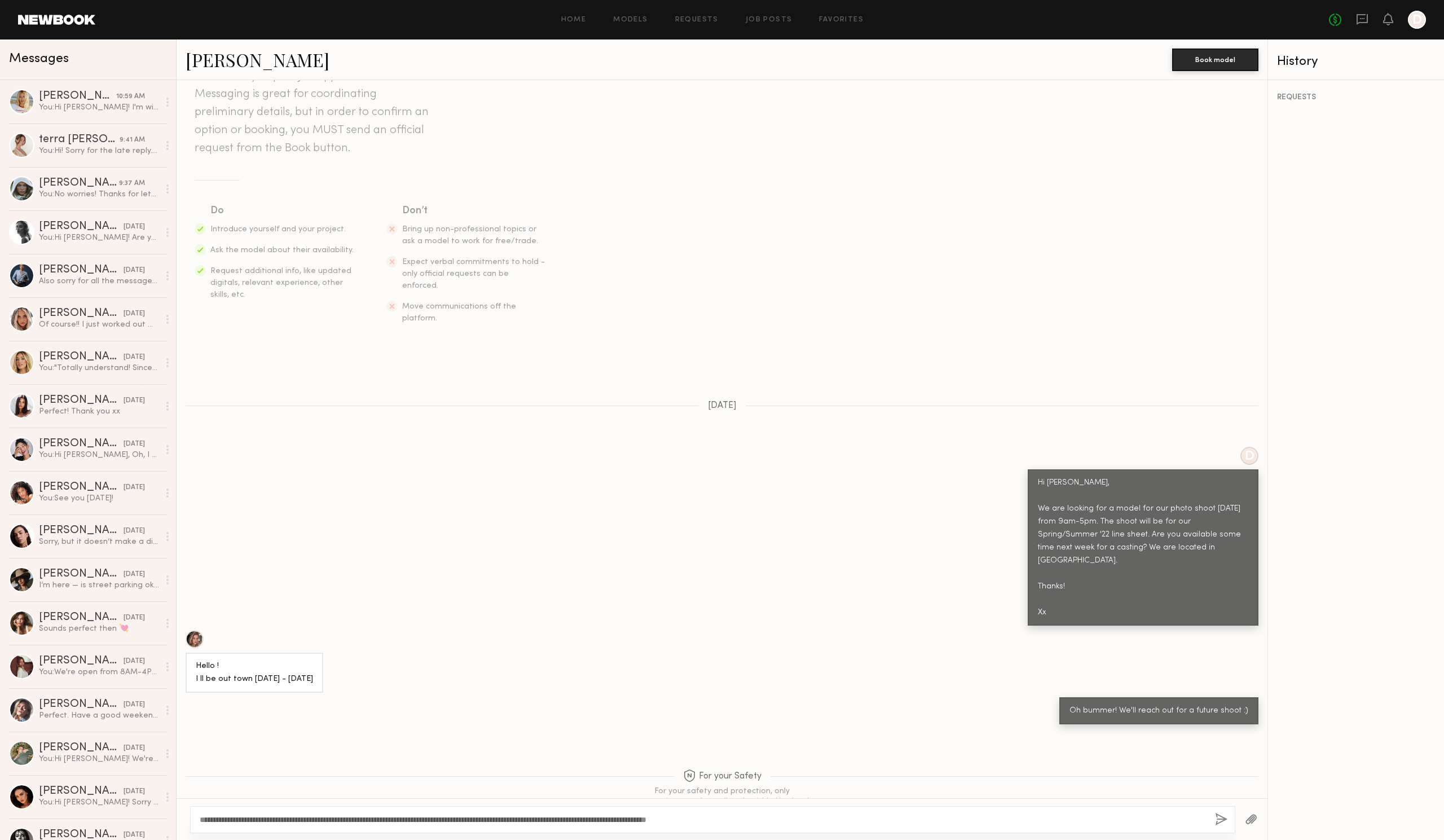
click at [212, 825] on textarea "**********" at bounding box center [703, 819] width 1007 height 11
type textarea "**********"
click at [1224, 823] on button "button" at bounding box center [1221, 819] width 13 height 14
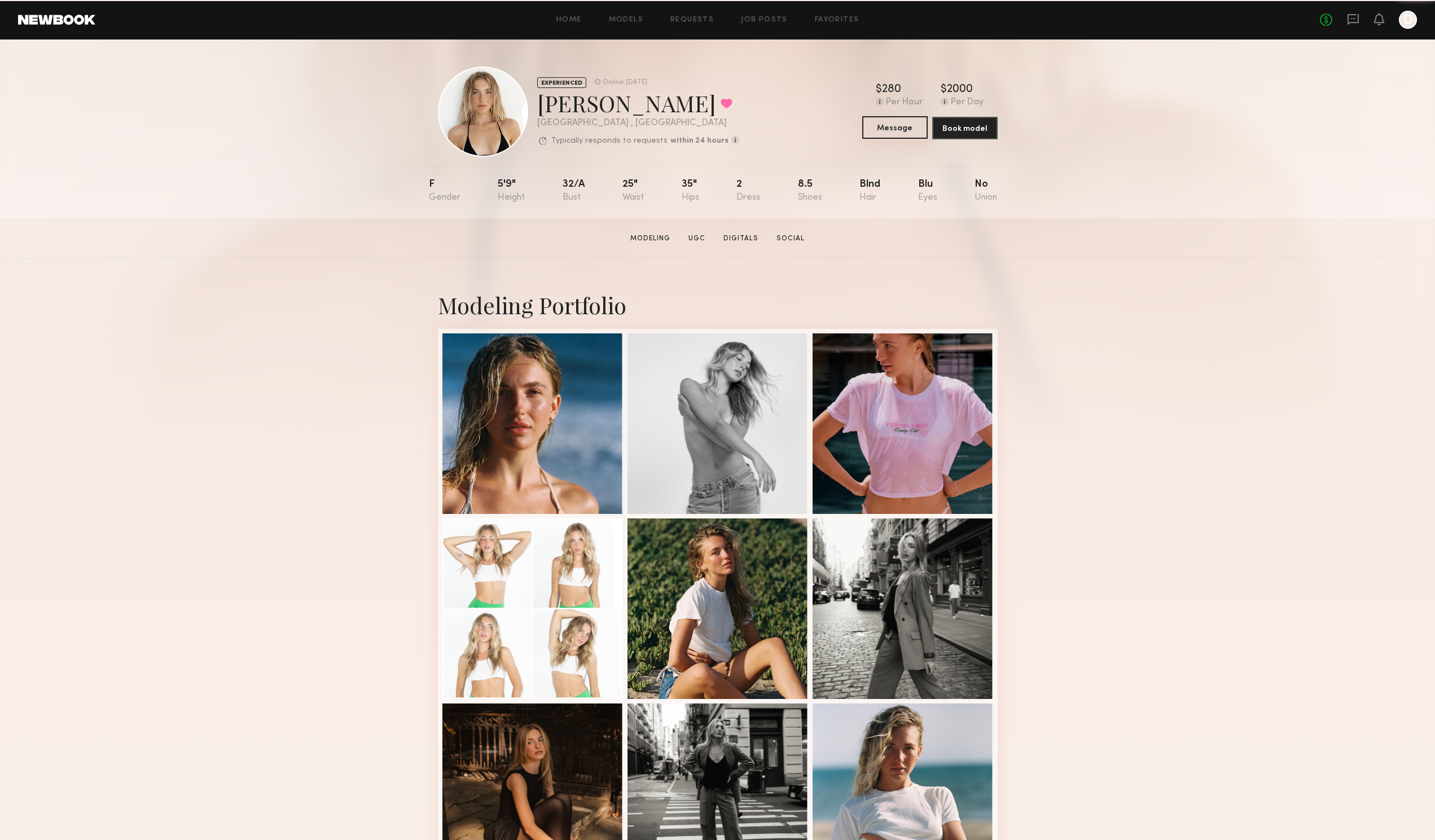
click at [910, 118] on button "Message" at bounding box center [895, 127] width 65 height 22
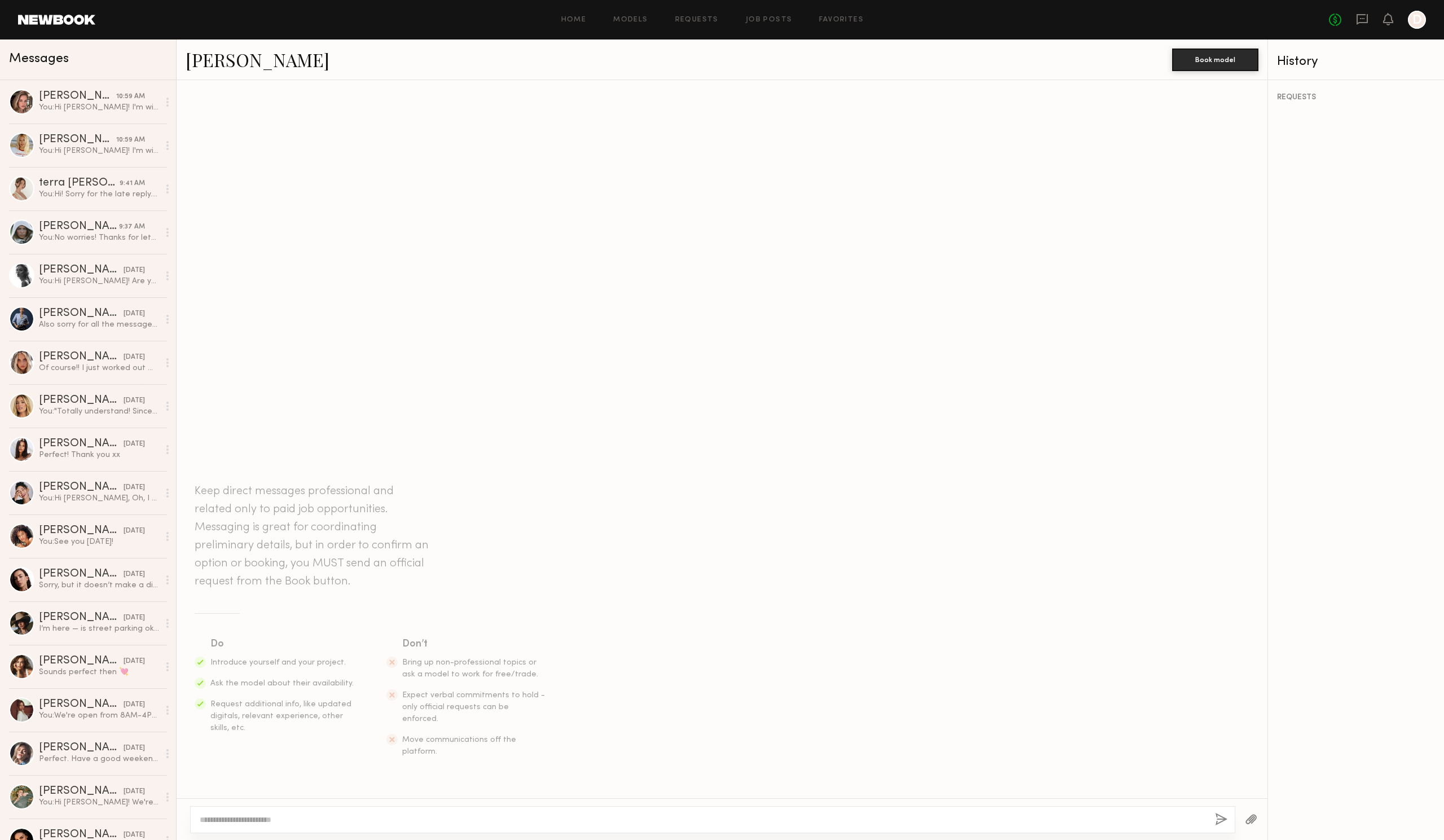
click at [417, 824] on textarea at bounding box center [703, 819] width 1007 height 11
click at [210, 817] on textarea "**********" at bounding box center [703, 819] width 1007 height 11
type textarea "**********"
click at [1217, 817] on button "button" at bounding box center [1221, 819] width 13 height 14
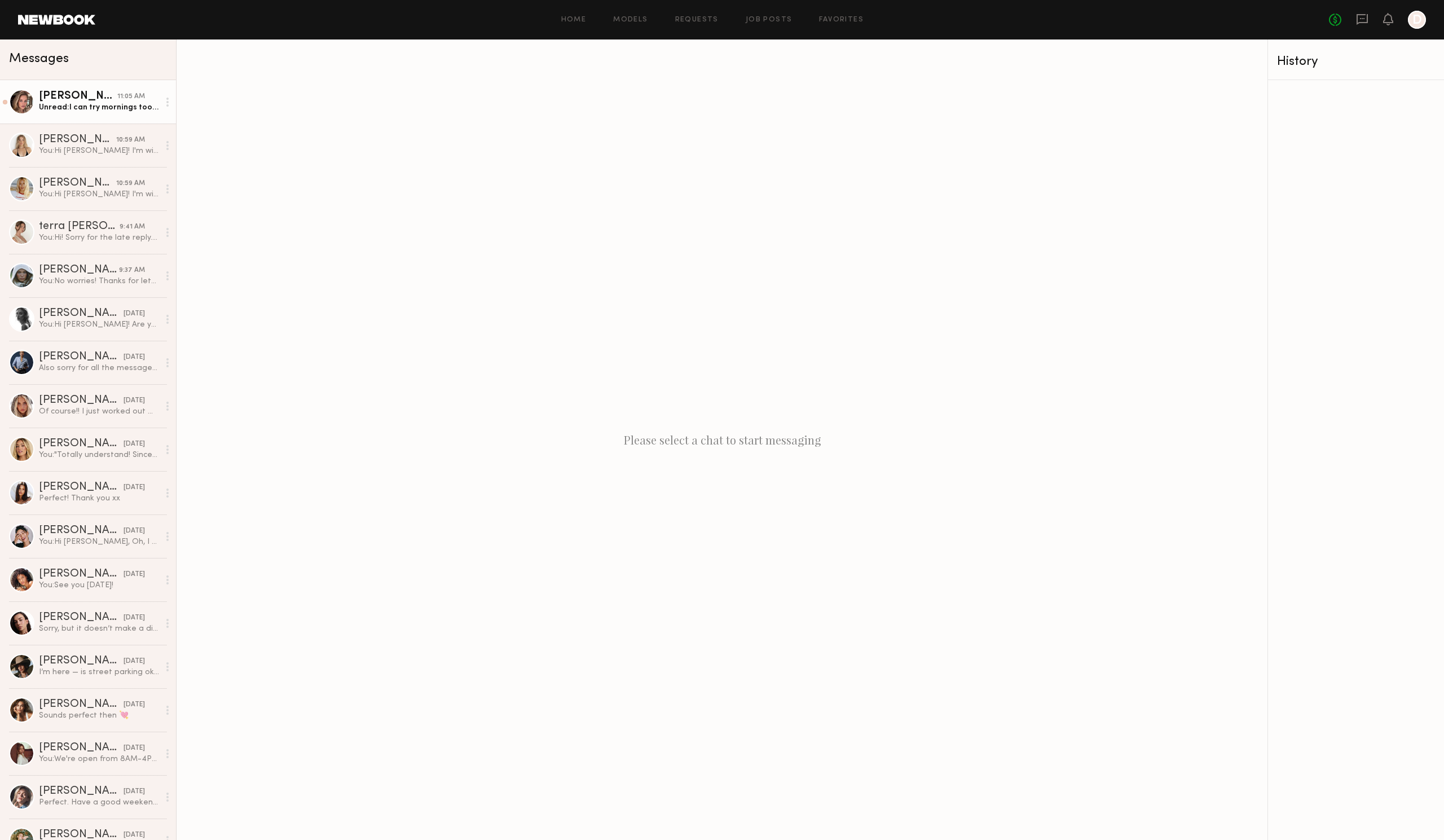
click at [66, 108] on div "Unread: I can try mornings too , but afternoons are better" at bounding box center [99, 107] width 120 height 11
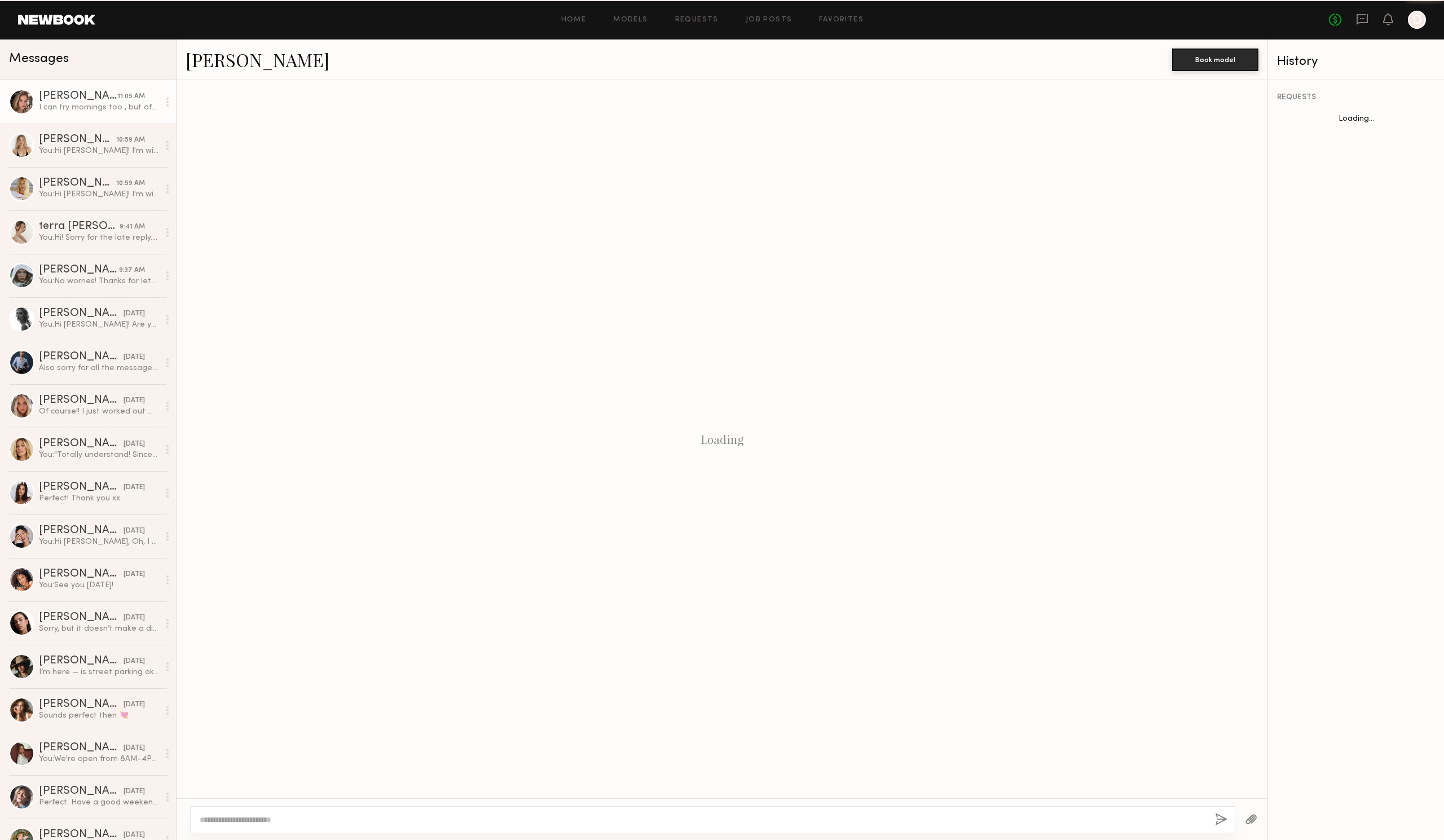
scroll to position [339, 0]
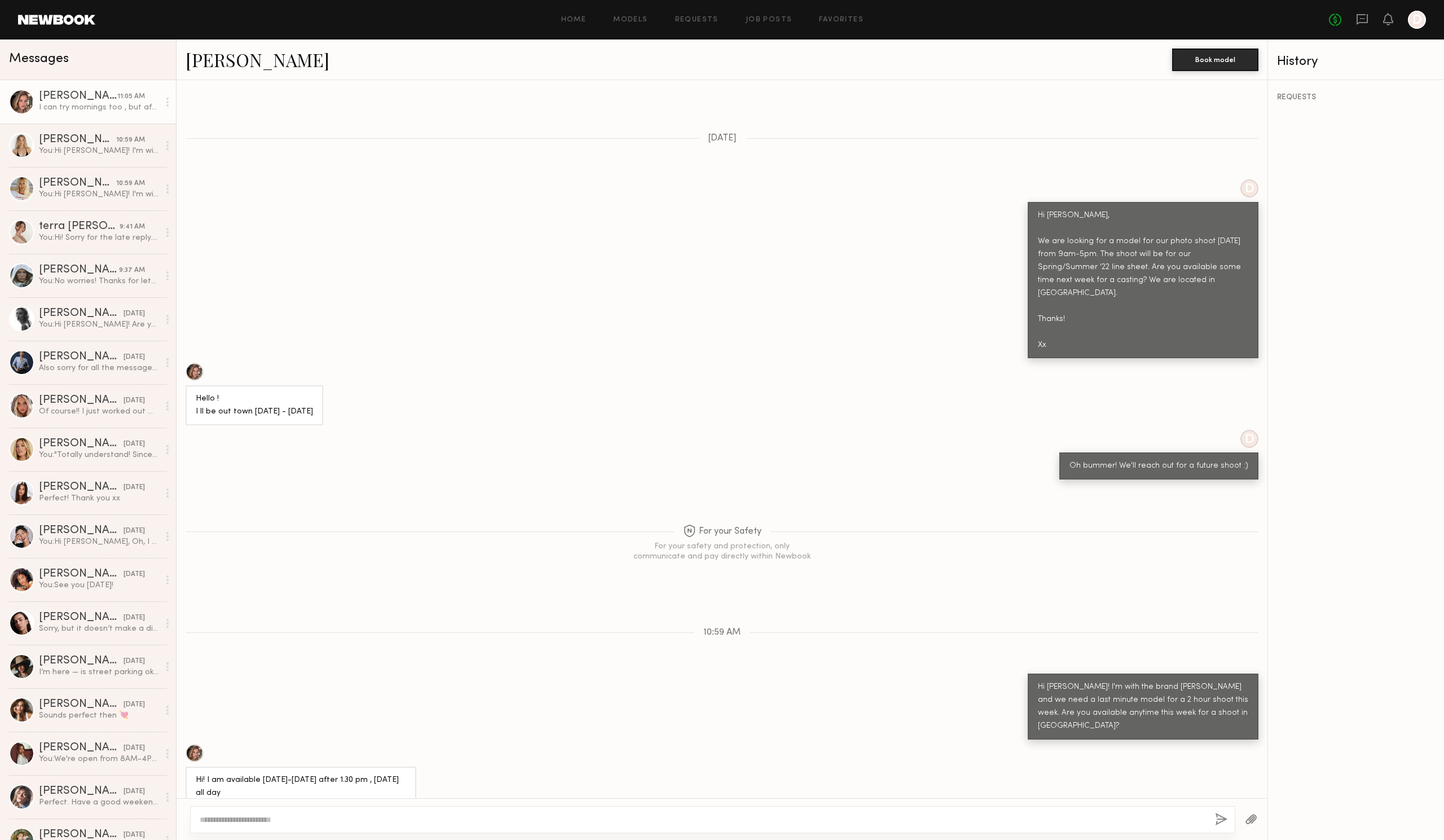
click at [390, 815] on textarea at bounding box center [703, 819] width 1007 height 11
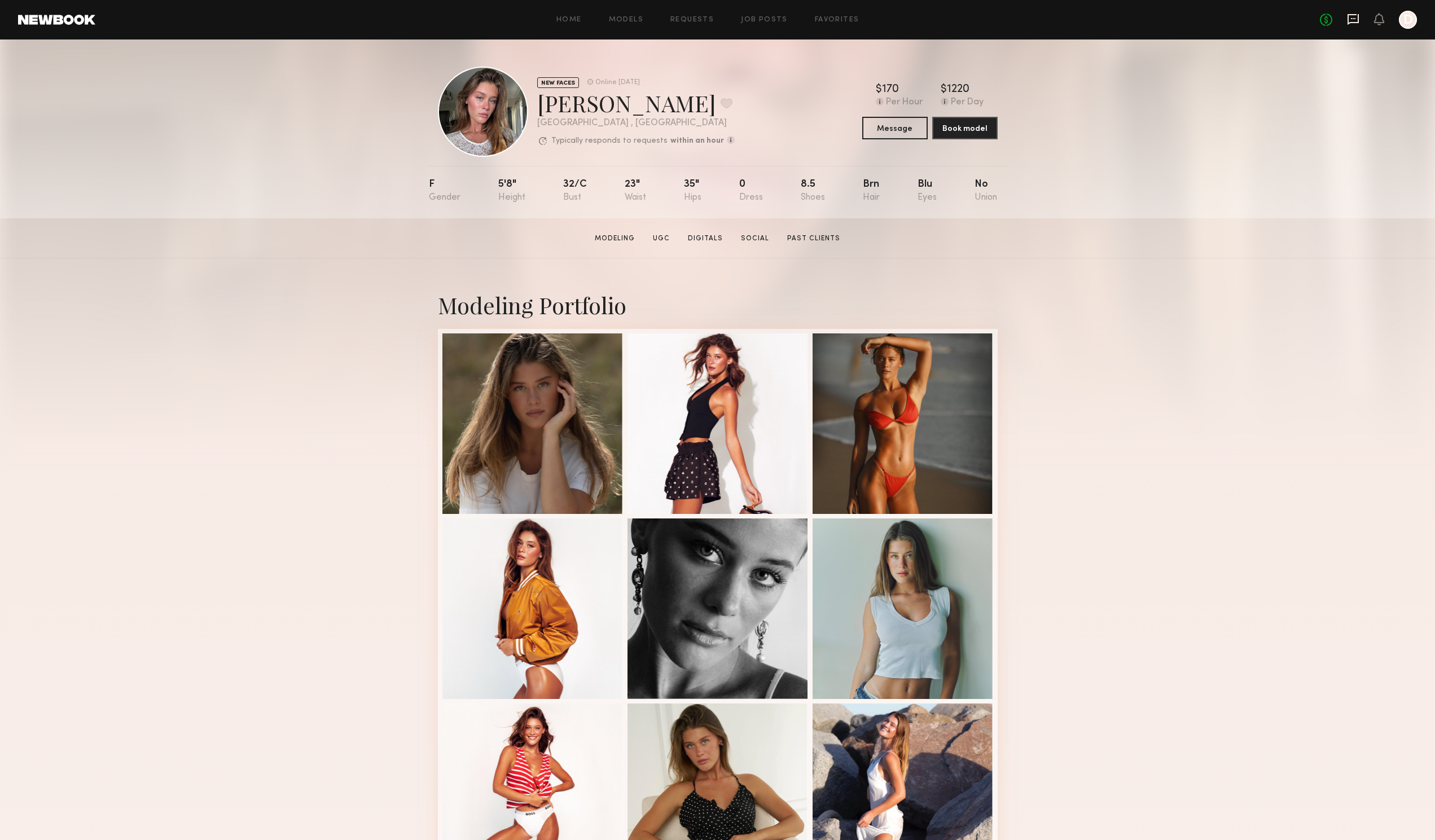
click at [1355, 23] on icon at bounding box center [1353, 19] width 11 height 11
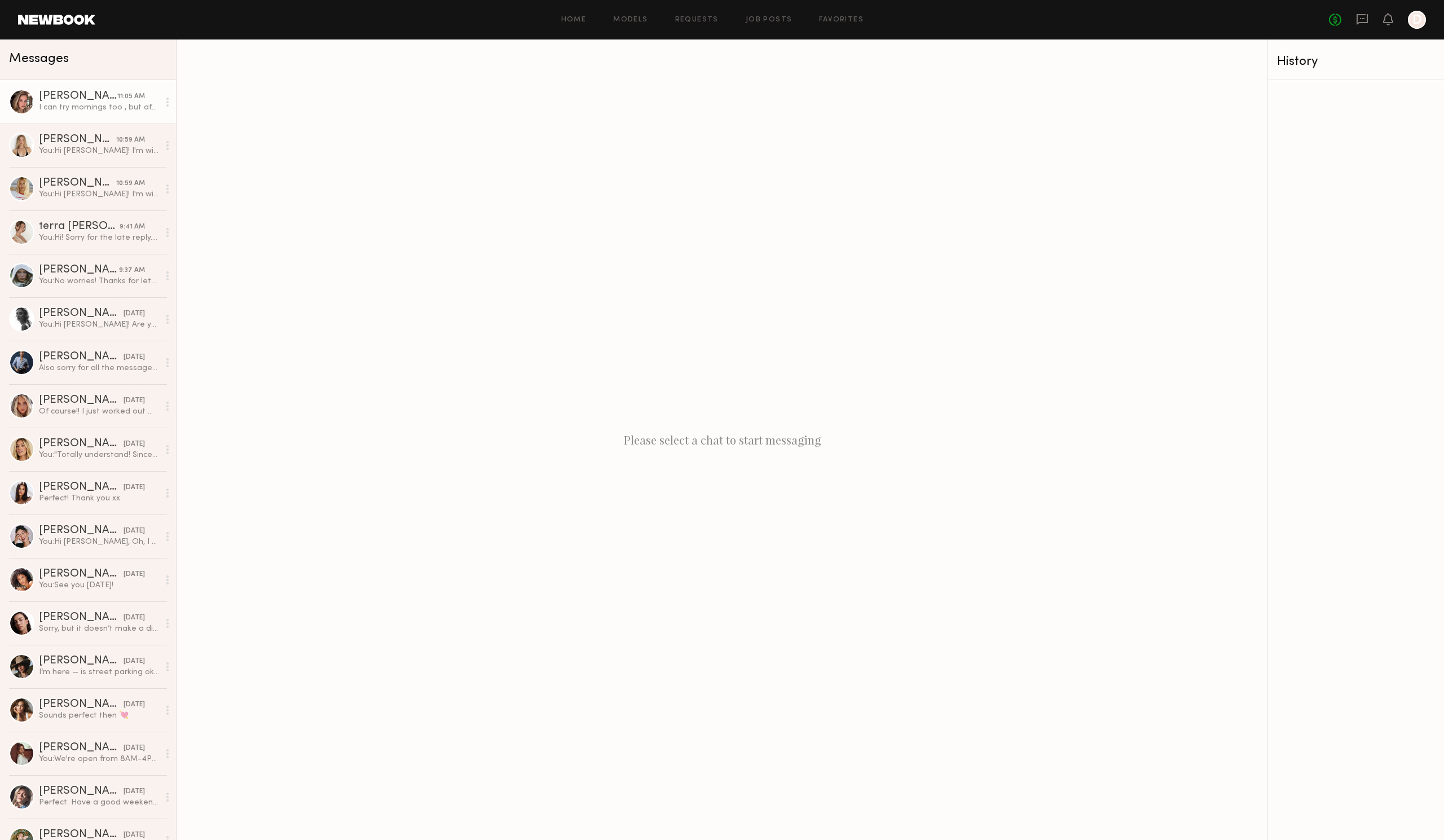
click at [64, 93] on div "[PERSON_NAME]" at bounding box center [78, 97] width 78 height 11
click at [68, 109] on div "I can try mornings too , but afternoons are better" at bounding box center [99, 107] width 120 height 11
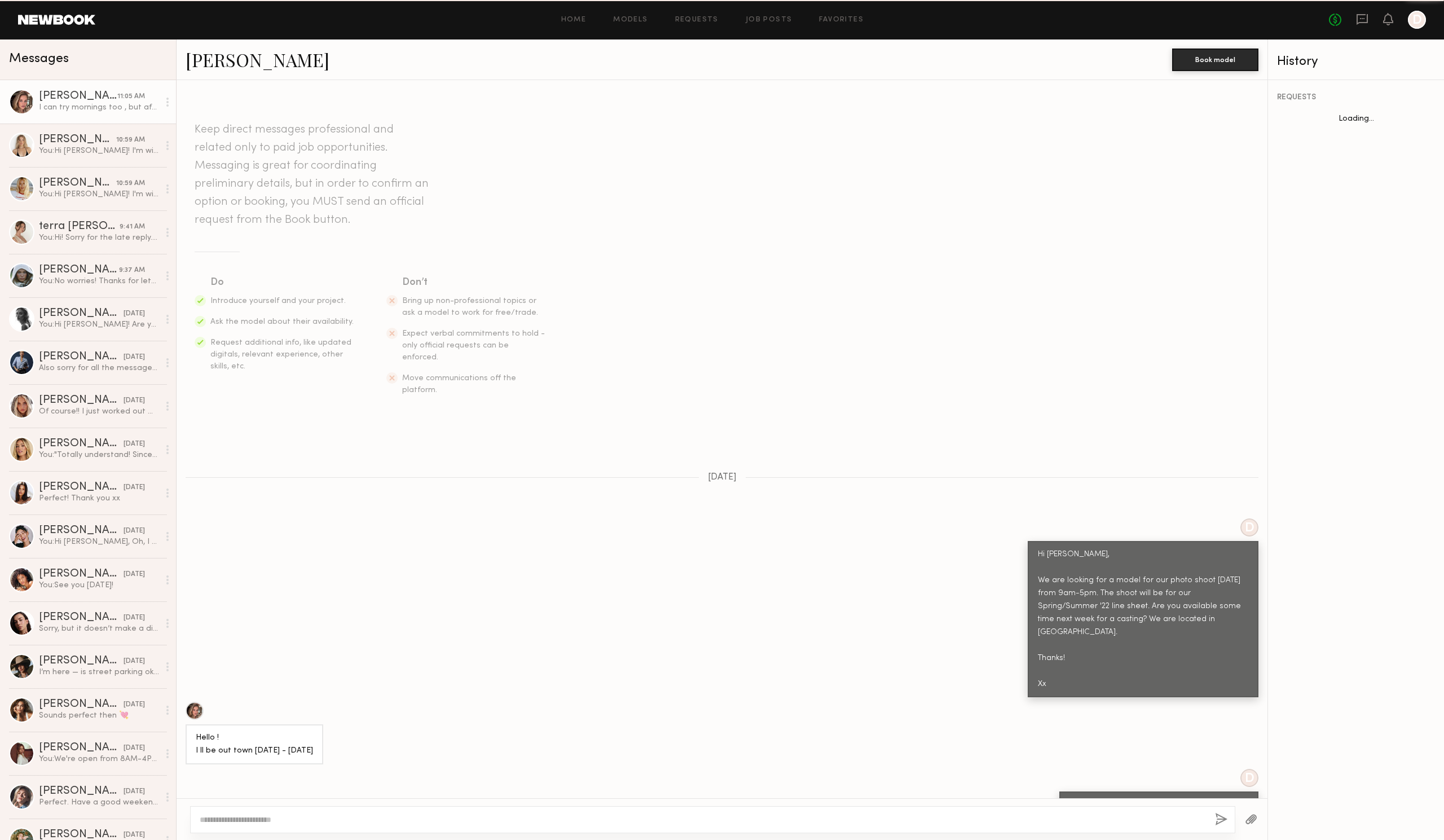
scroll to position [339, 0]
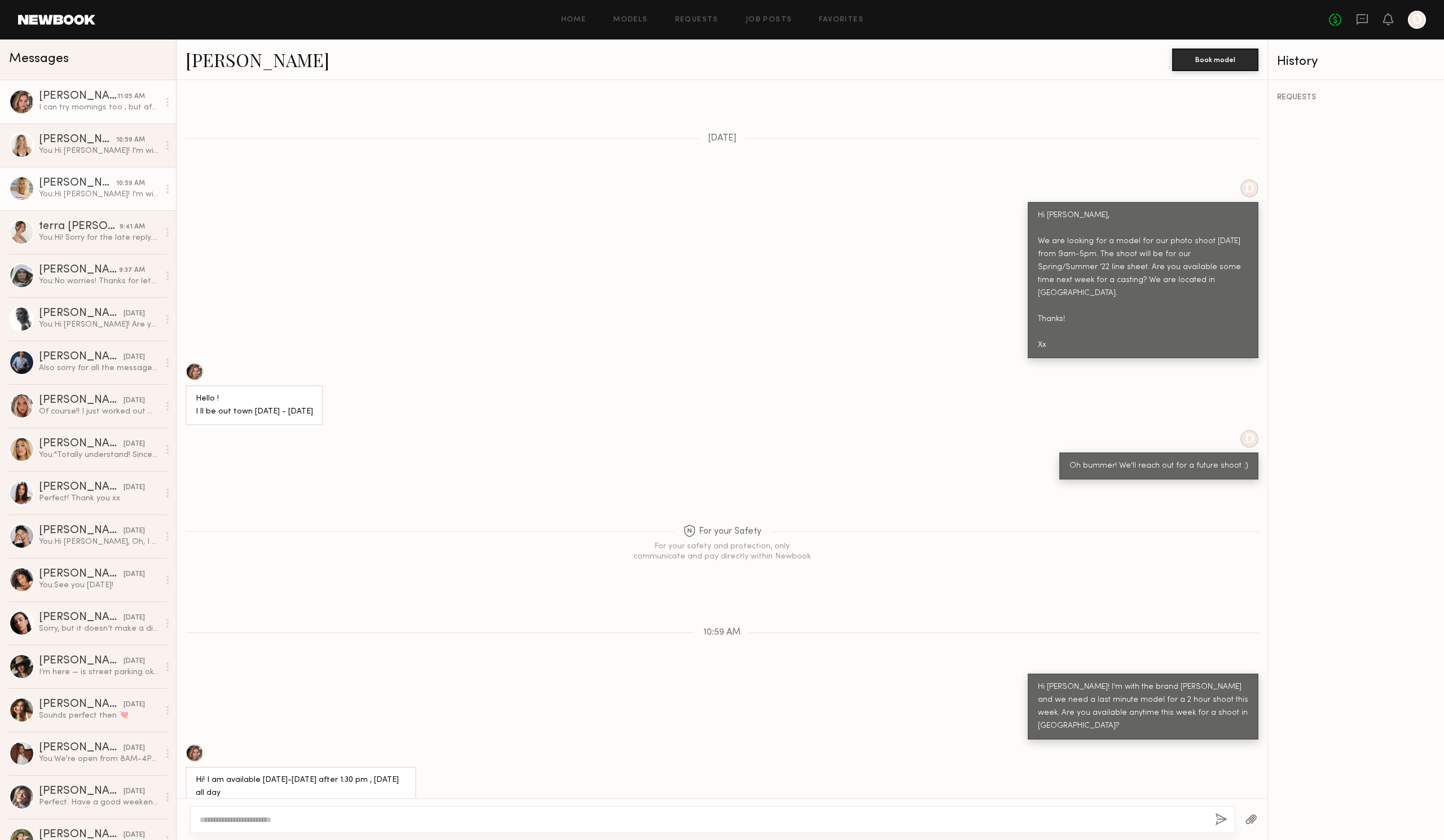
click at [77, 193] on div "You: Hi [PERSON_NAME]! I'm with the brand [PERSON_NAME] and we need a last minu…" at bounding box center [99, 194] width 120 height 11
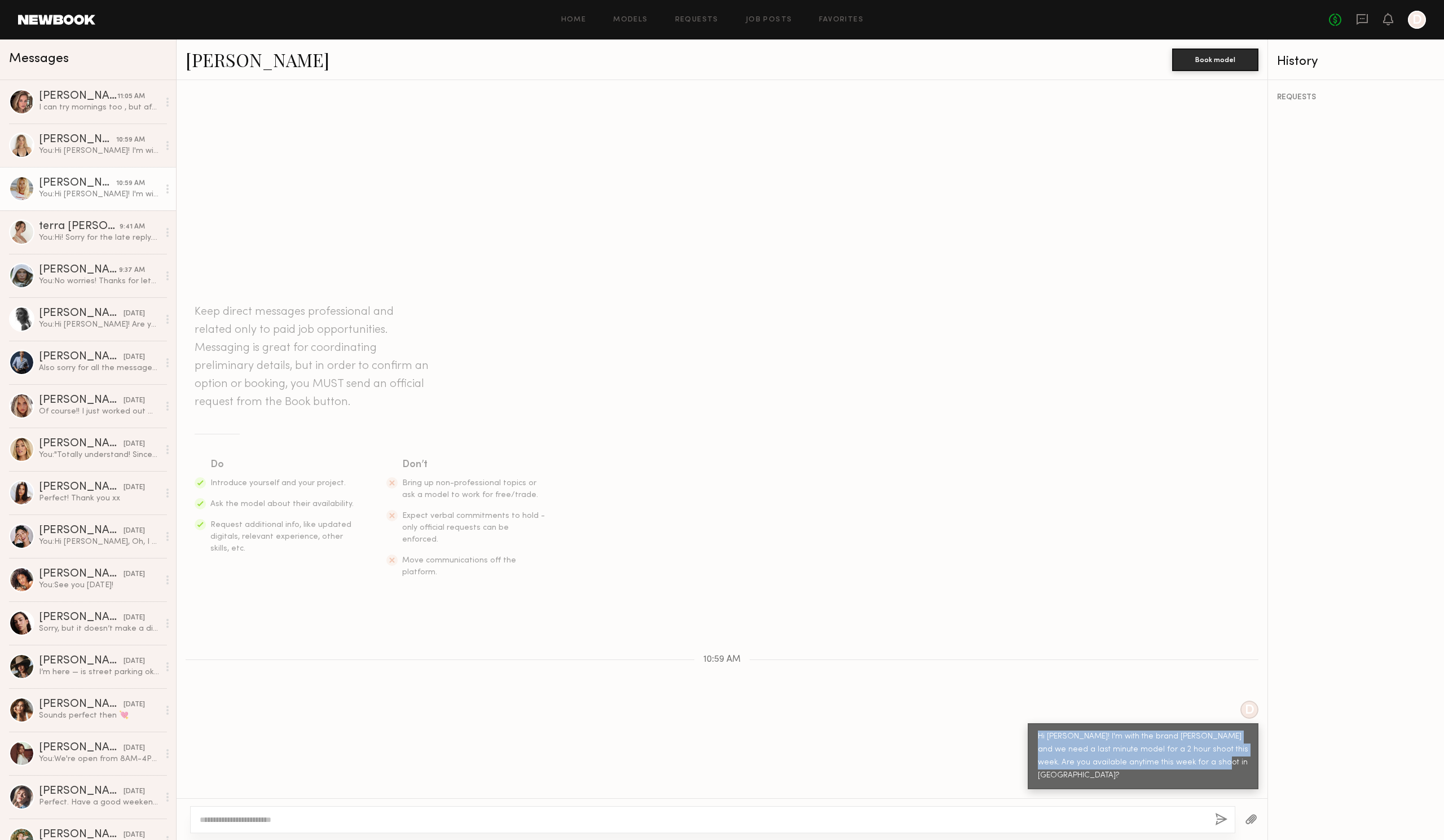
drag, startPoint x: 1219, startPoint y: 780, endPoint x: 1033, endPoint y: 743, distance: 189.6
click at [1033, 743] on div "Hi [PERSON_NAME]! I'm with the brand [PERSON_NAME] and we need a last minute mo…" at bounding box center [1143, 756] width 231 height 66
copy div "Hi [PERSON_NAME]! I'm with the brand [PERSON_NAME] and we need a last minute mo…"
click at [78, 149] on div "You: Hi Brynn! I'm with the brand Adelyn Rae and we need a last minute model fo…" at bounding box center [99, 150] width 120 height 11
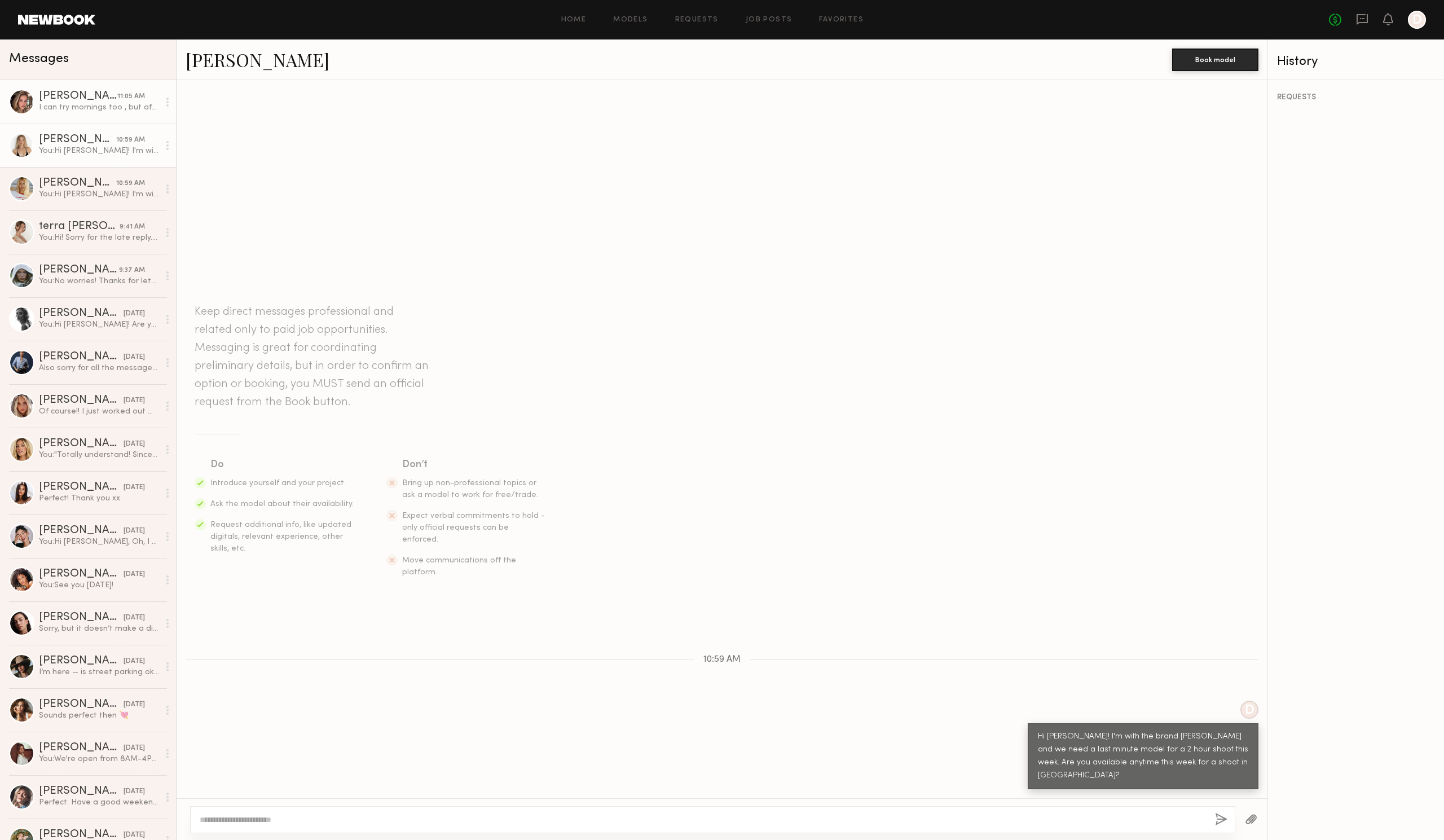
click at [114, 113] on div "I can try mornings too , but afternoons are better" at bounding box center [99, 107] width 120 height 11
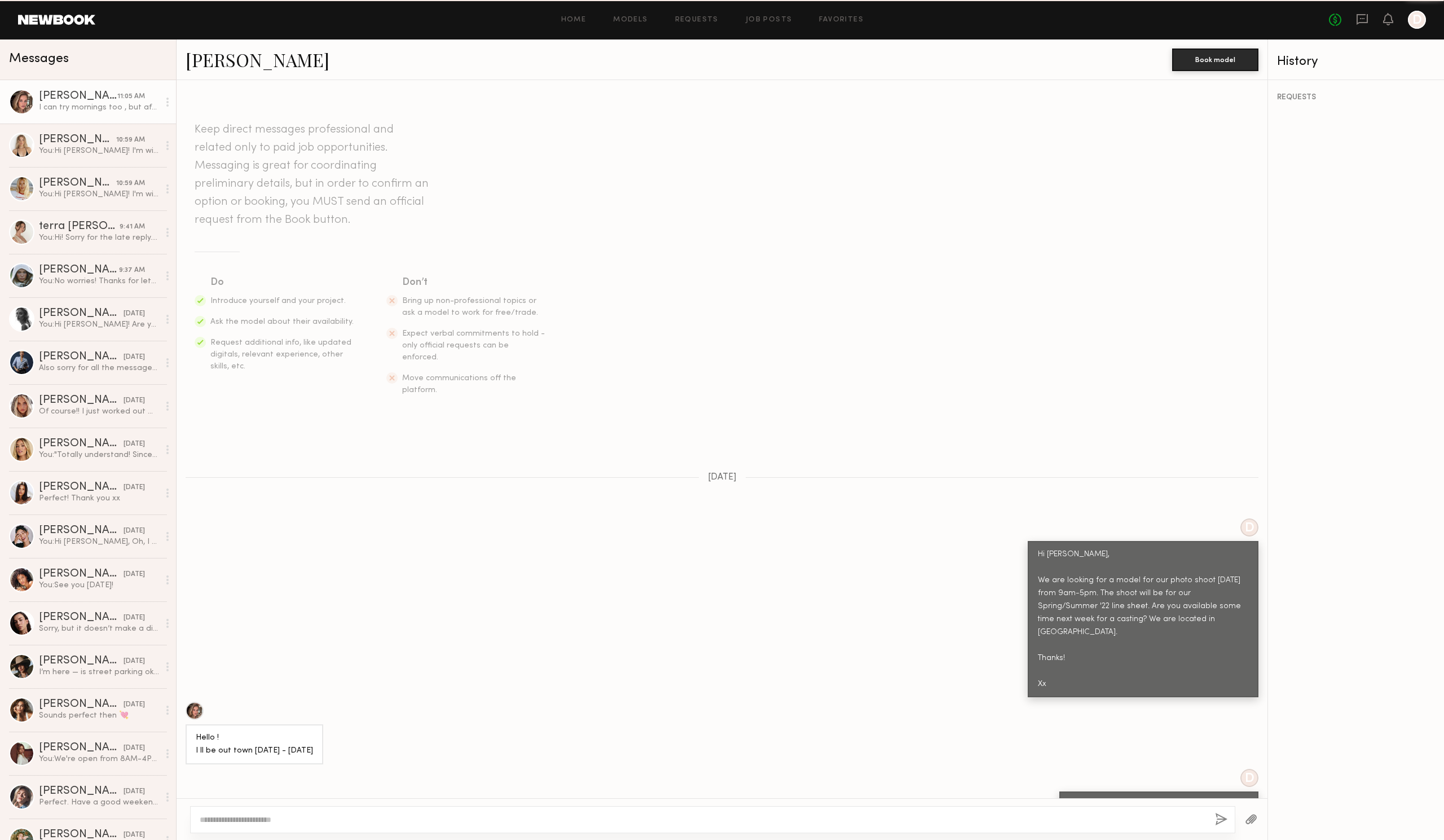
scroll to position [339, 0]
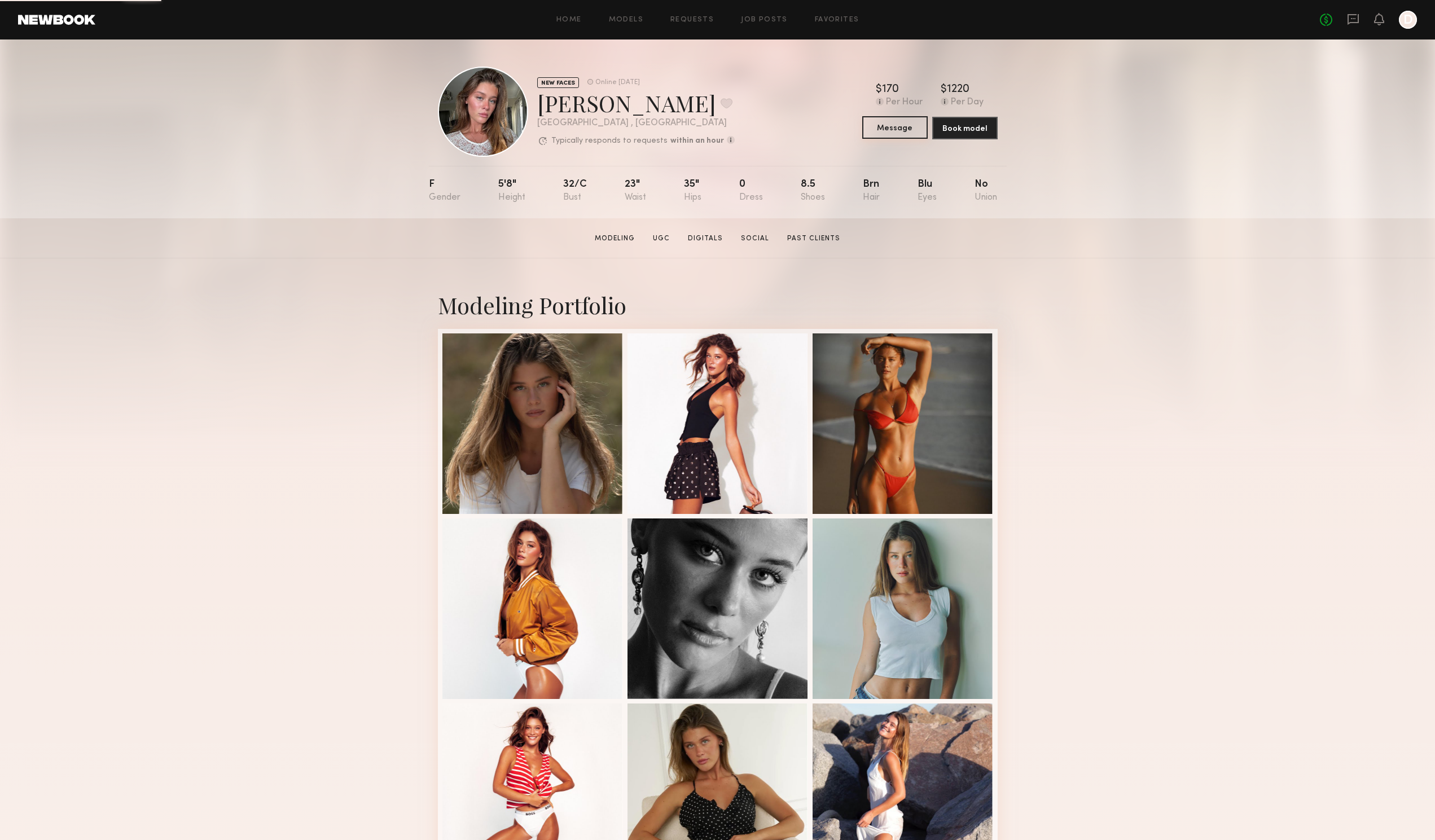
click at [891, 125] on button "Message" at bounding box center [895, 127] width 65 height 22
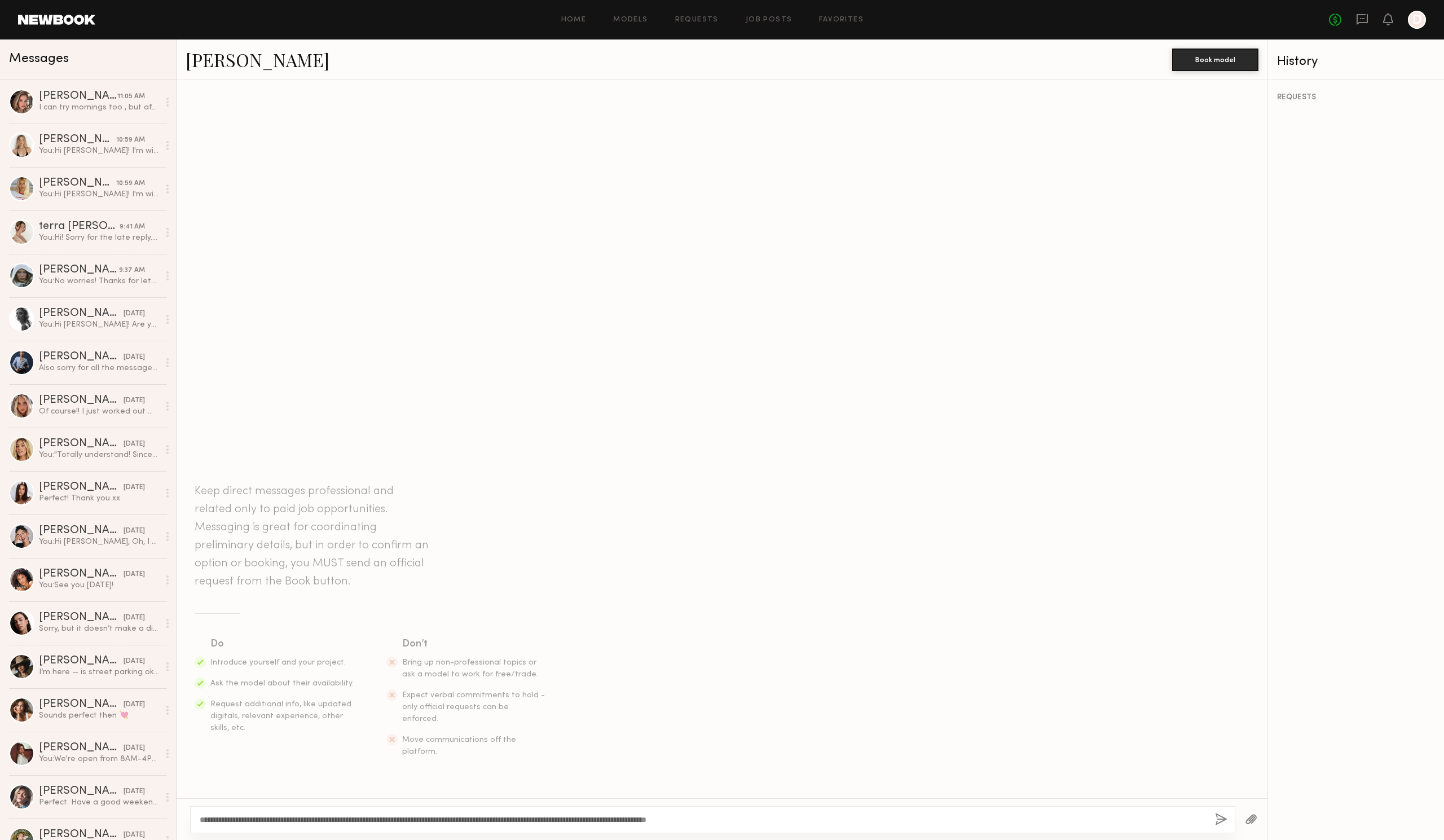
click at [212, 821] on textarea "**********" at bounding box center [703, 819] width 1007 height 11
type textarea "**********"
click at [1218, 823] on button "button" at bounding box center [1221, 819] width 13 height 14
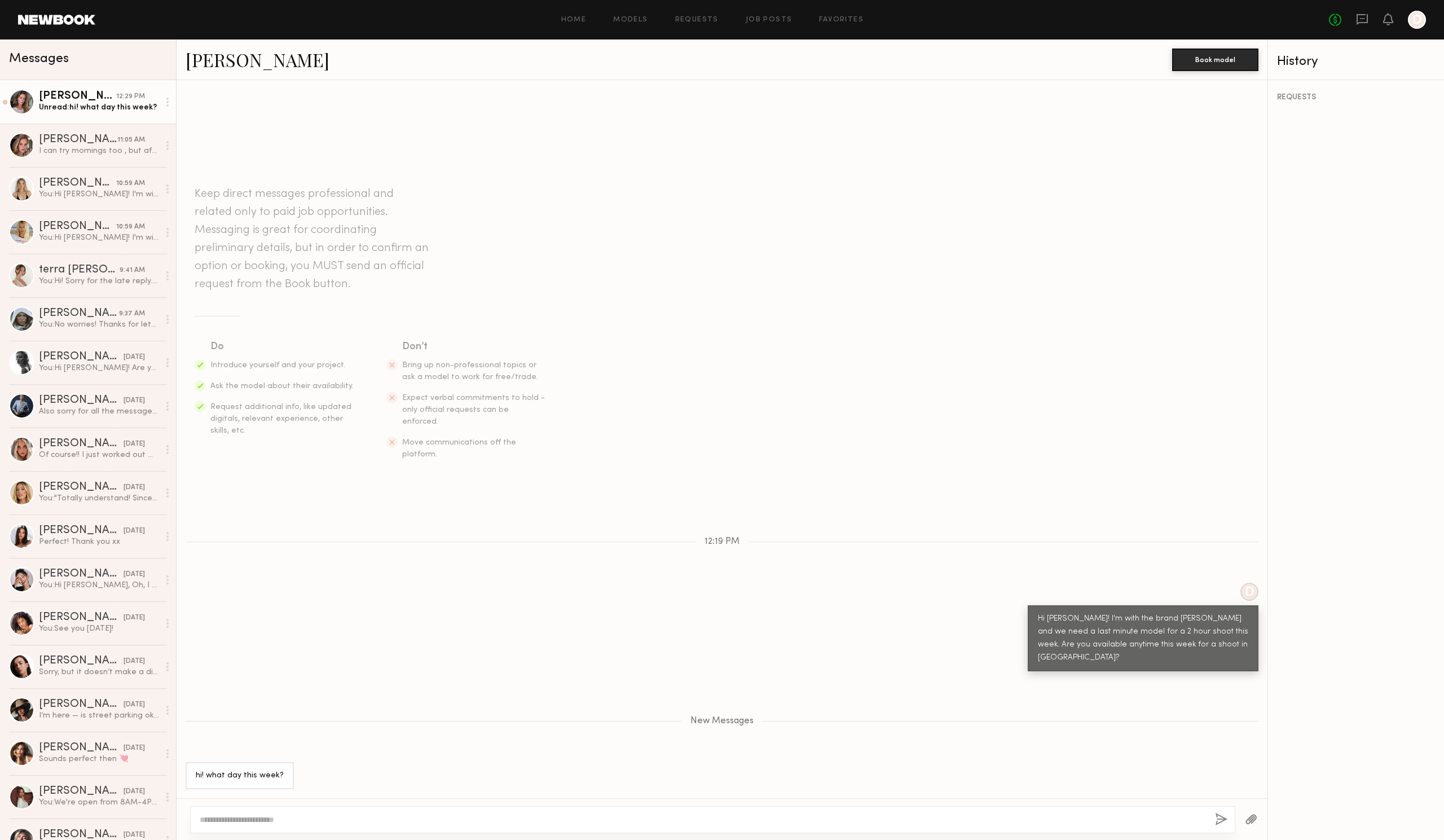
click at [335, 821] on textarea at bounding box center [703, 819] width 1007 height 11
click at [270, 815] on textarea at bounding box center [703, 819] width 1007 height 11
click at [268, 825] on div at bounding box center [713, 819] width 1046 height 27
click at [276, 821] on textarea at bounding box center [703, 819] width 1007 height 11
click at [517, 823] on textarea at bounding box center [703, 819] width 1007 height 11
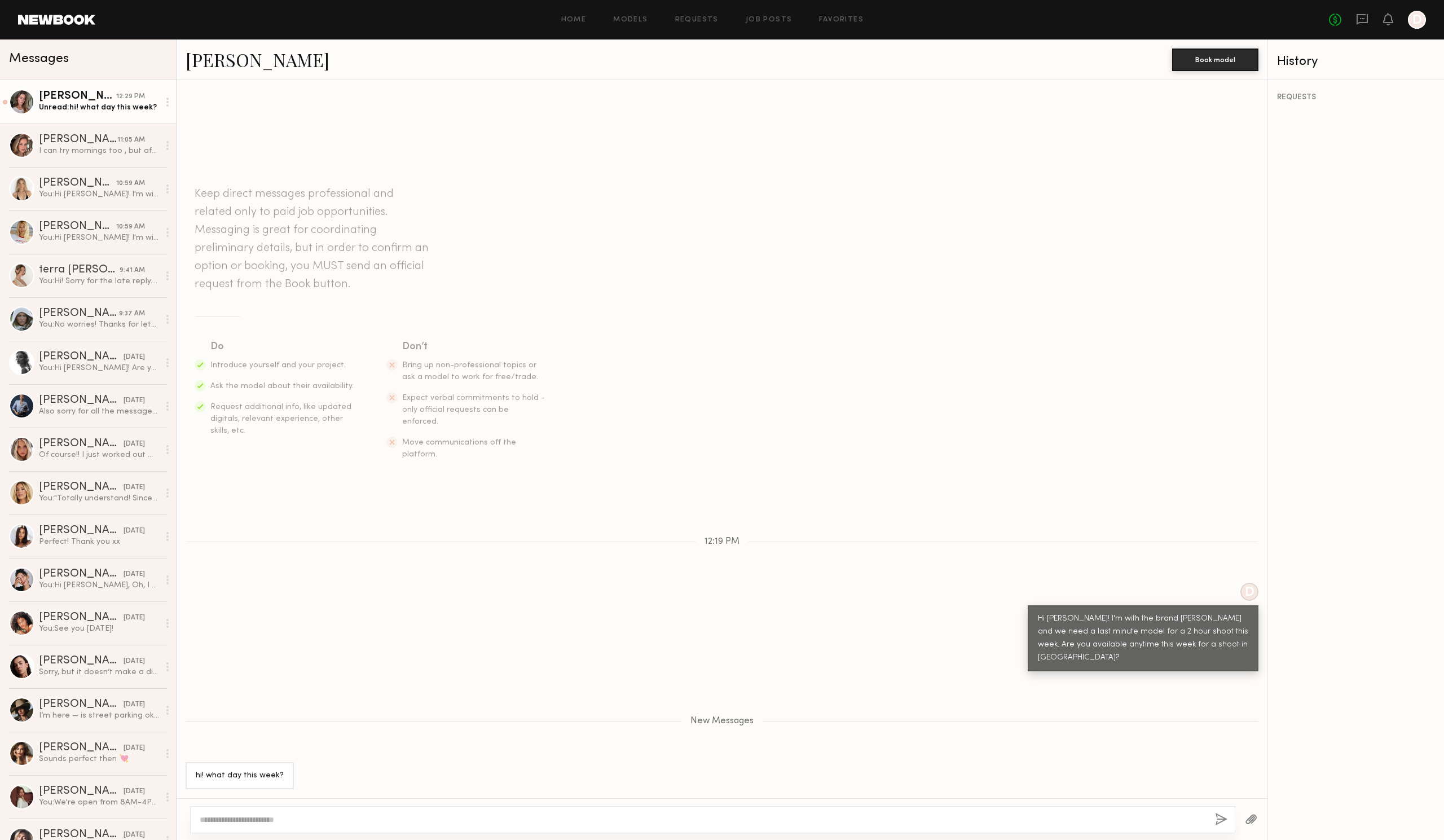
click at [524, 821] on textarea at bounding box center [703, 819] width 1007 height 11
click at [64, 146] on div "I can try mornings too , but afternoons are better" at bounding box center [99, 150] width 120 height 11
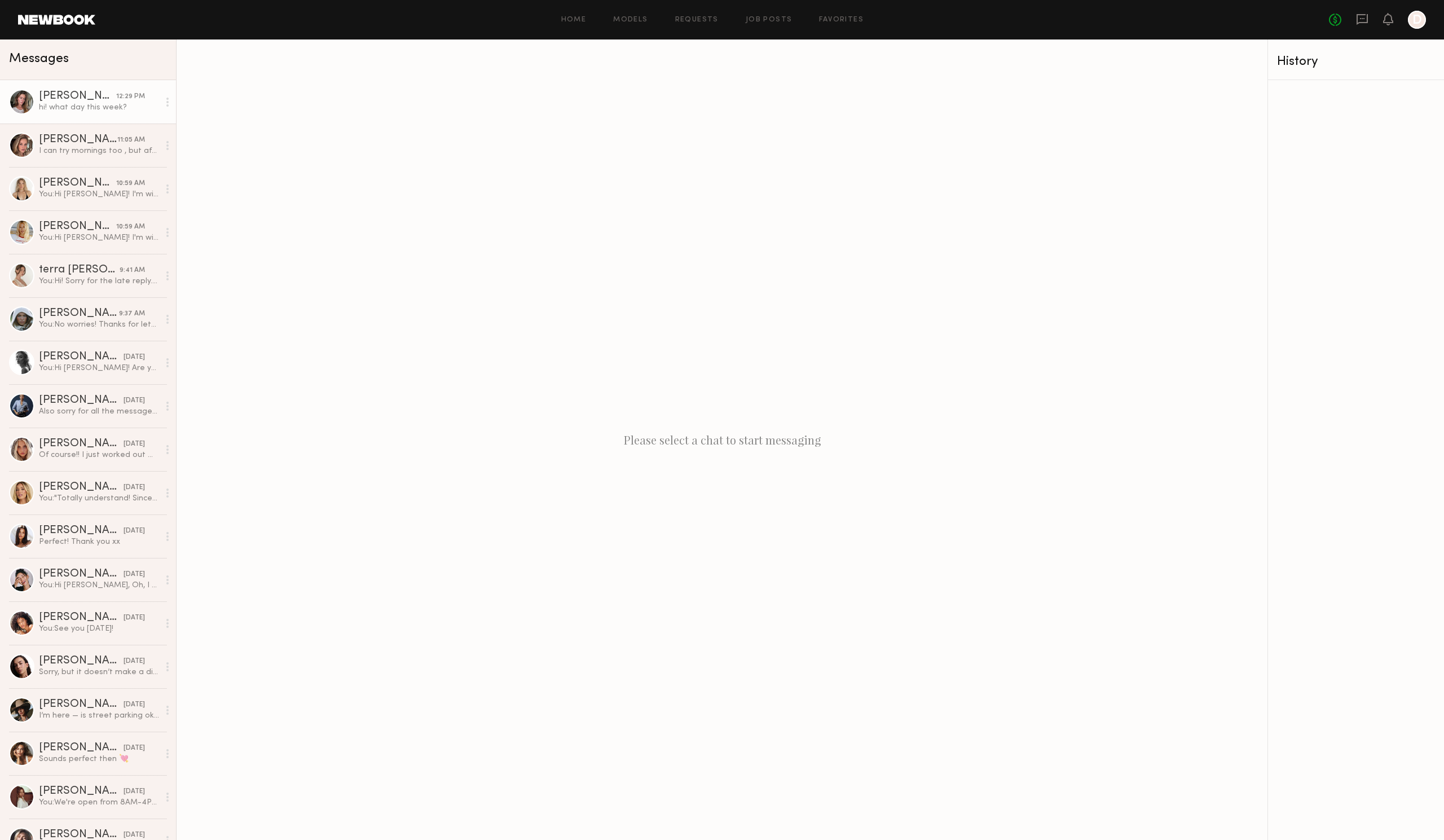
click at [33, 109] on link "[PERSON_NAME] 12:29 PM hi! what day this week?" at bounding box center [88, 102] width 176 height 43
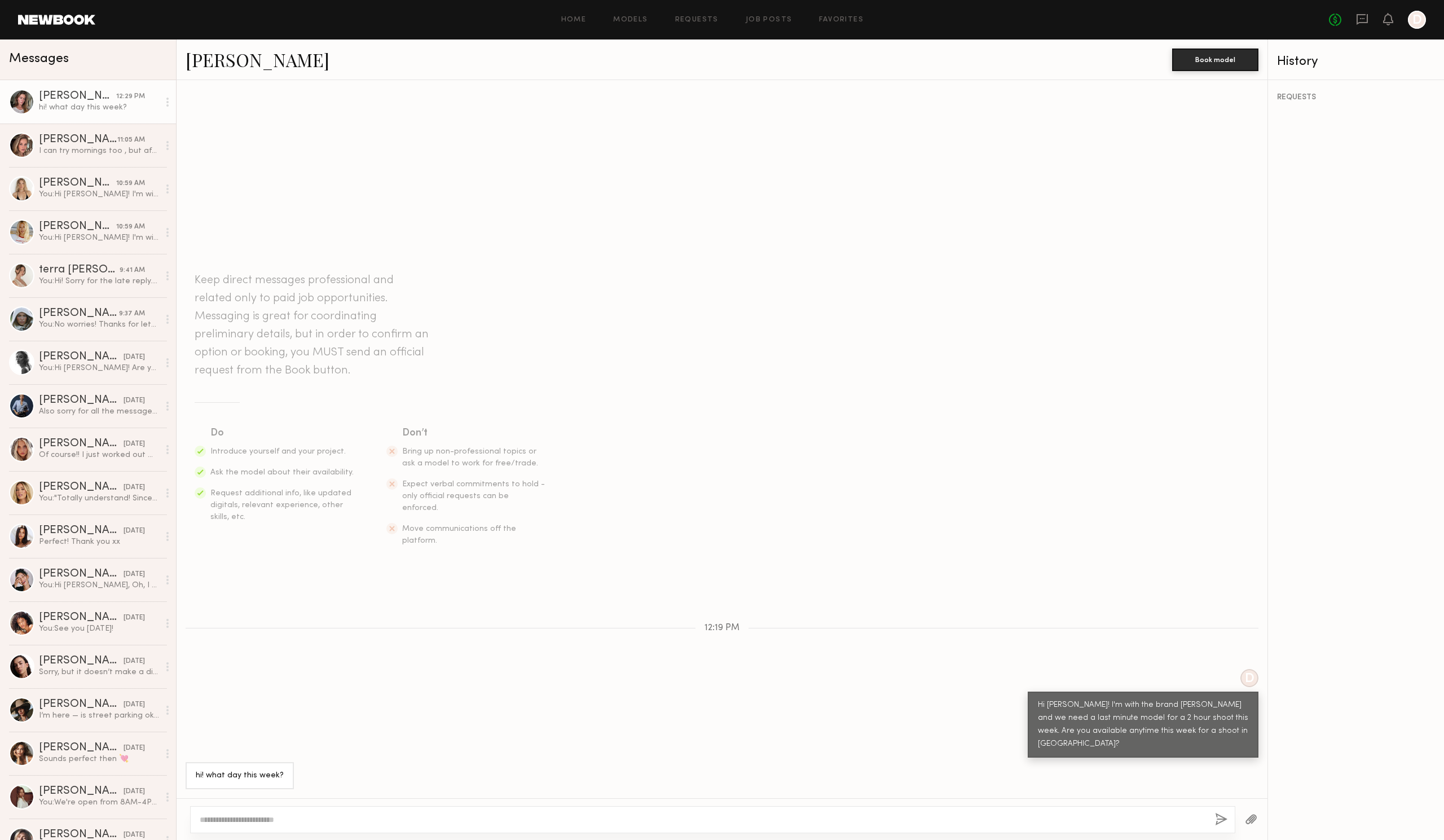
click at [220, 817] on textarea at bounding box center [703, 819] width 1007 height 11
click at [303, 822] on textarea "**********" at bounding box center [703, 819] width 1007 height 11
type textarea "**********"
click at [1222, 817] on button "button" at bounding box center [1221, 819] width 13 height 14
